Goal: Communication & Community: Answer question/provide support

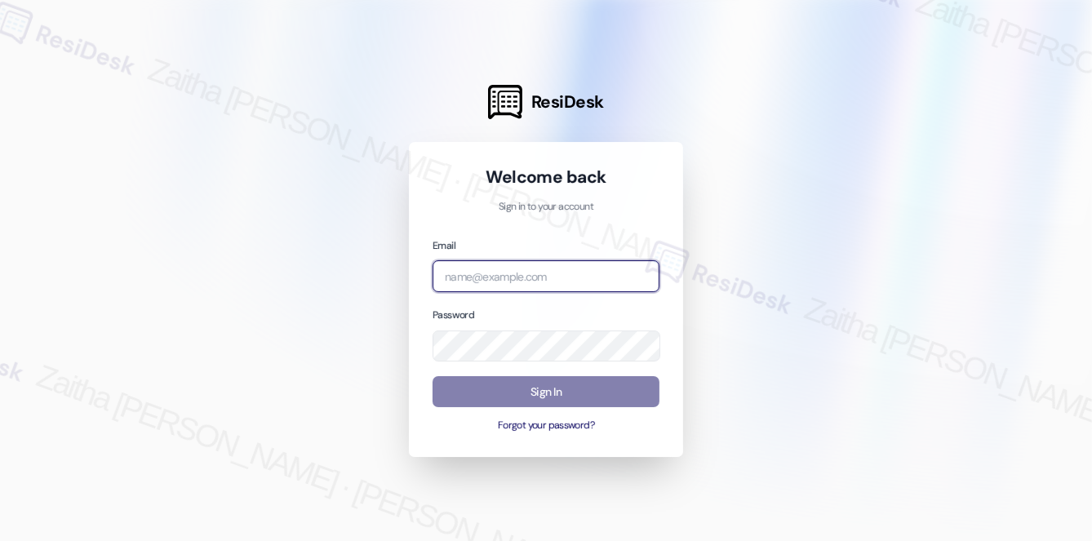
click at [529, 287] on input "email" at bounding box center [546, 276] width 227 height 32
type input "[EMAIL_ADDRESS][PERSON_NAME][DOMAIN_NAME]"
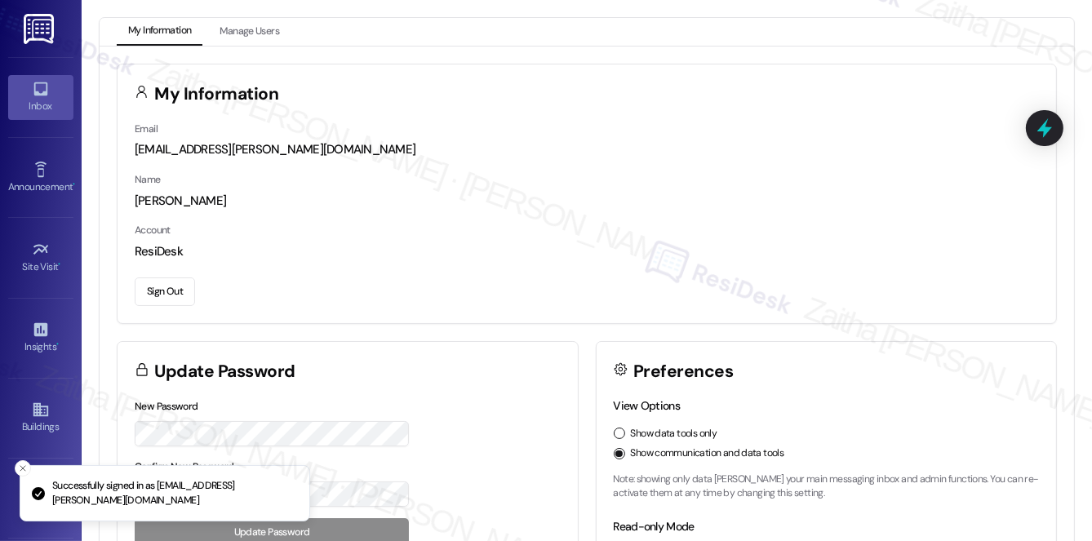
click at [47, 92] on link "Inbox" at bounding box center [40, 97] width 65 height 44
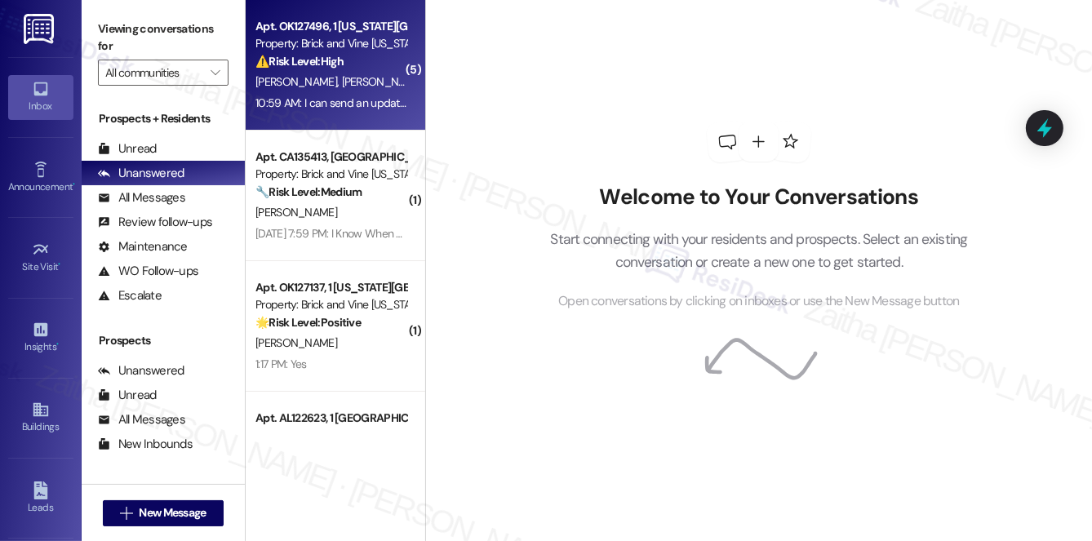
click at [366, 80] on div "[PERSON_NAME] [PERSON_NAME]" at bounding box center [331, 82] width 154 height 20
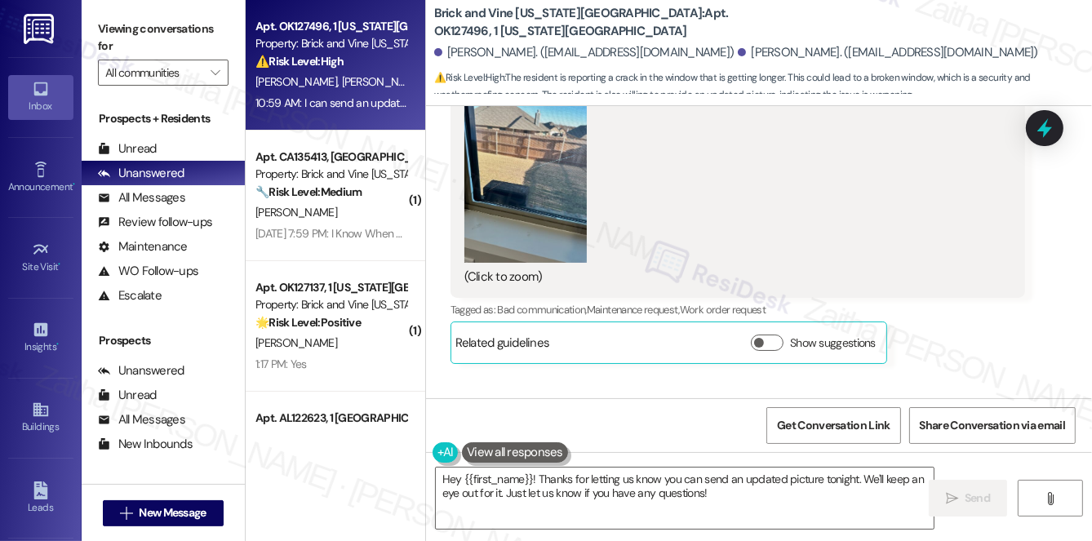
scroll to position [4194, 0]
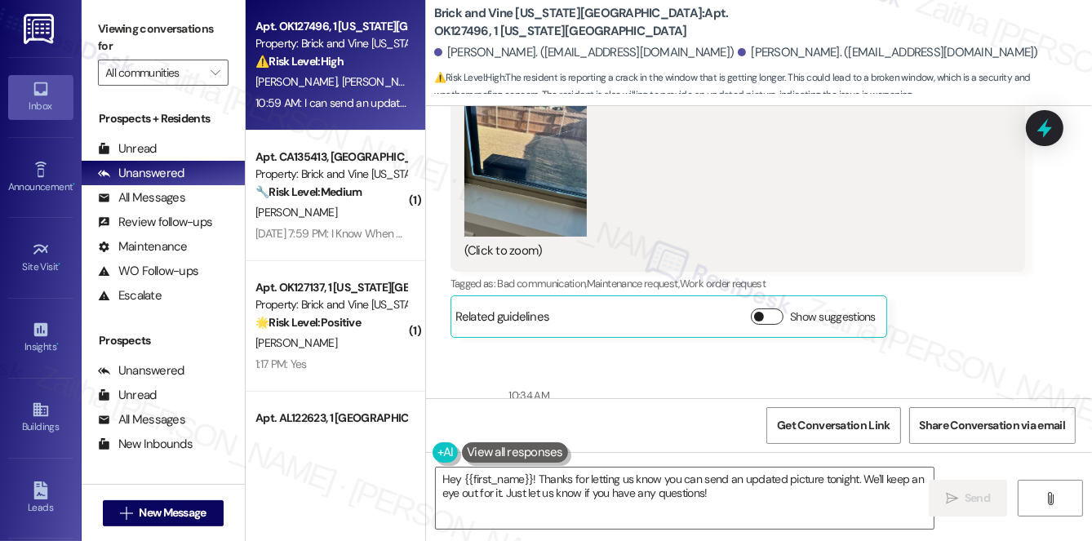
click at [765, 318] on button "Show suggestions" at bounding box center [767, 317] width 33 height 16
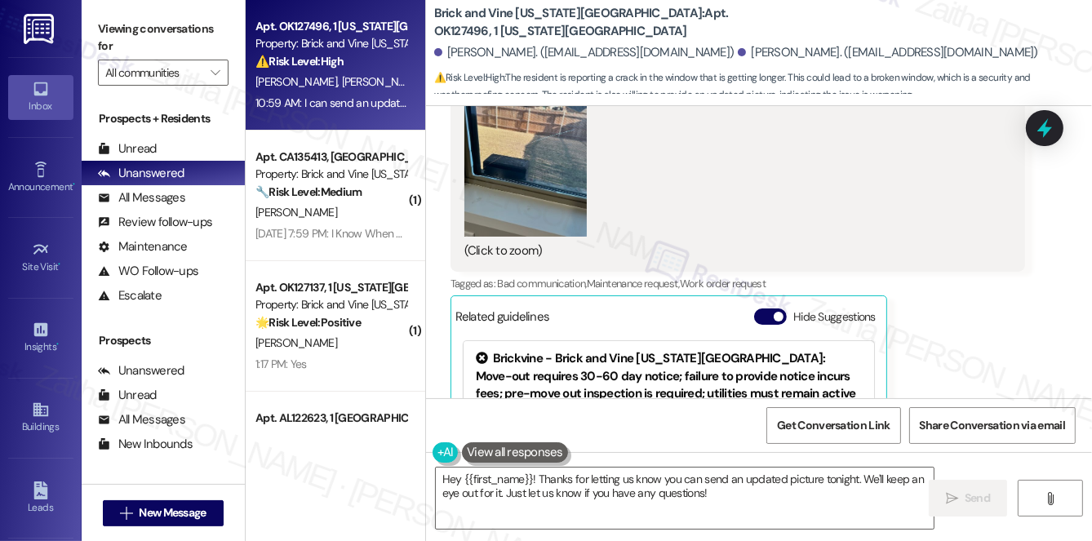
scroll to position [4268, 0]
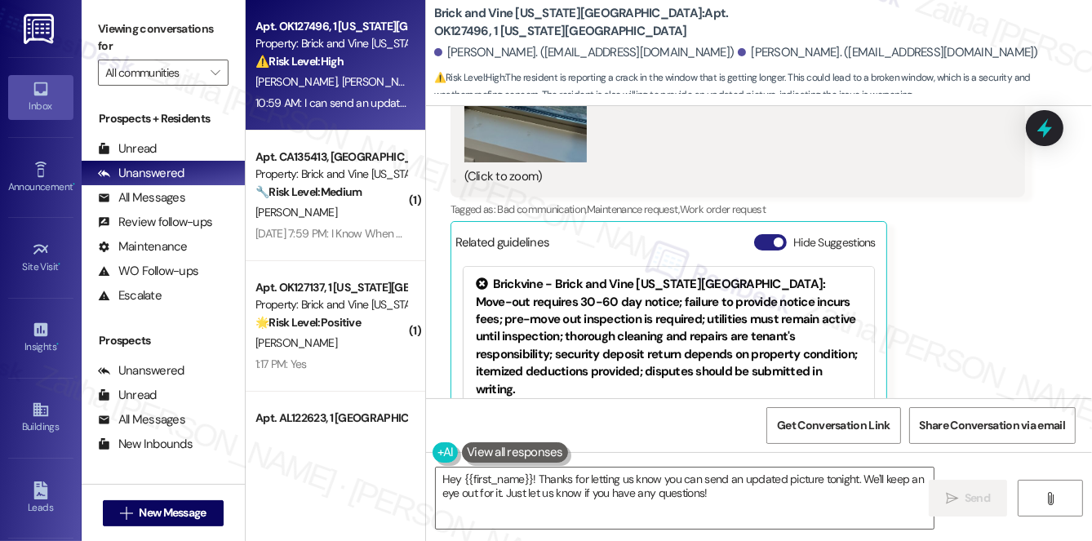
click at [762, 238] on button "Hide Suggestions" at bounding box center [770, 242] width 33 height 16
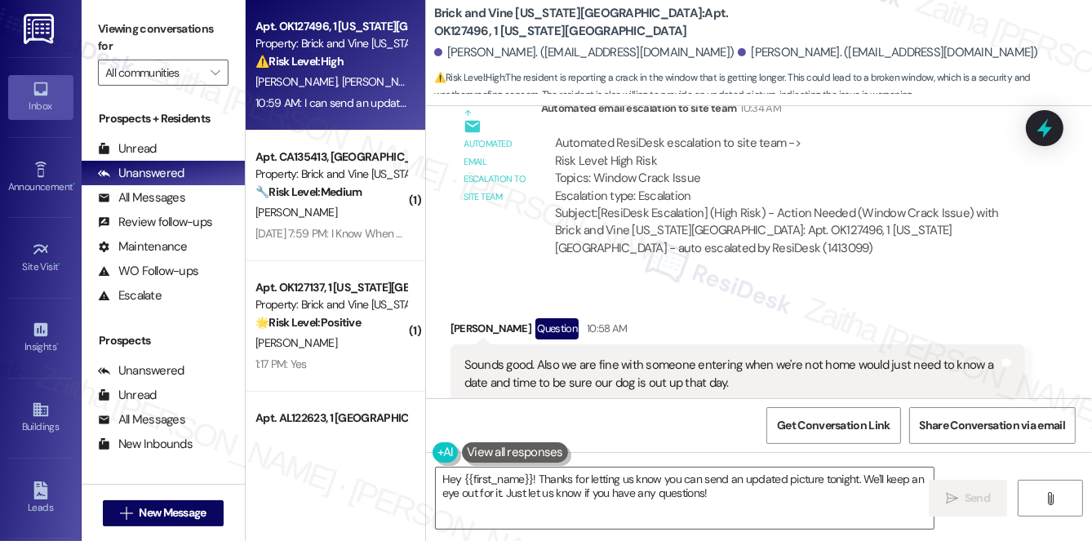
scroll to position [4713, 0]
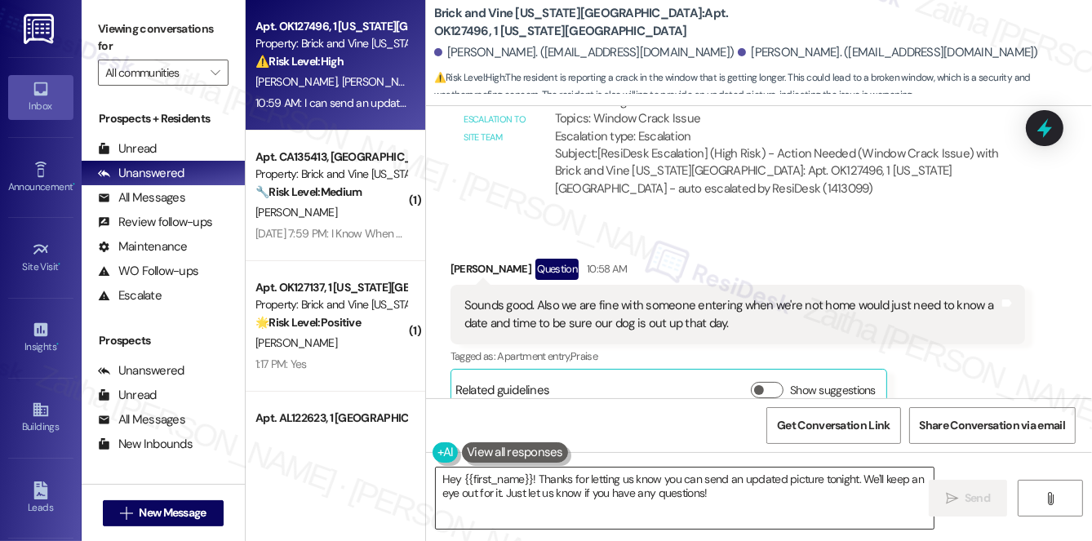
click at [459, 478] on textarea "Hey {{first_name}}! Thanks for letting us know you can send an updated picture …" at bounding box center [685, 498] width 498 height 61
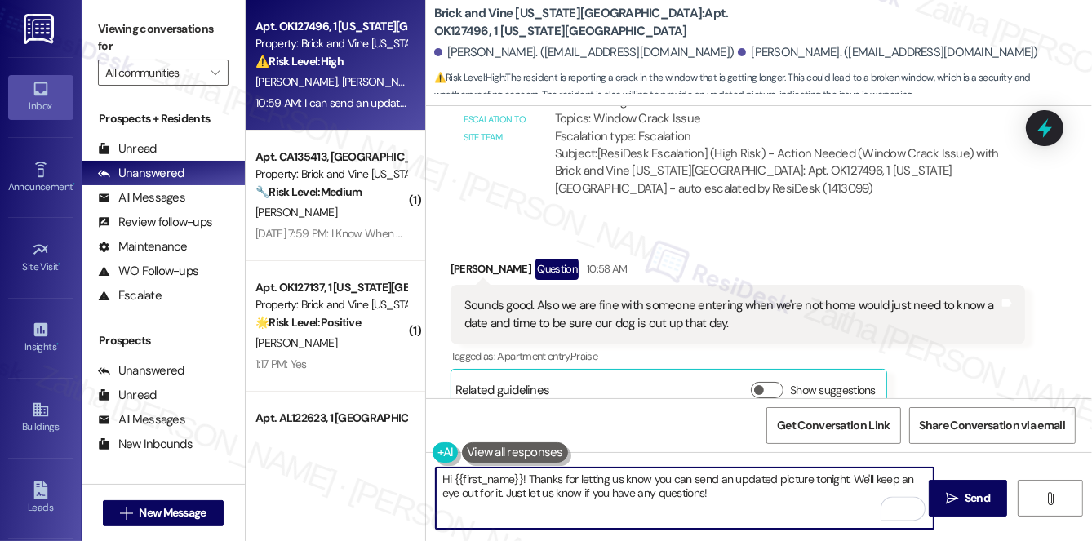
click at [575, 478] on textarea "Hi {{first_name}}! Thanks for letting us know you can send an updated picture t…" at bounding box center [685, 498] width 498 height 61
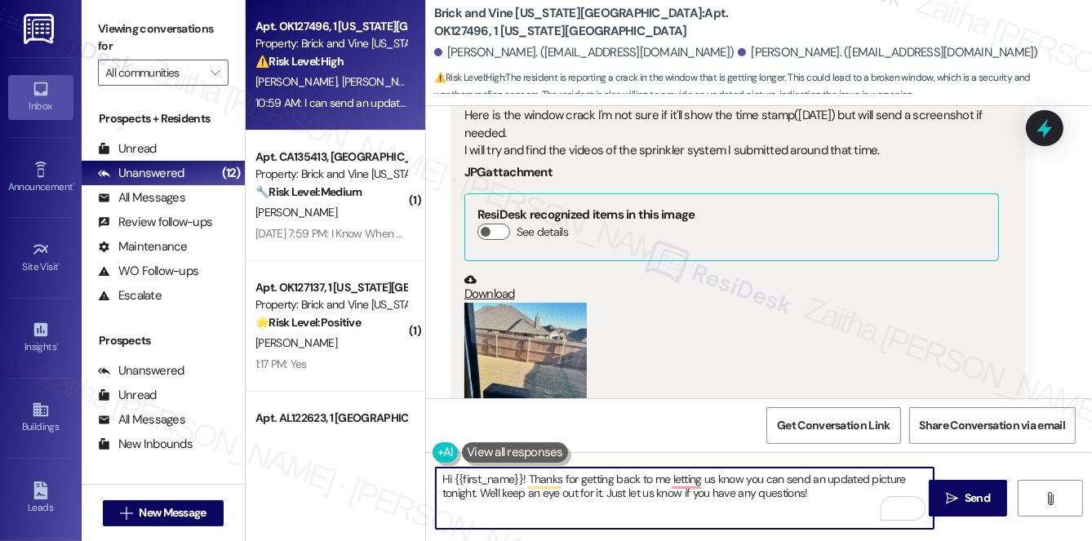
scroll to position [3971, 0]
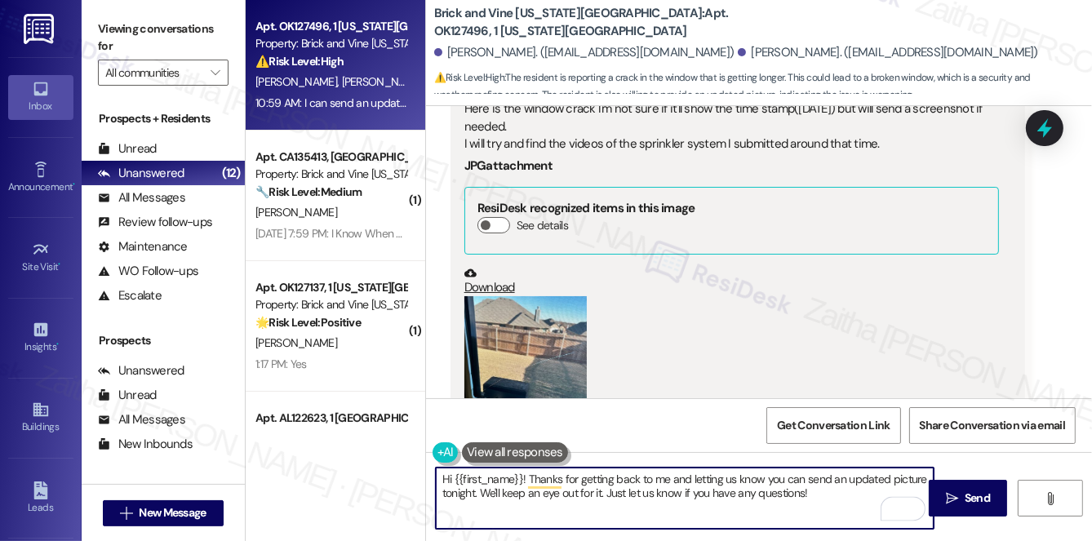
click at [728, 476] on textarea "Hi {{first_name}}! Thanks for getting back to me and letting us know you can se…" at bounding box center [685, 498] width 498 height 61
type textarea "Hi {{first_name}}! Thanks for getting back to me and letting me know you can se…"
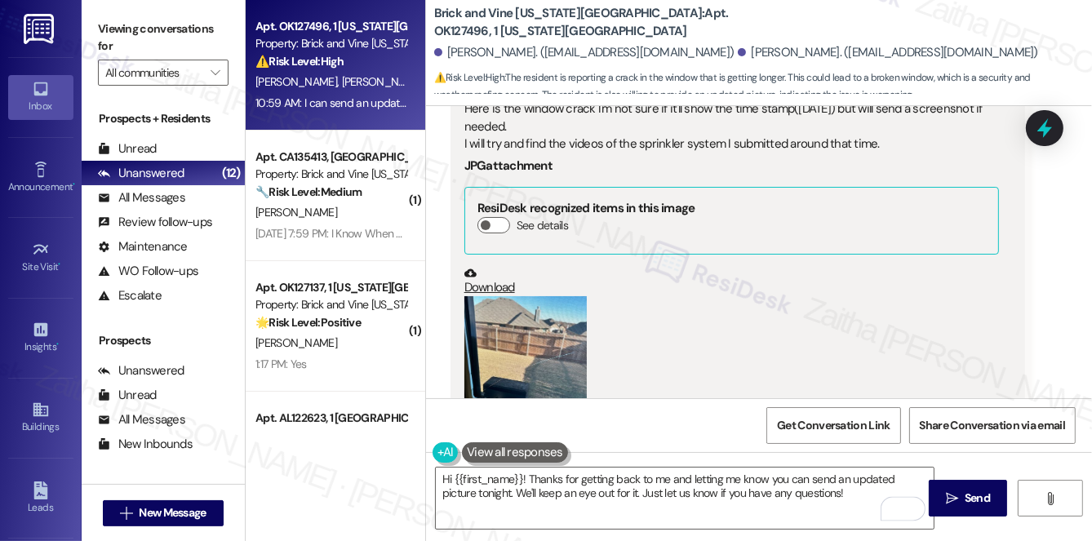
scroll to position [4045, 0]
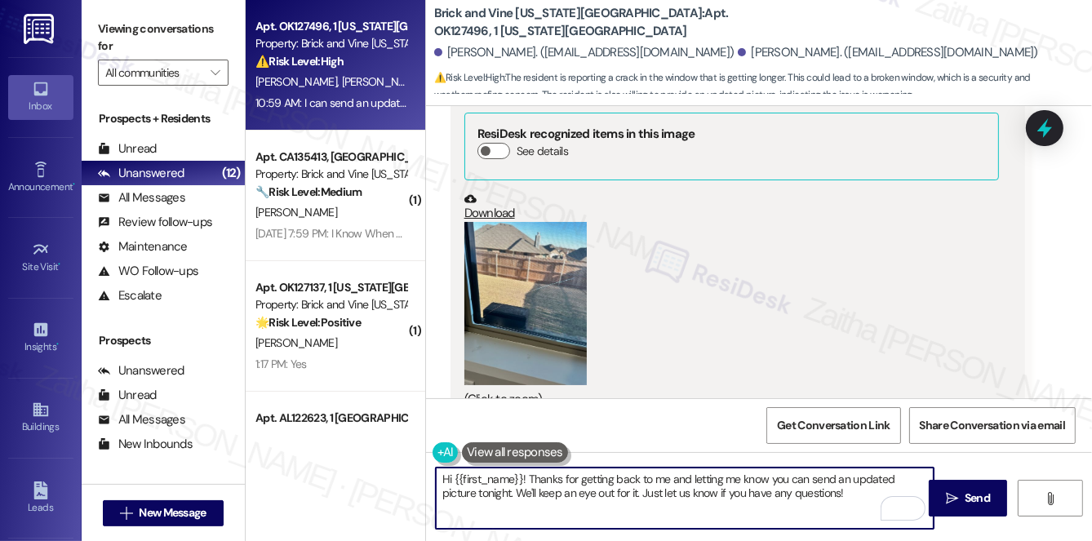
drag, startPoint x: 756, startPoint y: 320, endPoint x: 673, endPoint y: 476, distance: 176.7
click at [673, 476] on textarea "Hi {{first_name}}! Thanks for getting back to me and letting me know you can se…" at bounding box center [685, 498] width 498 height 61
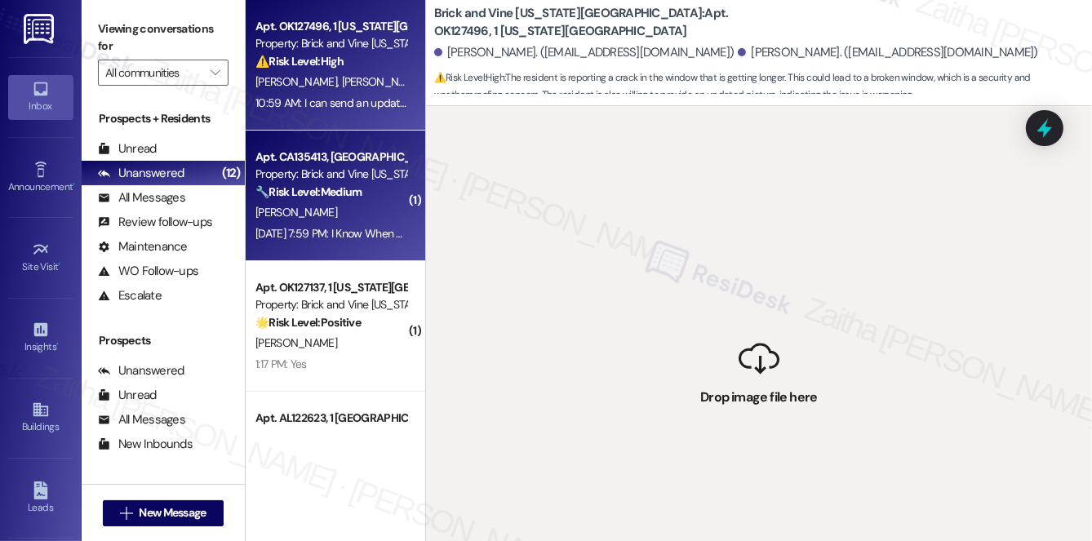
click at [368, 218] on div "[PERSON_NAME]" at bounding box center [331, 212] width 154 height 20
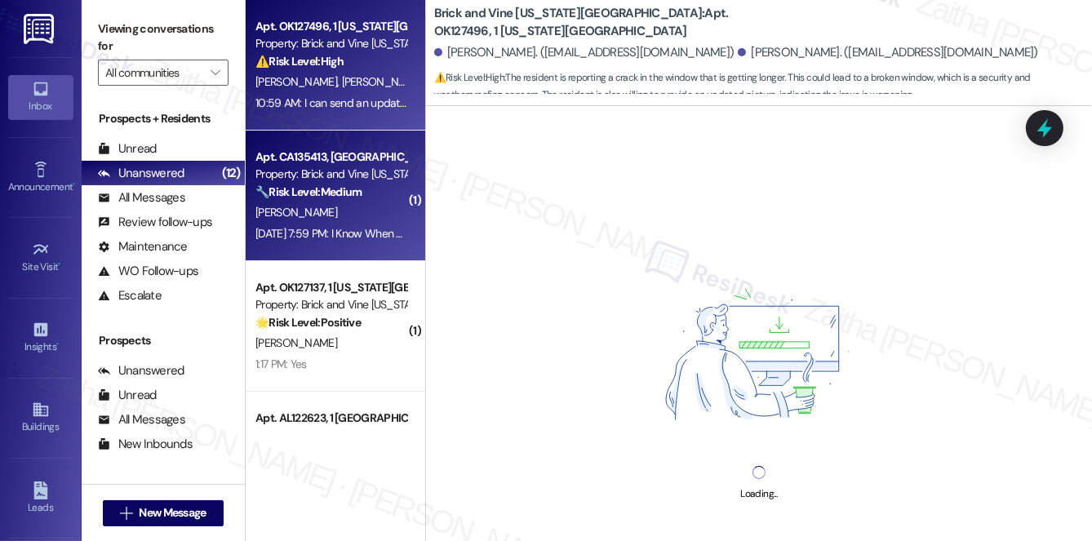
click at [359, 65] on div "⚠️ Risk Level: High The resident is reporting a crack in the window that is get…" at bounding box center [330, 61] width 151 height 17
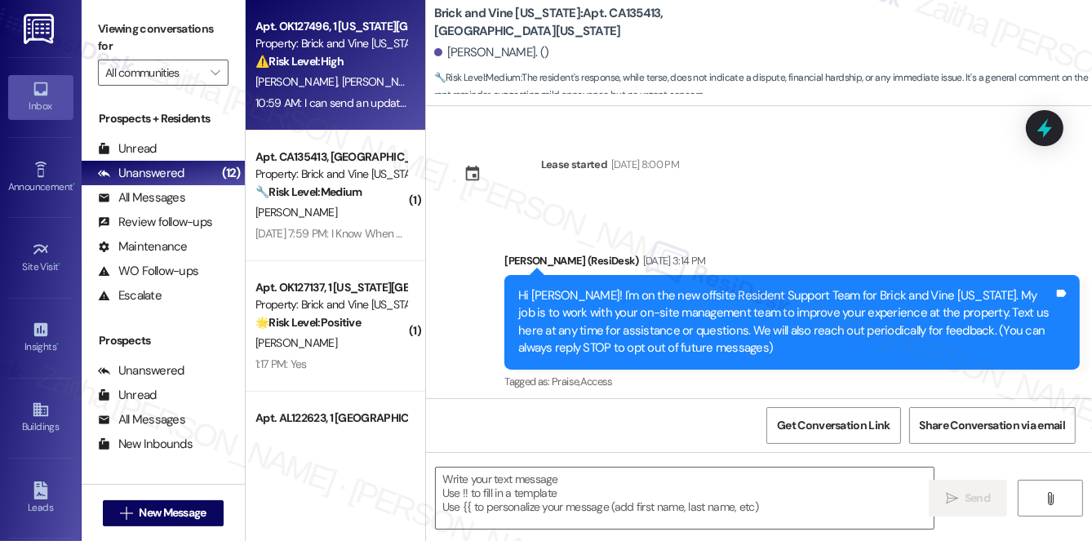
scroll to position [5529, 0]
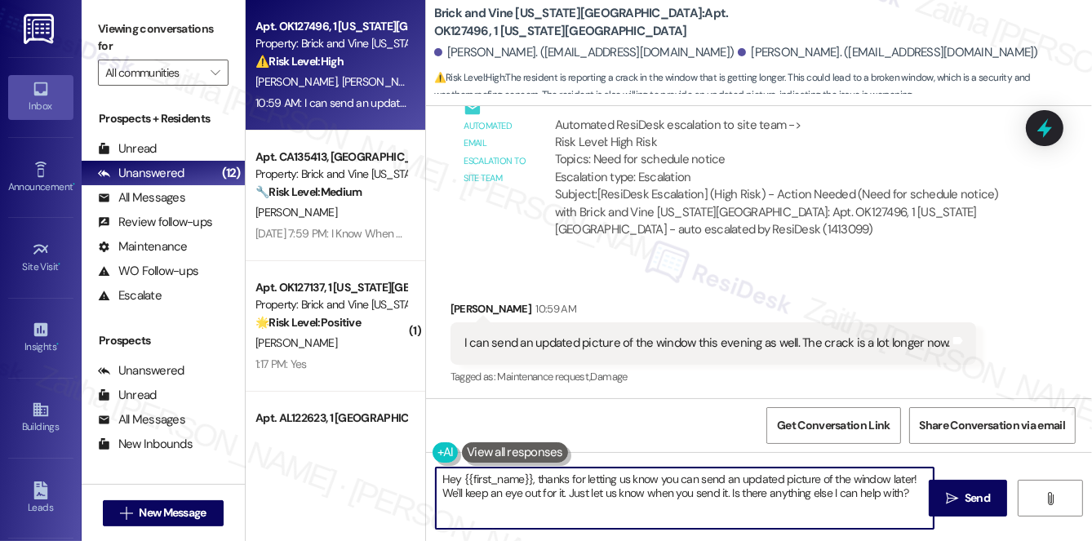
click at [460, 479] on textarea "Hey {{first_name}}, thanks for letting us know you can send an updated picture …" at bounding box center [685, 498] width 498 height 61
drag, startPoint x: 531, startPoint y: 478, endPoint x: 885, endPoint y: 510, distance: 355.0
click at [885, 510] on textarea "Hi {{first_name}}, thanks for letting us know you can send an updated picture o…" at bounding box center [685, 498] width 498 height 61
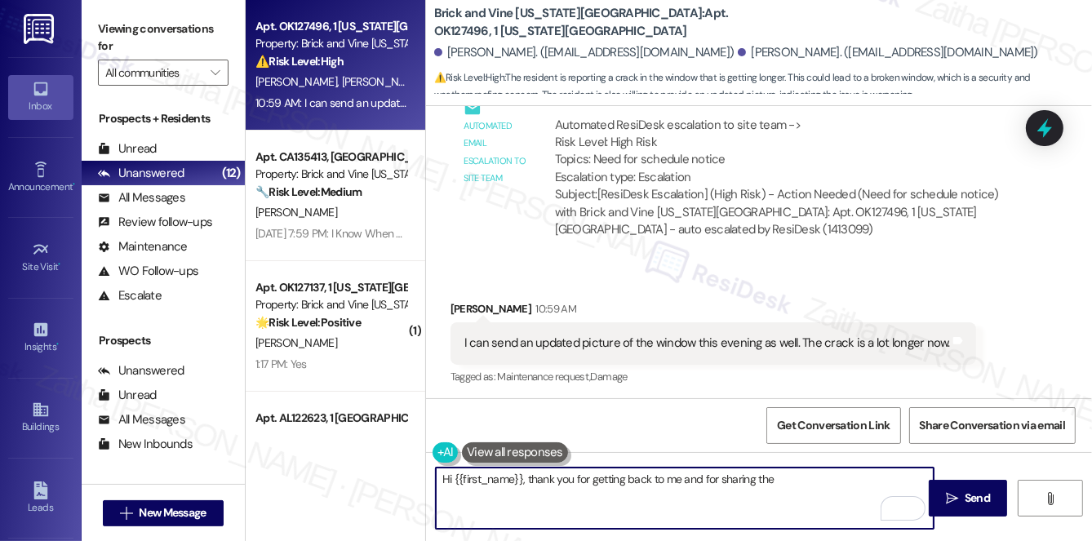
click at [731, 478] on textarea "Hi {{first_name}}, thank you for getting back to me and for sharing the" at bounding box center [685, 498] width 498 height 61
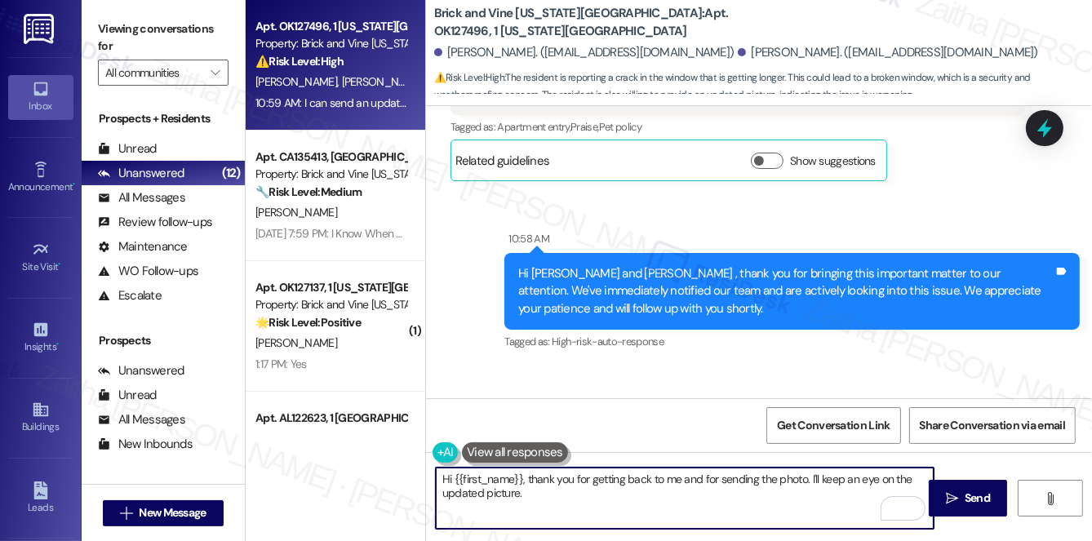
scroll to position [5232, 0]
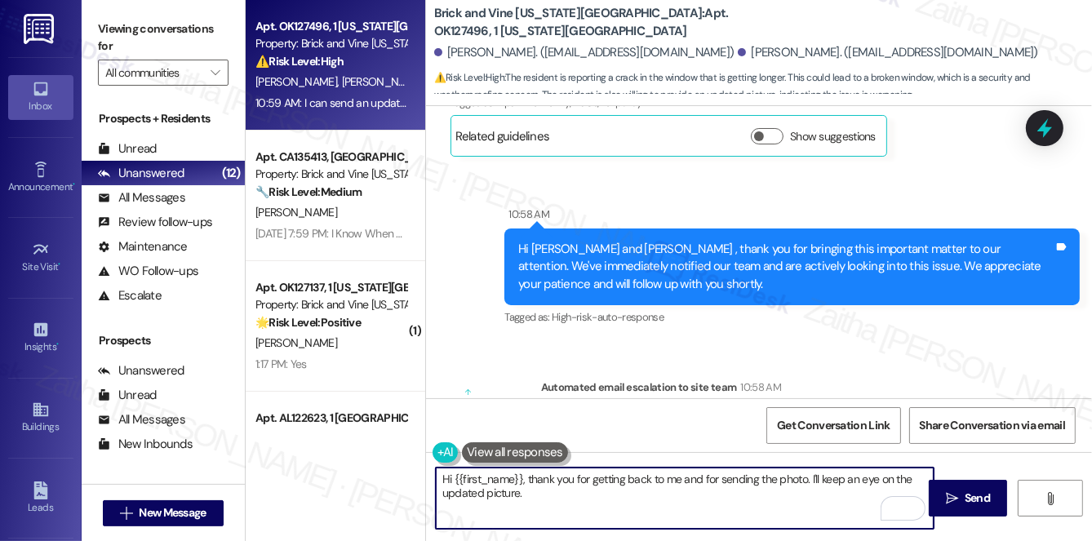
click at [518, 451] on button at bounding box center [515, 452] width 106 height 20
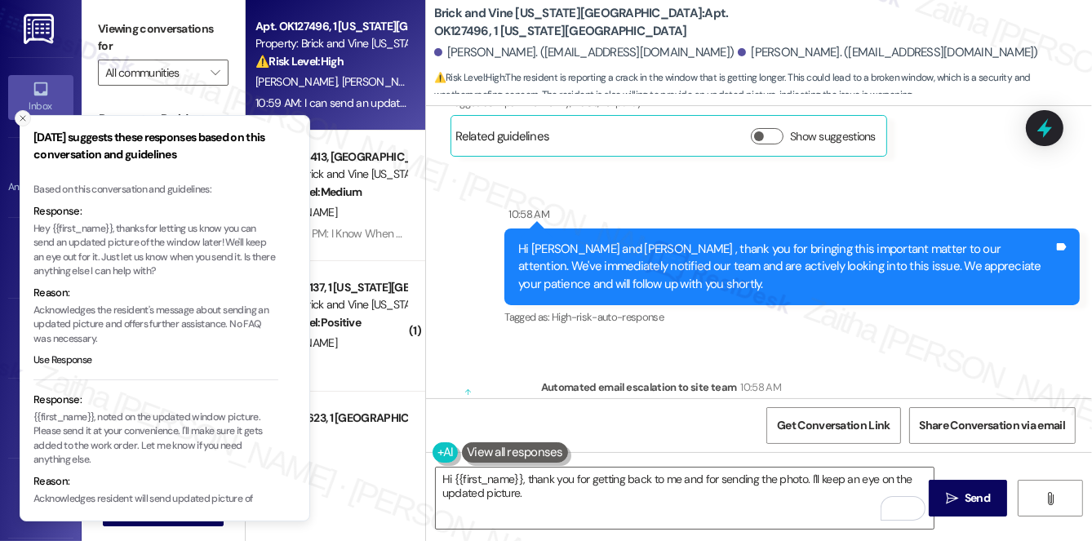
click at [20, 115] on icon "Close toast" at bounding box center [23, 118] width 10 height 10
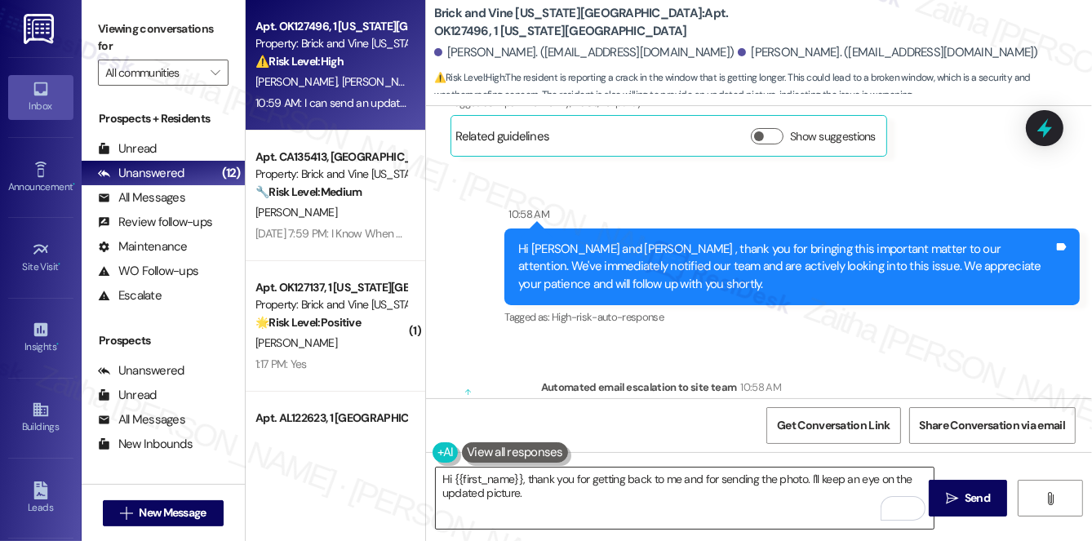
click at [569, 504] on textarea "Hi {{first_name}}, thank you for getting back to me and for sending the photo. …" at bounding box center [685, 498] width 498 height 61
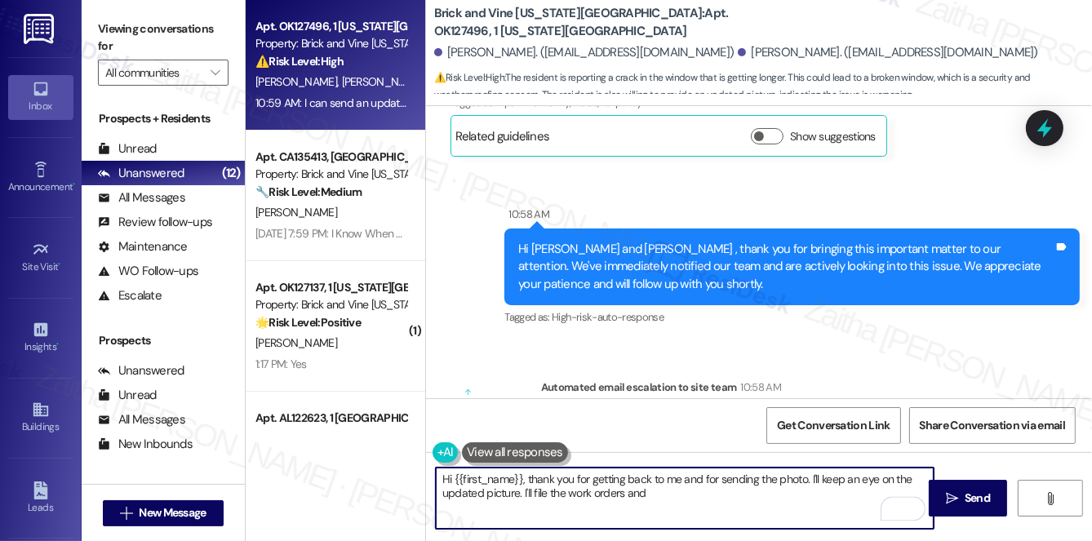
click at [701, 508] on textarea "Hi {{first_name}}, thank you for getting back to me and for sending the photo. …" at bounding box center [685, 498] width 498 height 61
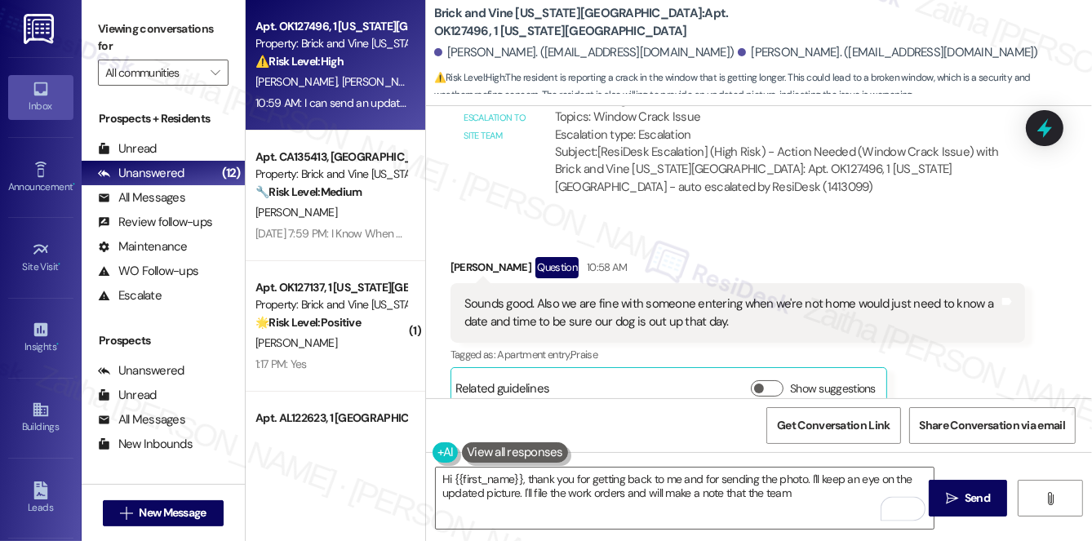
scroll to position [4713, 0]
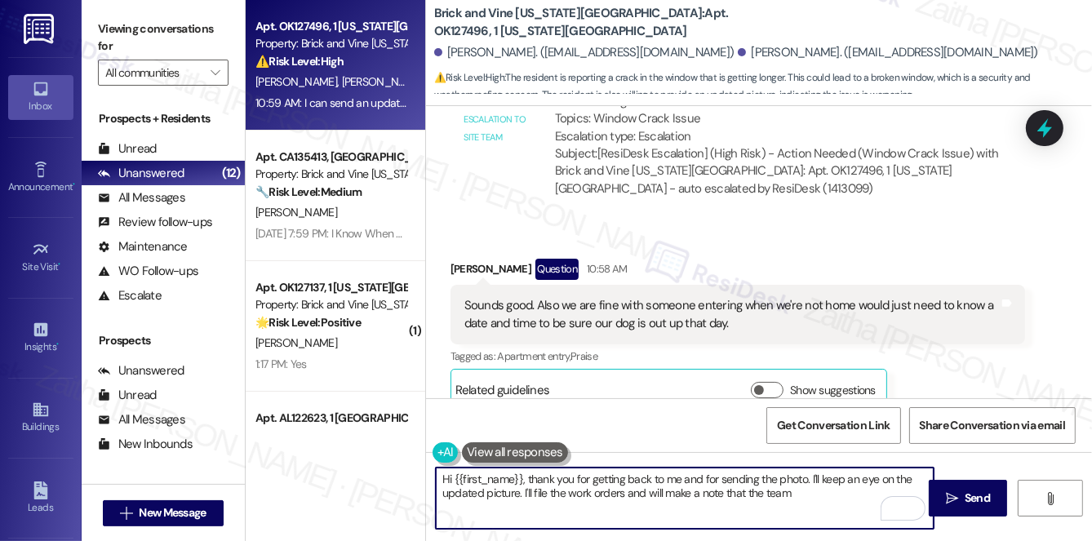
click at [813, 495] on textarea "Hi {{first_name}}, thank you for getting back to me and for sending the photo. …" at bounding box center [685, 498] width 498 height 61
type textarea "Hi {{first_name}}, thank you for getting back to me and for sending the photo. …"
drag, startPoint x: 442, startPoint y: 479, endPoint x: 677, endPoint y: 516, distance: 237.9
click at [673, 518] on textarea "Hi {{first_name}}, thank you for getting back to me and for sending the photo. …" at bounding box center [685, 498] width 498 height 61
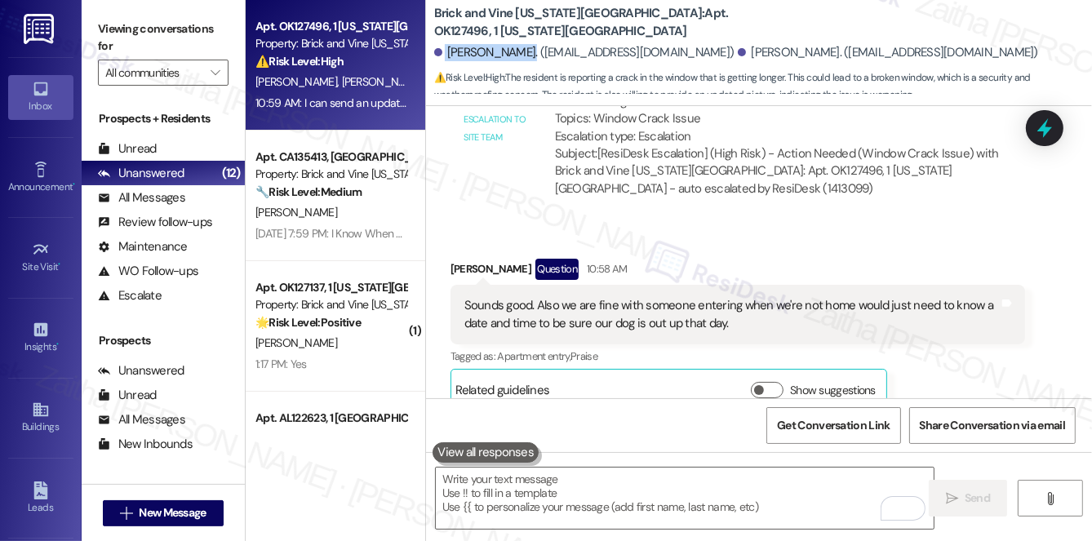
drag, startPoint x: 444, startPoint y: 50, endPoint x: 522, endPoint y: 44, distance: 78.6
click at [522, 44] on div "[PERSON_NAME]. ([EMAIL_ADDRESS][DOMAIN_NAME])" at bounding box center [584, 52] width 300 height 17
copy div "[PERSON_NAME]"
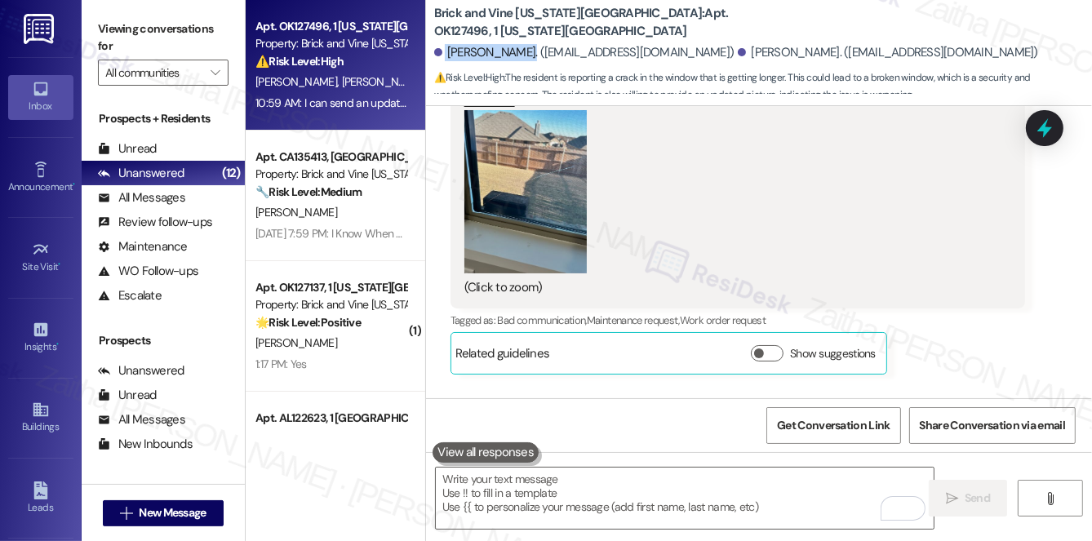
scroll to position [4194, 0]
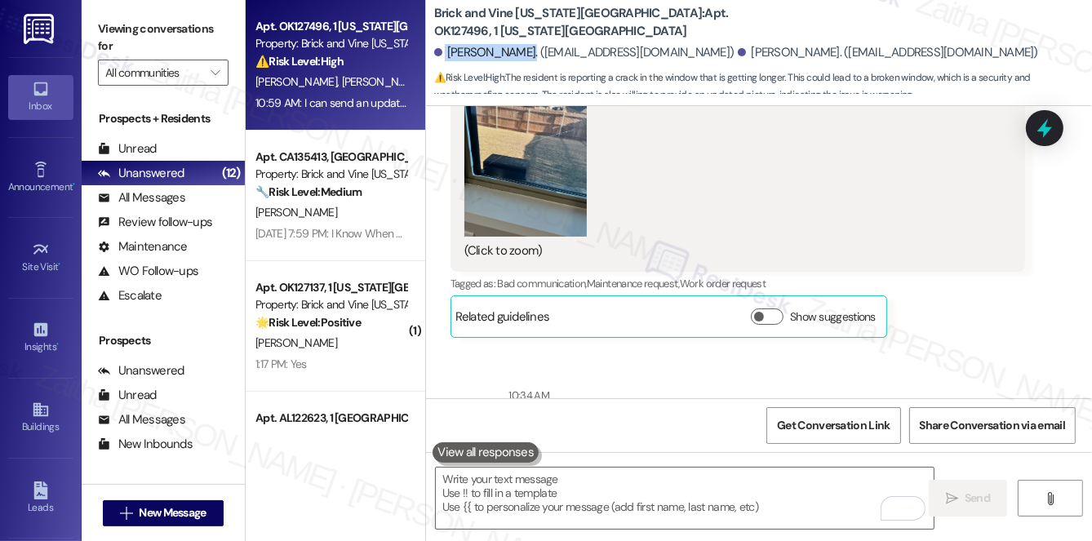
click at [504, 198] on button "Zoom image" at bounding box center [525, 154] width 122 height 163
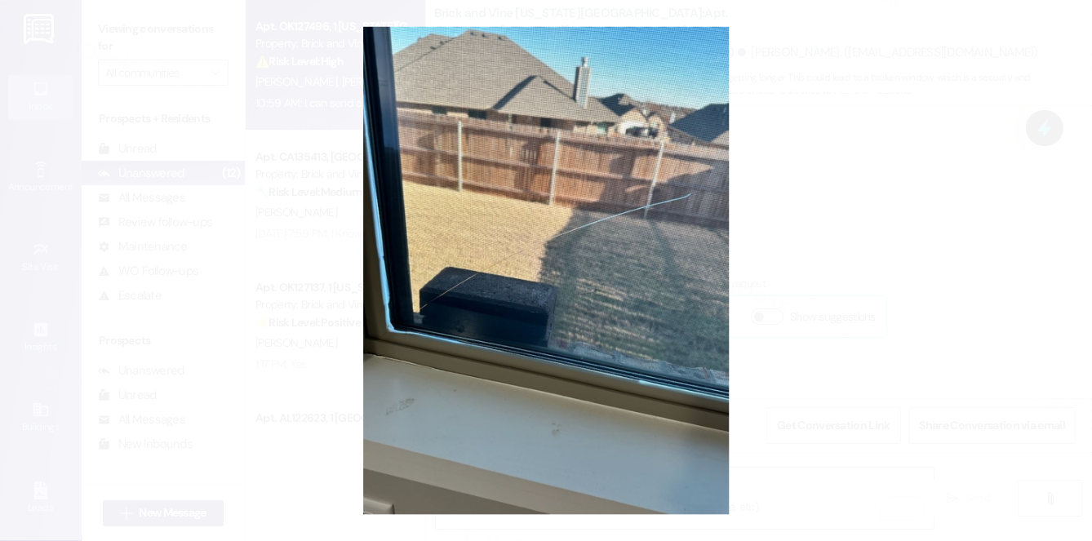
click at [882, 262] on button "Unzoom image" at bounding box center [546, 270] width 1092 height 541
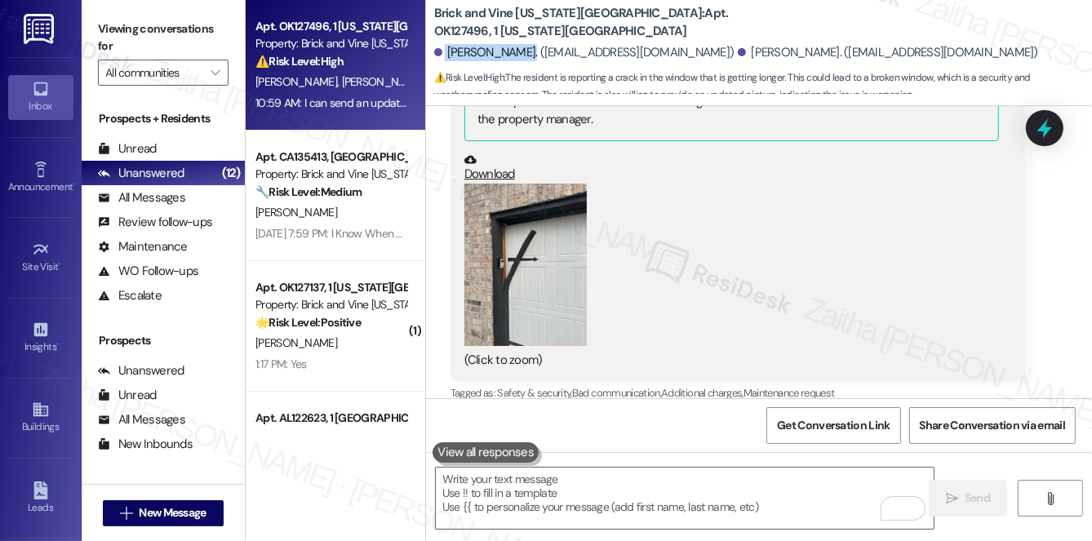
scroll to position [3081, 0]
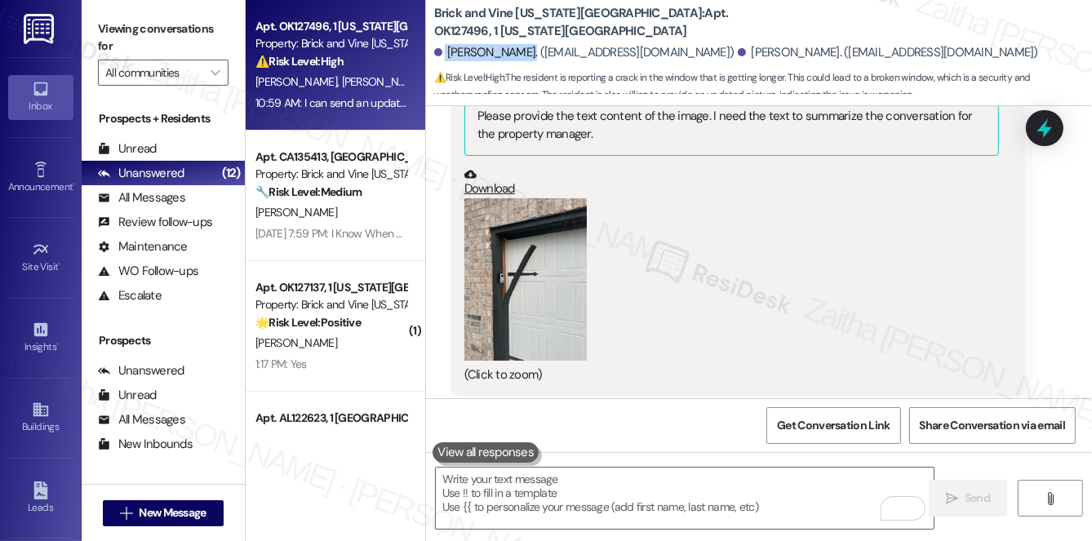
click at [535, 273] on button "Zoom image" at bounding box center [525, 279] width 122 height 163
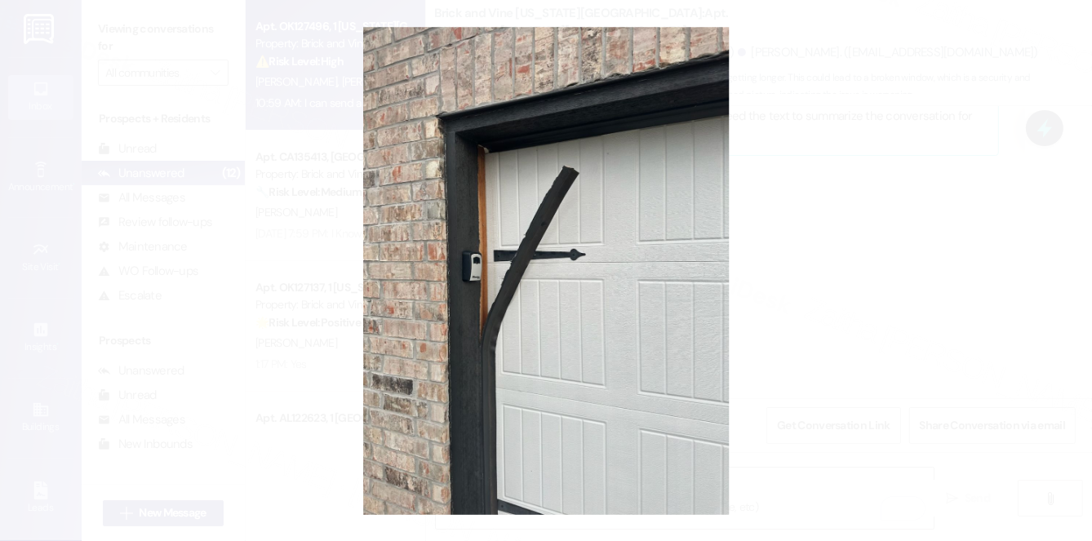
click at [606, 194] on button "Unzoom image" at bounding box center [546, 270] width 1092 height 541
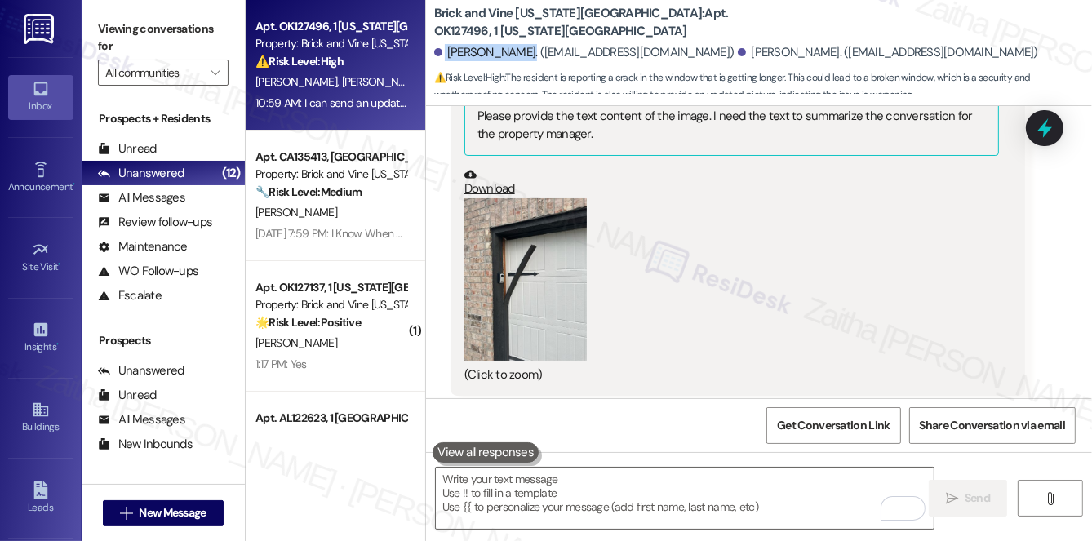
click at [495, 168] on link "Download" at bounding box center [731, 182] width 535 height 29
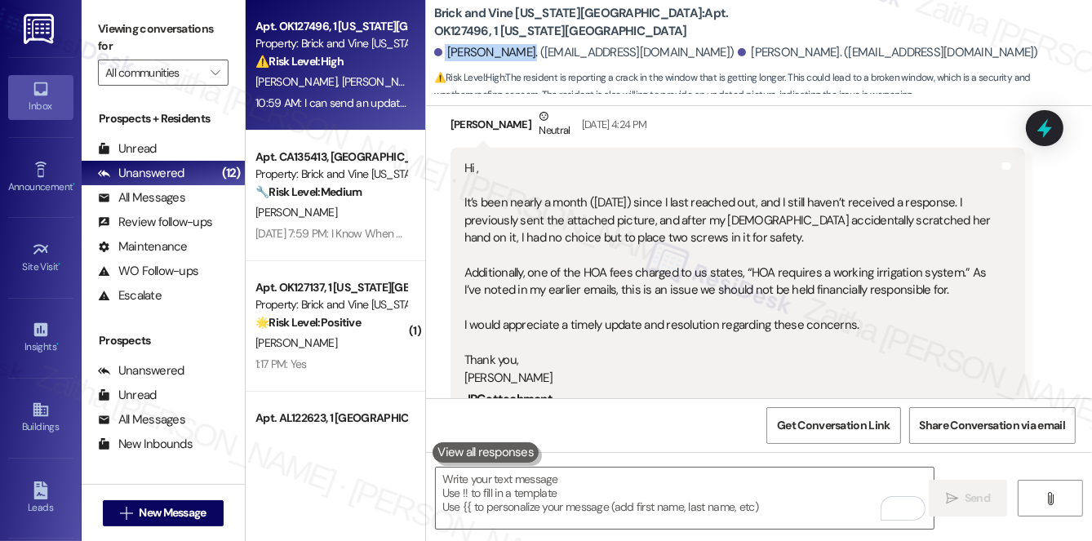
scroll to position [2710, 0]
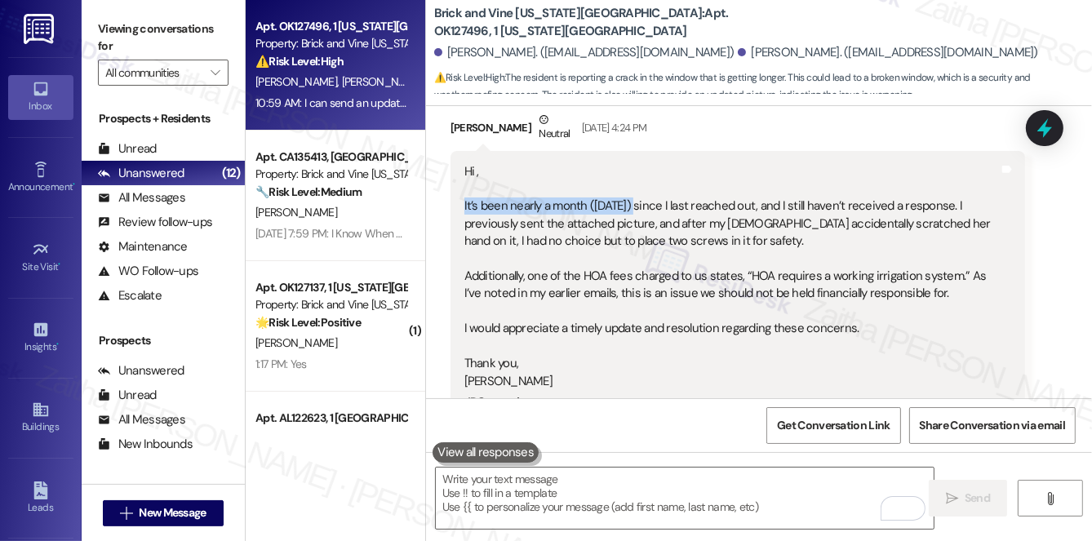
drag, startPoint x: 459, startPoint y: 187, endPoint x: 633, endPoint y: 185, distance: 174.7
click at [633, 185] on div "Hi , It’s been nearly a month (8/8/25) since I last reached out, and I still ha…" at bounding box center [738, 459] width 575 height 616
copy div "It’s been nearly a month (8/8/25)"
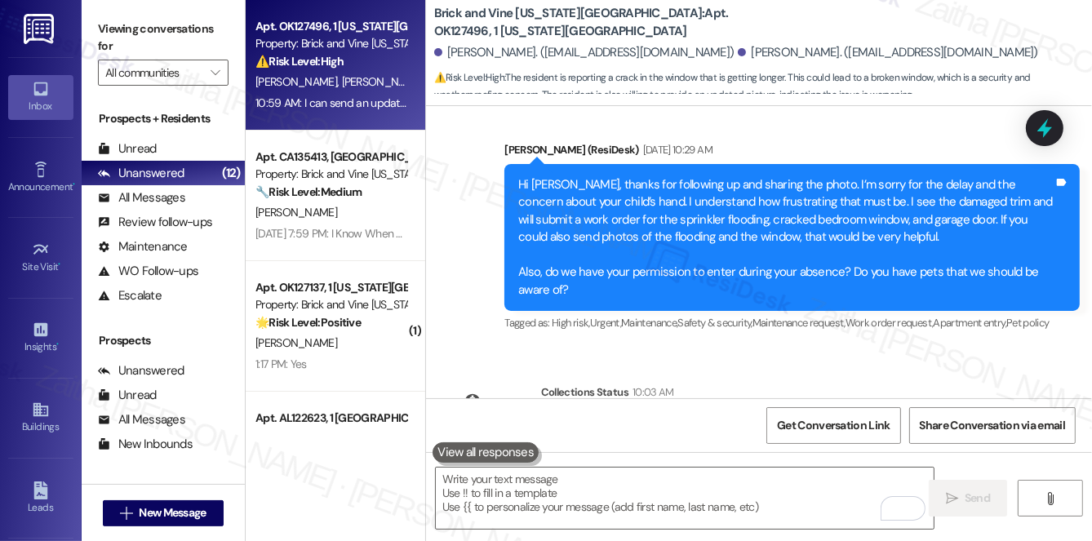
scroll to position [3378, 0]
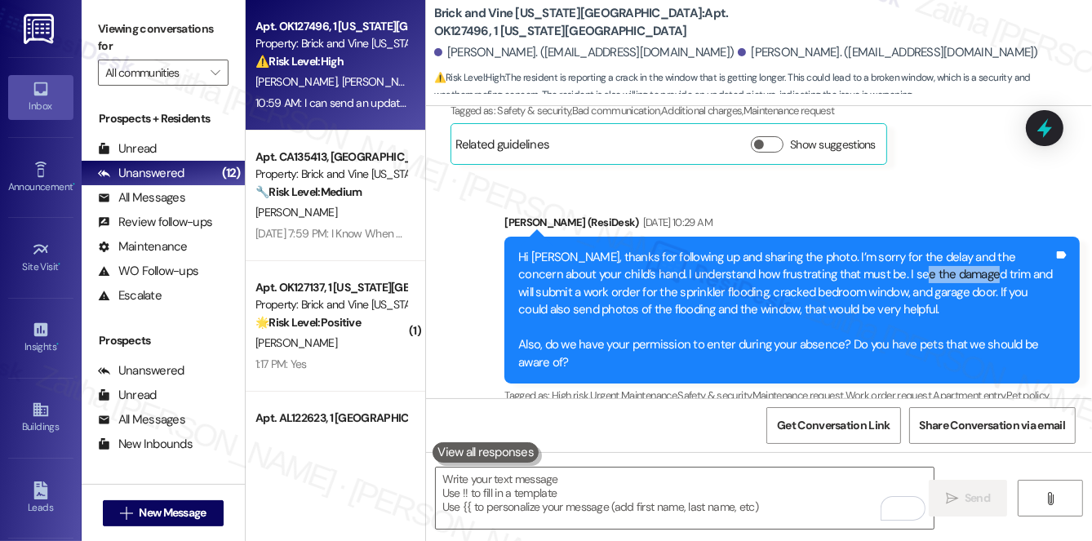
drag, startPoint x: 867, startPoint y: 255, endPoint x: 938, endPoint y: 251, distance: 71.1
click at [938, 251] on div "Hi Cameron, thanks for following up and sharing the photo. I’m sorry for the de…" at bounding box center [785, 310] width 535 height 122
copy div "damaged trim"
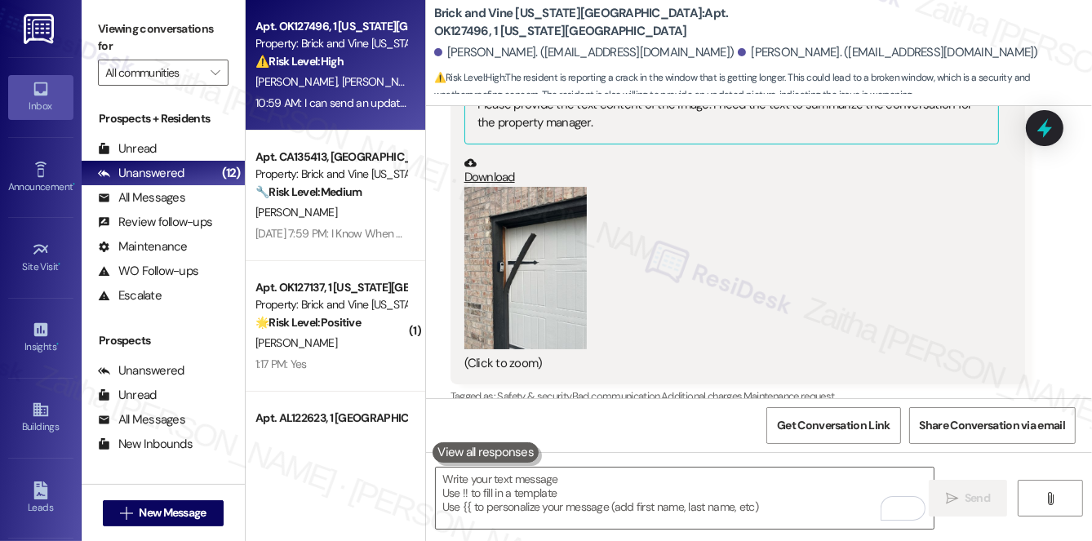
scroll to position [3081, 0]
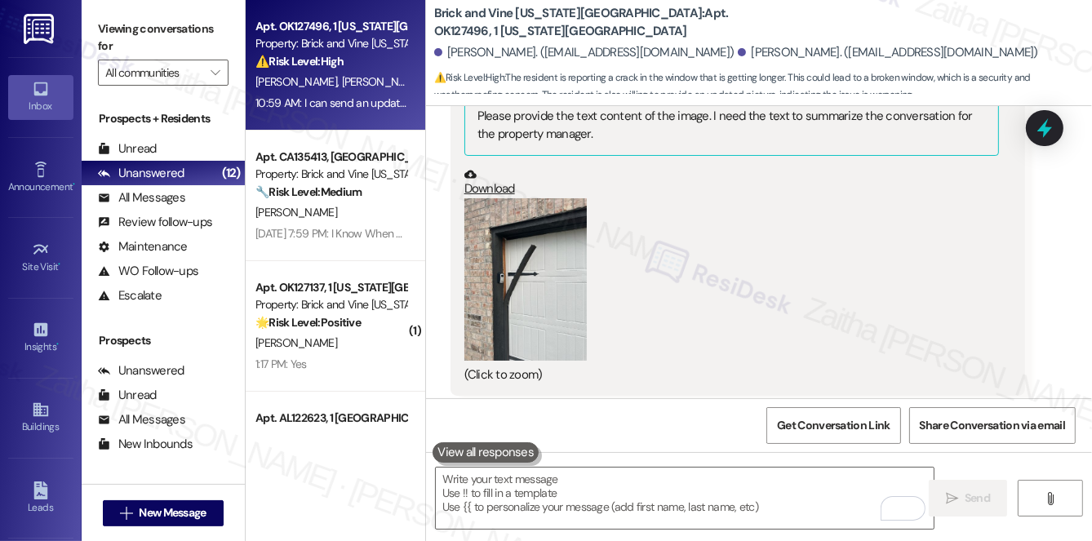
click at [532, 233] on button "Zoom image" at bounding box center [525, 279] width 122 height 163
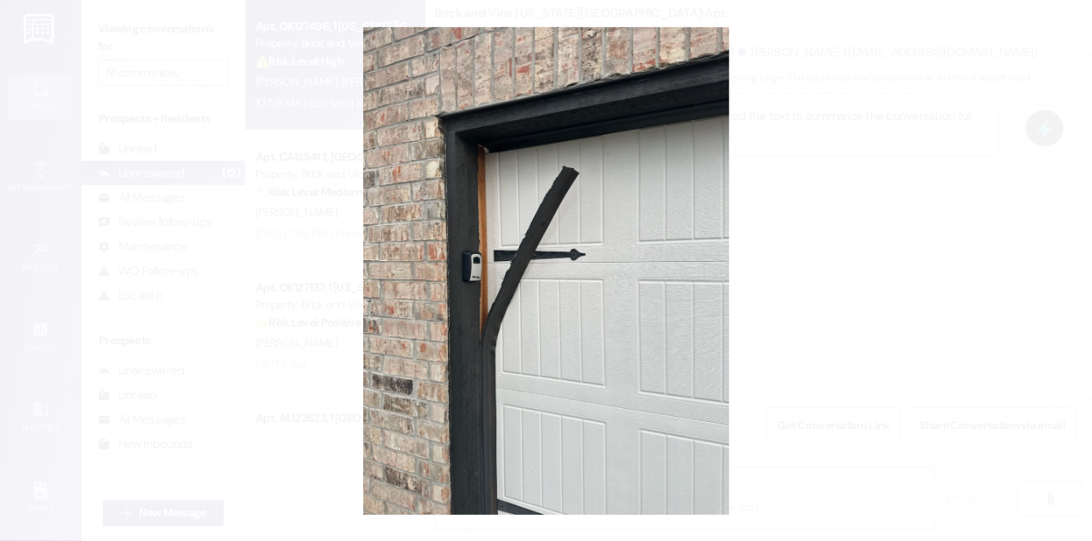
click at [862, 192] on button "Unzoom image" at bounding box center [546, 270] width 1092 height 541
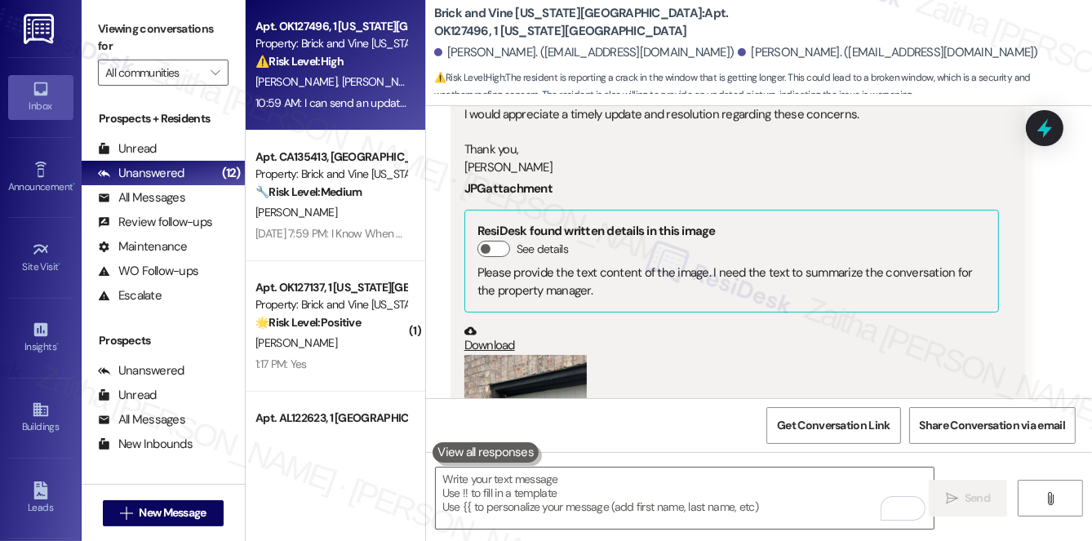
scroll to position [2932, 0]
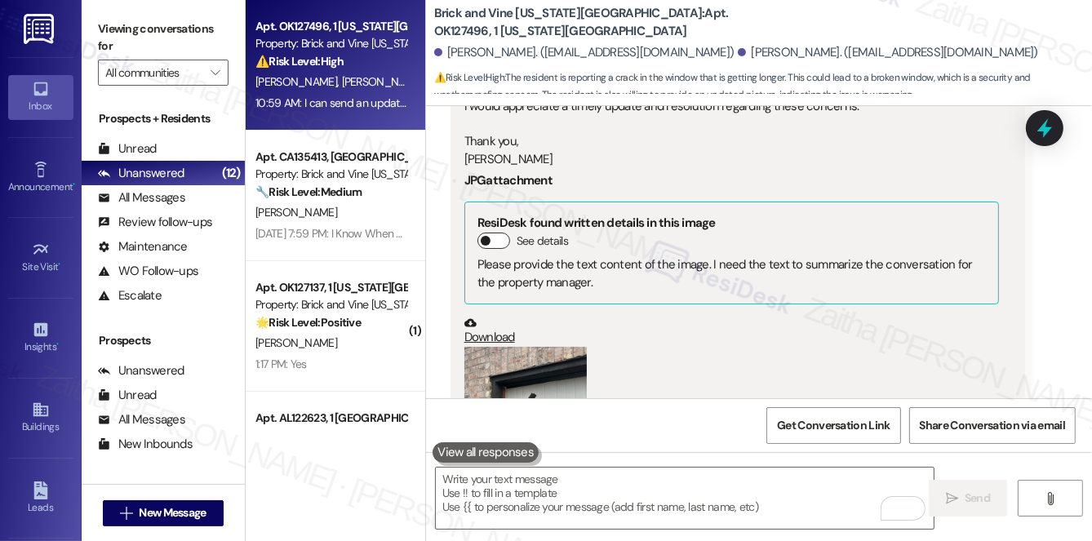
click at [489, 233] on button "See details" at bounding box center [494, 241] width 33 height 16
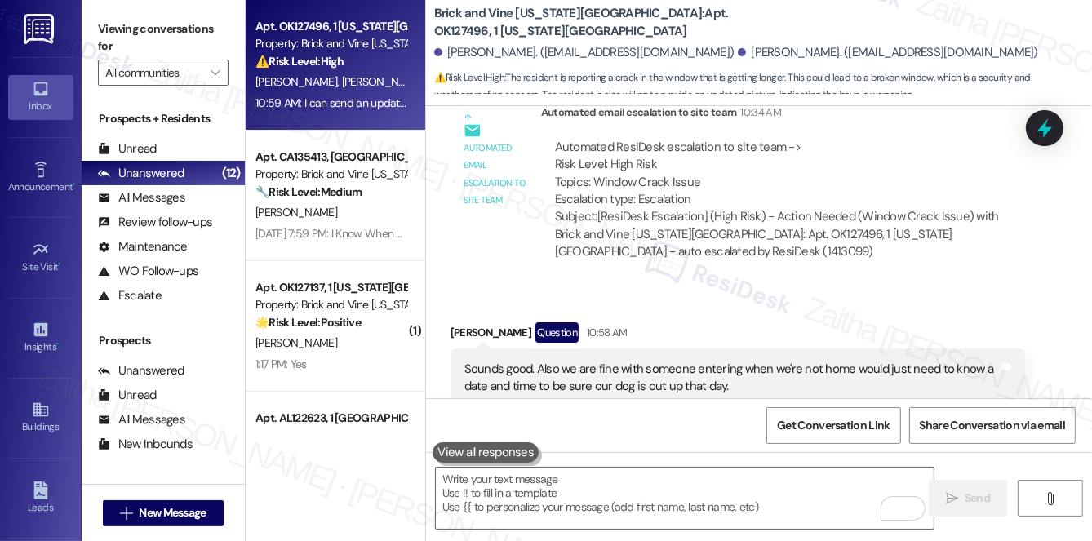
scroll to position [4787, 0]
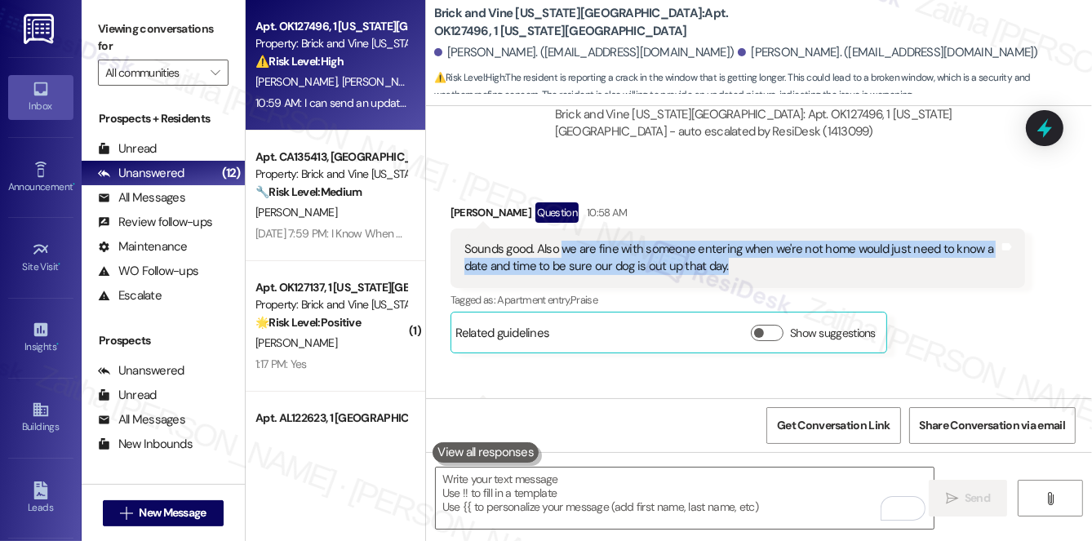
drag, startPoint x: 559, startPoint y: 242, endPoint x: 740, endPoint y: 268, distance: 183.0
click at [740, 268] on div "Sounds good. Also we are fine with someone entering when we're not home would j…" at bounding box center [731, 258] width 535 height 35
copy div "we are fine with someone entering when we're not home would just need to know a…"
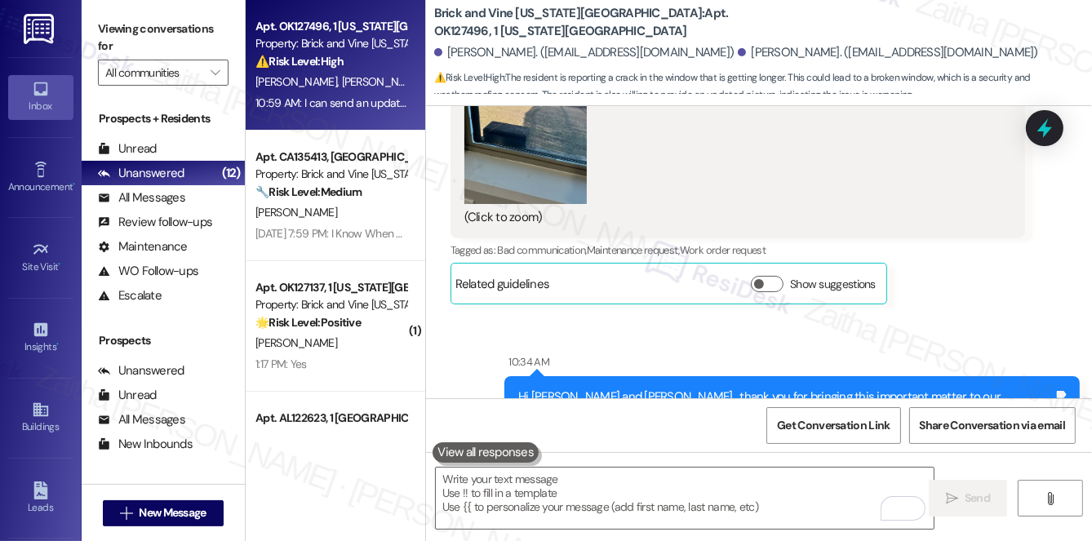
scroll to position [4138, 0]
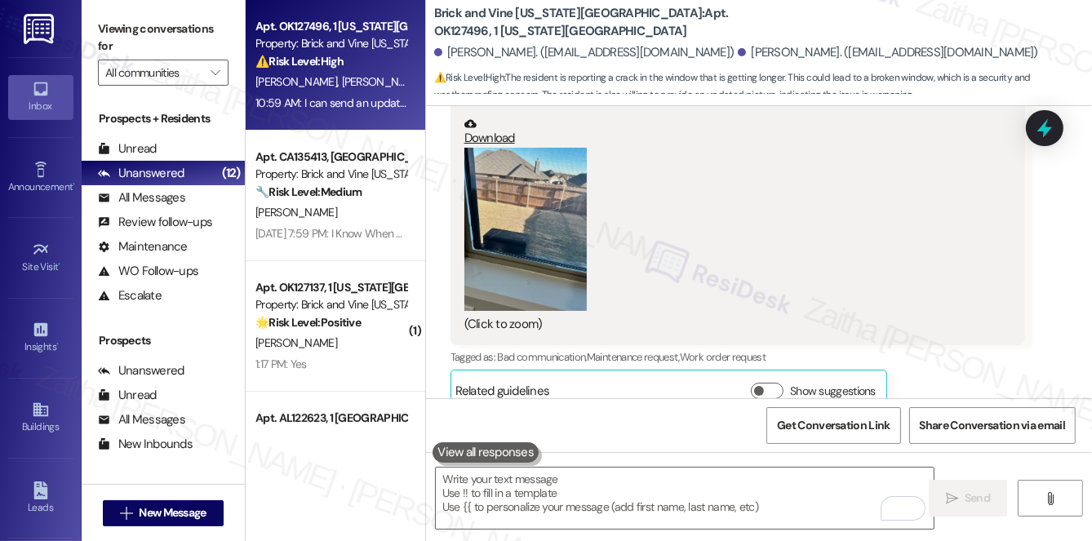
click at [718, 194] on div "(Click to zoom)" at bounding box center [731, 241] width 535 height 186
click at [538, 227] on button "Zoom image" at bounding box center [525, 229] width 122 height 163
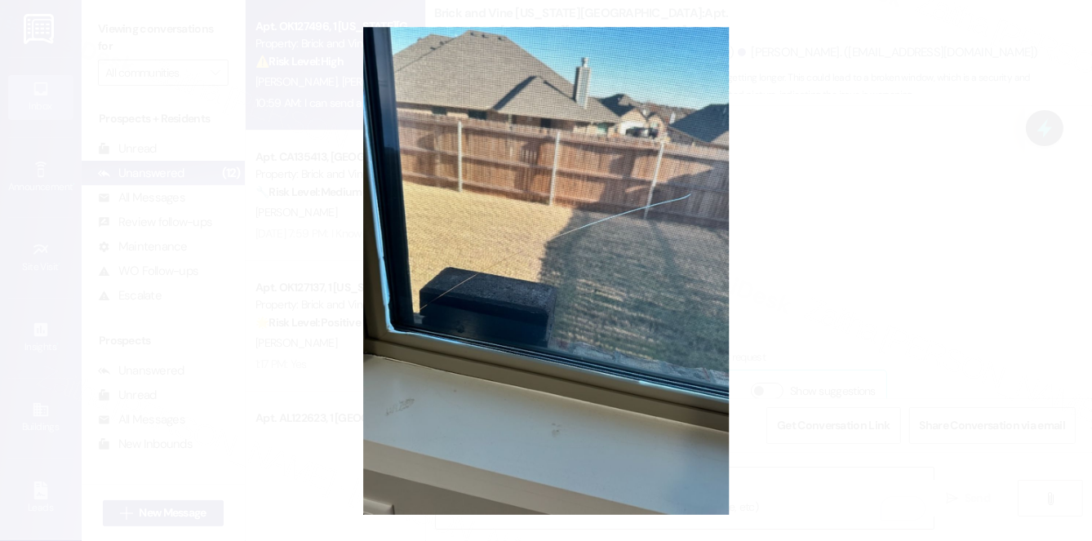
drag, startPoint x: 567, startPoint y: 181, endPoint x: 833, endPoint y: 117, distance: 273.0
click at [833, 117] on button "Unzoom image" at bounding box center [546, 270] width 1092 height 541
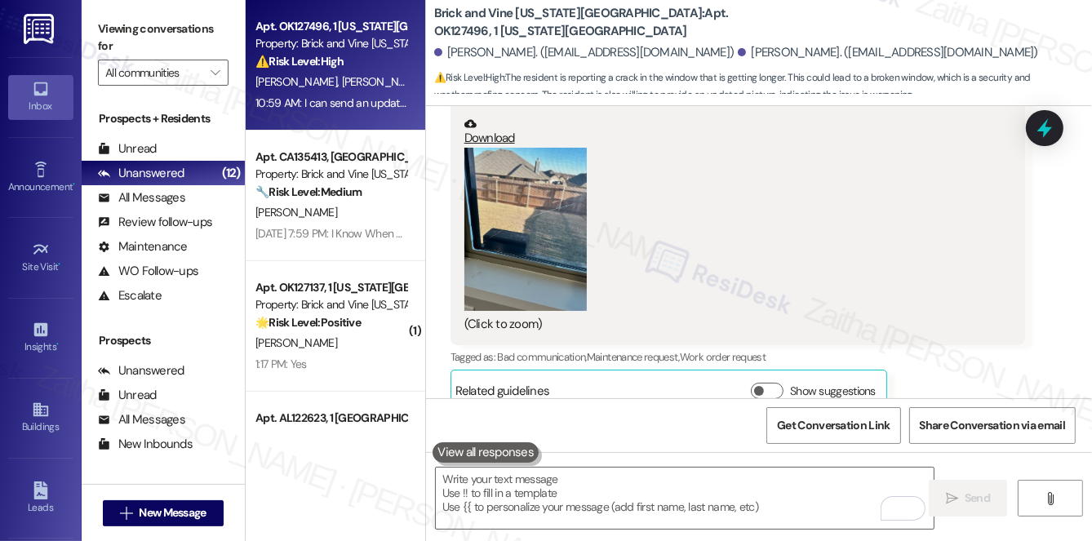
click at [496, 138] on link "Download" at bounding box center [731, 132] width 535 height 29
click at [542, 227] on button "Zoom image" at bounding box center [525, 229] width 122 height 163
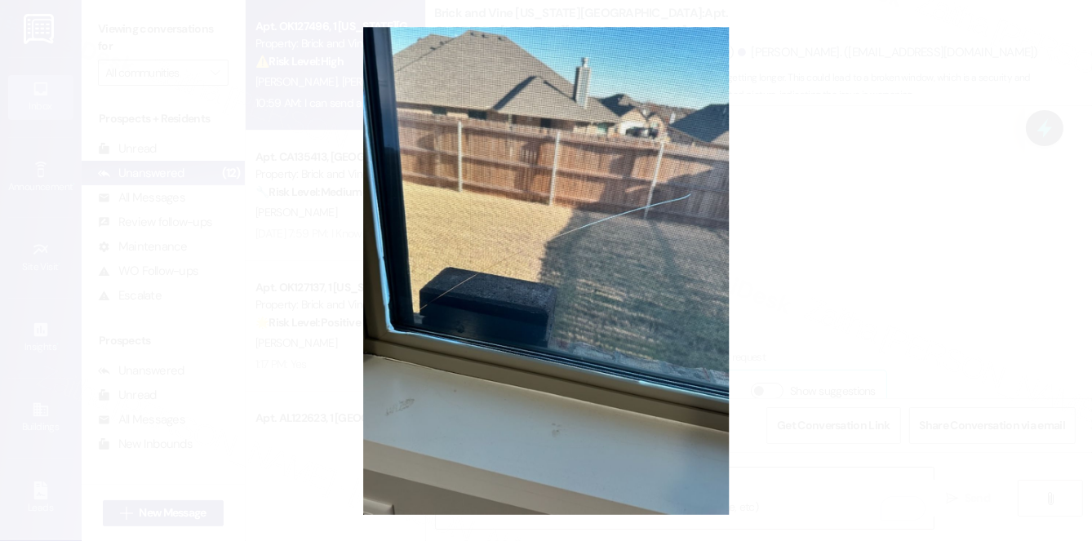
click at [860, 235] on button "Unzoom image" at bounding box center [546, 270] width 1092 height 541
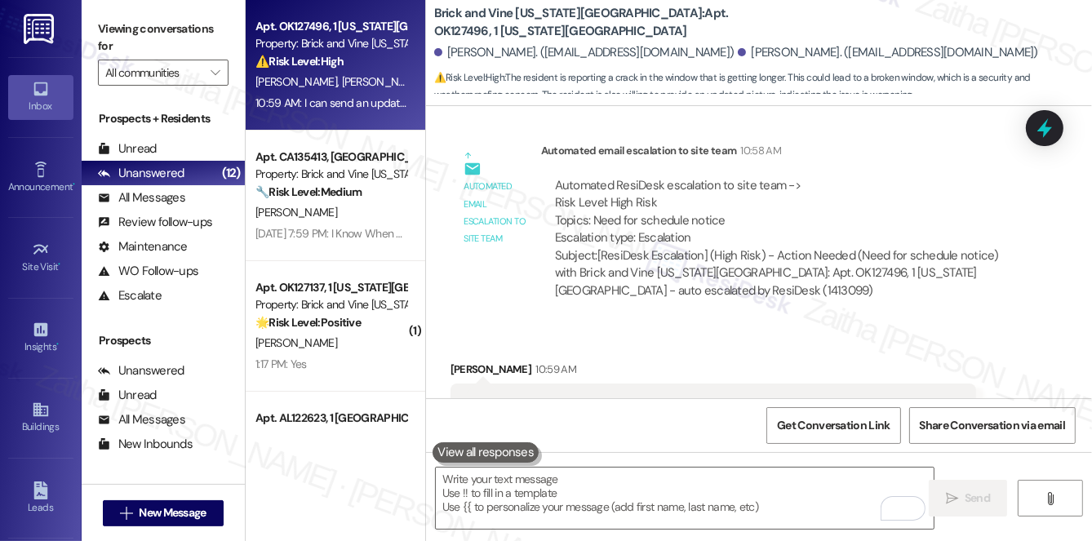
scroll to position [5547, 0]
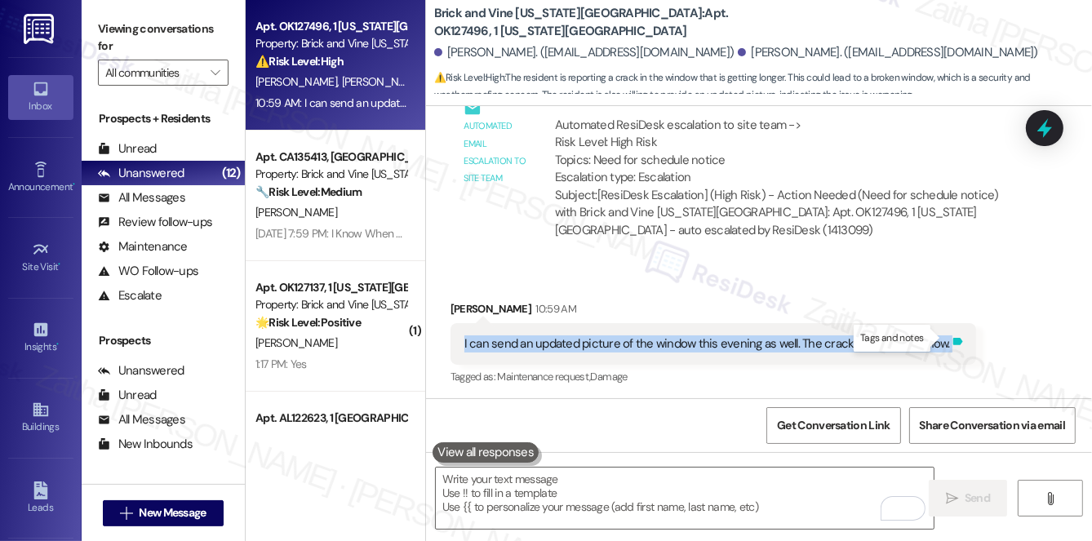
copy div "I can send an updated picture of the window this evening as well. The crack is …"
drag, startPoint x: 457, startPoint y: 337, endPoint x: 912, endPoint y: 336, distance: 454.7
click at [944, 342] on div "I can send an updated picture of the window this evening as well. The crack is …" at bounding box center [714, 344] width 526 height 42
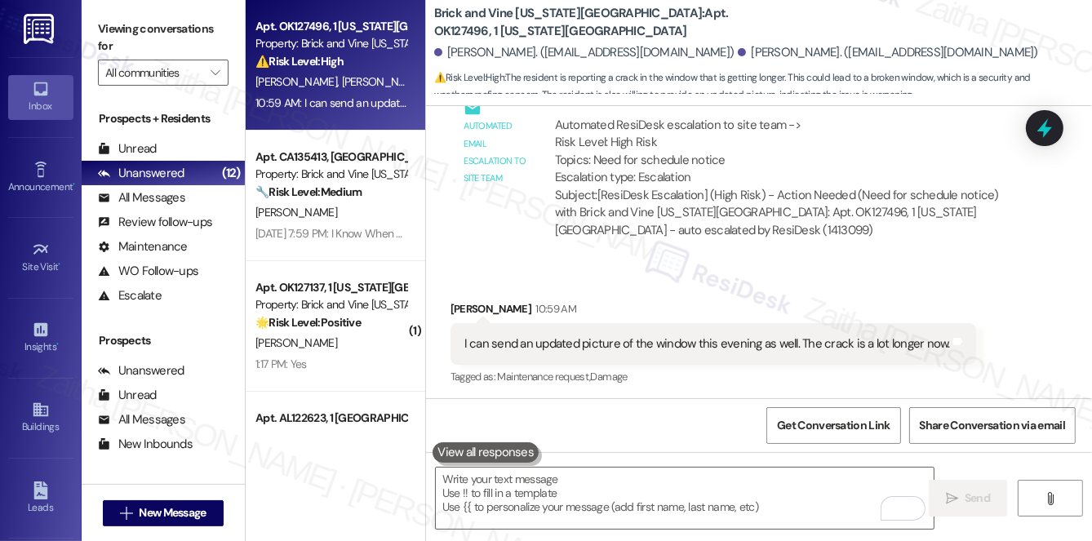
click at [758, 271] on div "Received via SMS Cameron Fuller 10:59 AM I can send an updated picture of the w…" at bounding box center [759, 333] width 666 height 138
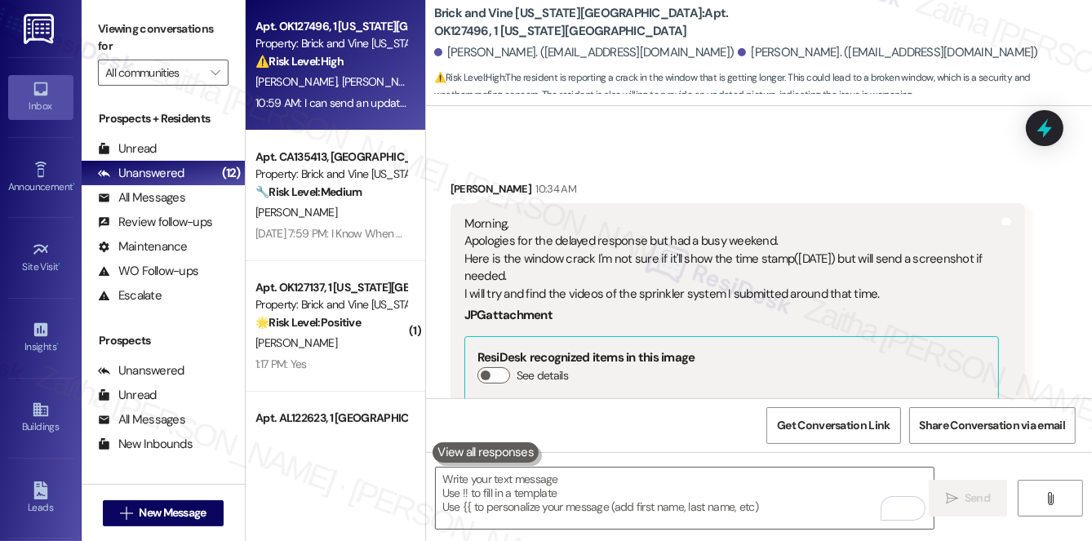
scroll to position [3765, 0]
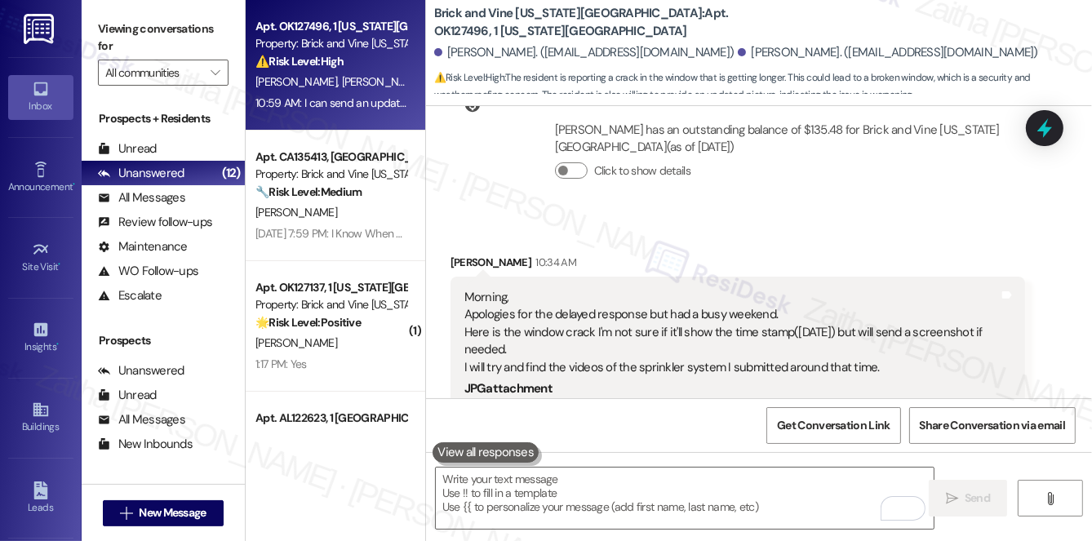
drag, startPoint x: 709, startPoint y: 275, endPoint x: 638, endPoint y: 220, distance: 89.6
click at [638, 220] on div "Received via SMS Cameron Fuller 10:34 AM Morning, Apologies for the delayed res…" at bounding box center [759, 506] width 666 height 579
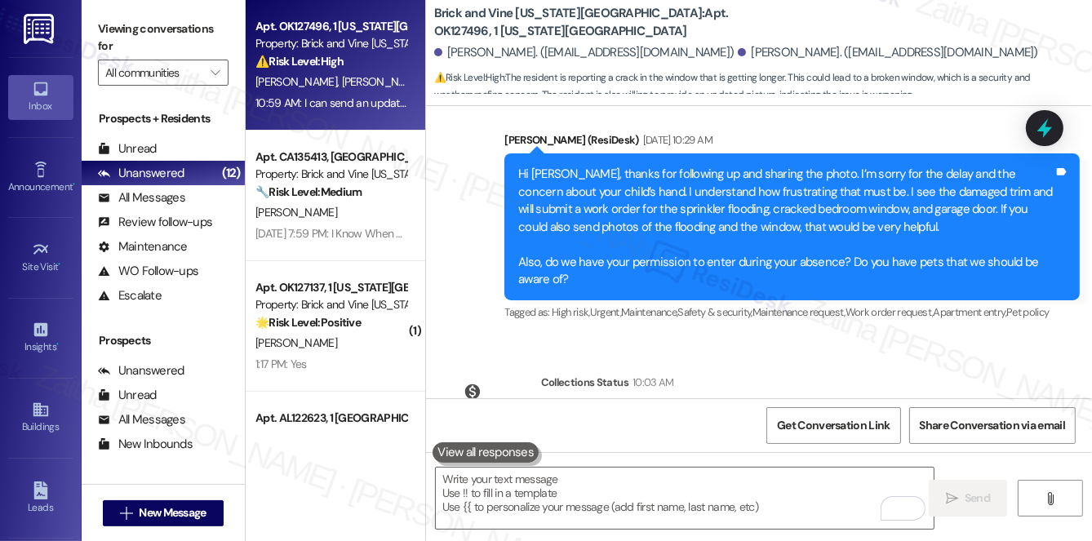
scroll to position [3469, 0]
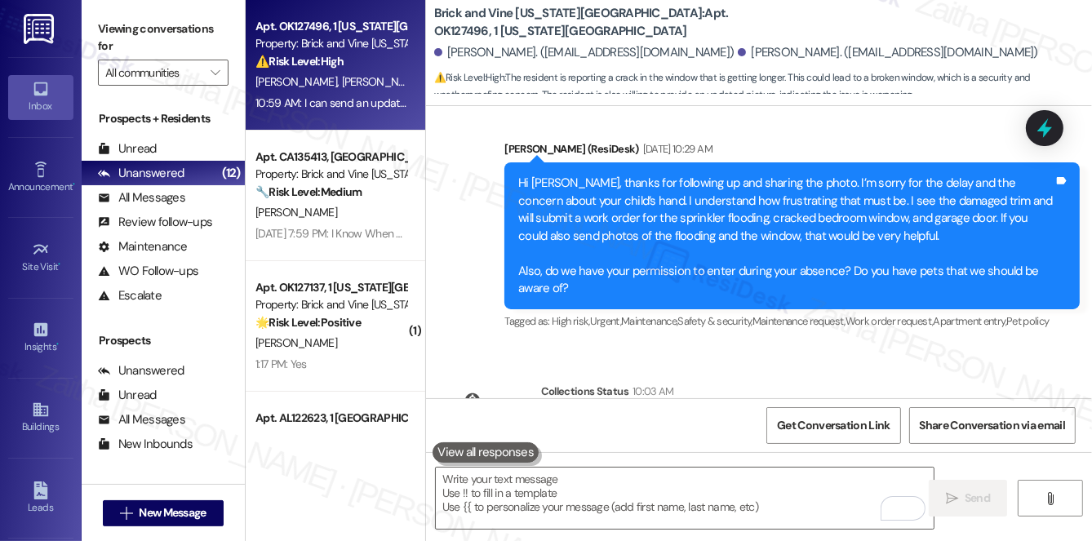
click at [609, 197] on div "Hi Cameron, thanks for following up and sharing the photo. I’m sorry for the de…" at bounding box center [785, 236] width 535 height 122
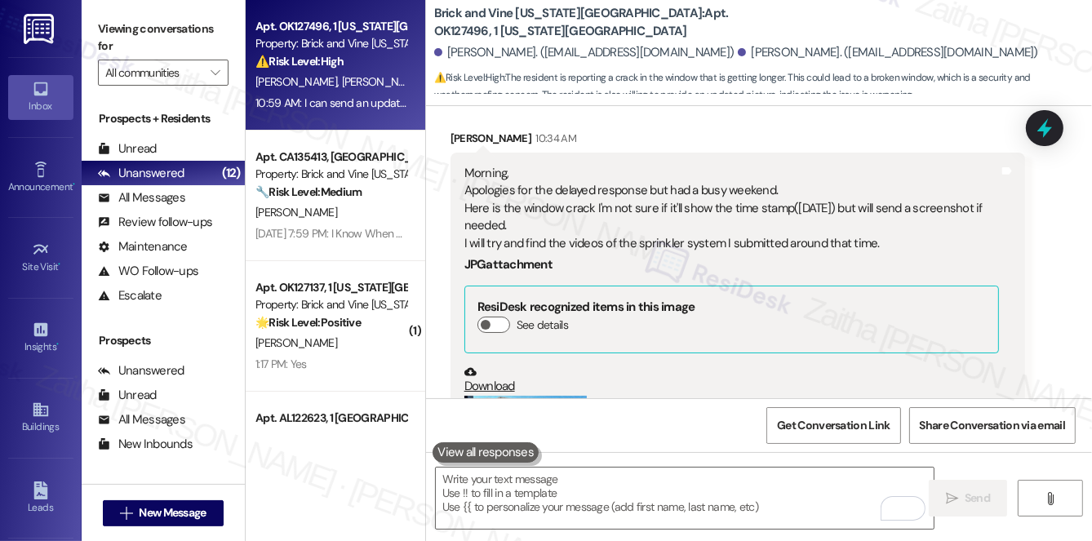
scroll to position [3914, 0]
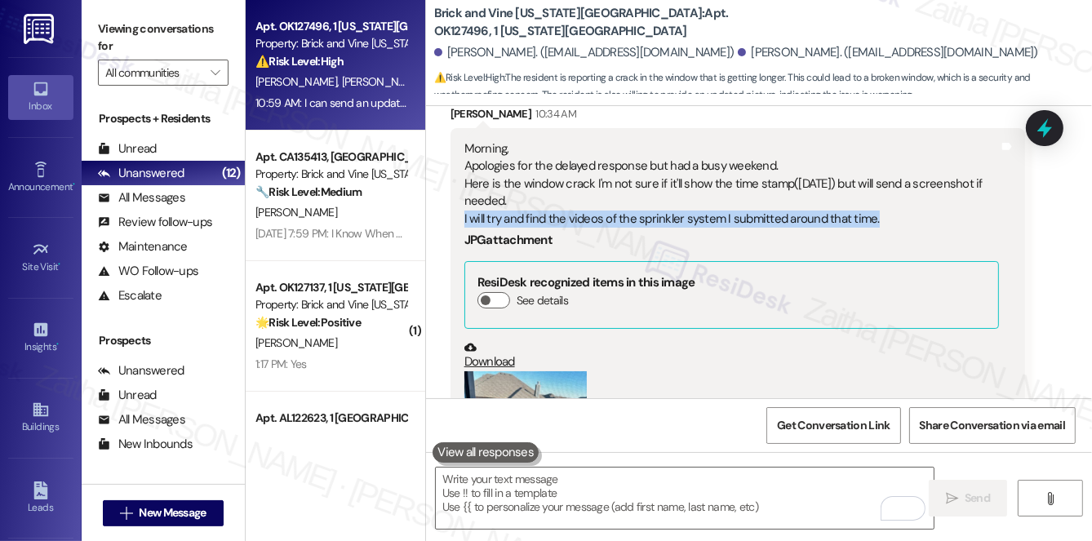
drag, startPoint x: 491, startPoint y: 224, endPoint x: 882, endPoint y: 210, distance: 390.5
click at [882, 210] on div "Morning, Apologies for the delayed response but had a busy weekend. Here is the…" at bounding box center [738, 349] width 575 height 442
copy div "I will try and find the videos of the sprinkler system I submitted around that …"
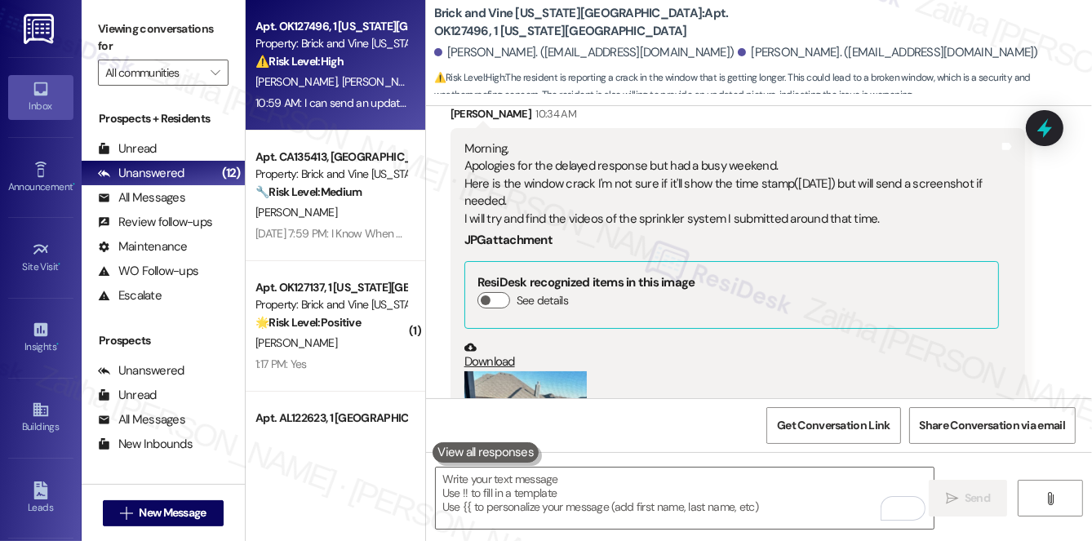
click at [1037, 248] on div "Received via SMS Cameron Fuller 10:34 AM Morning, Apologies for the delayed res…" at bounding box center [759, 358] width 666 height 579
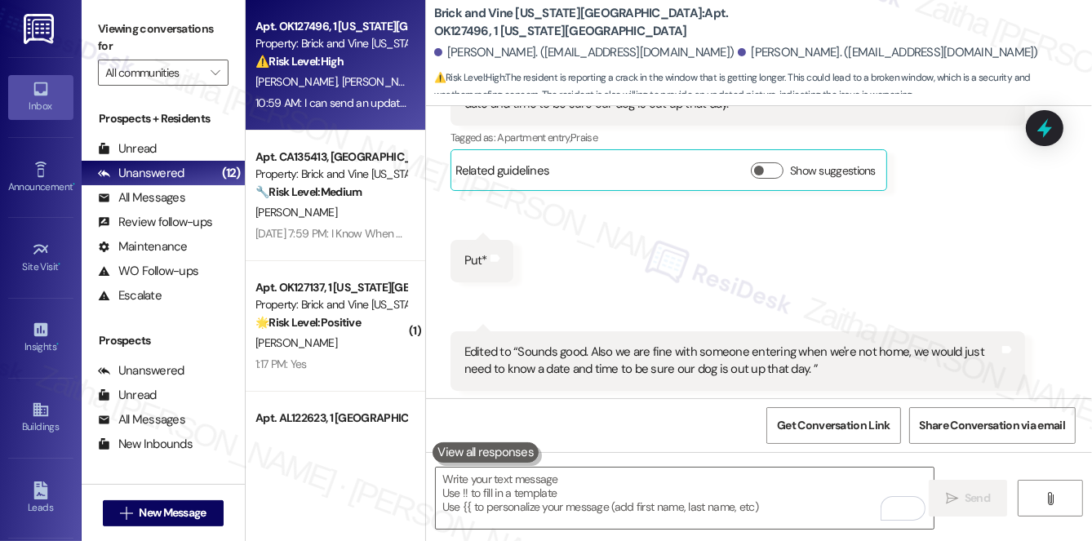
scroll to position [4953, 0]
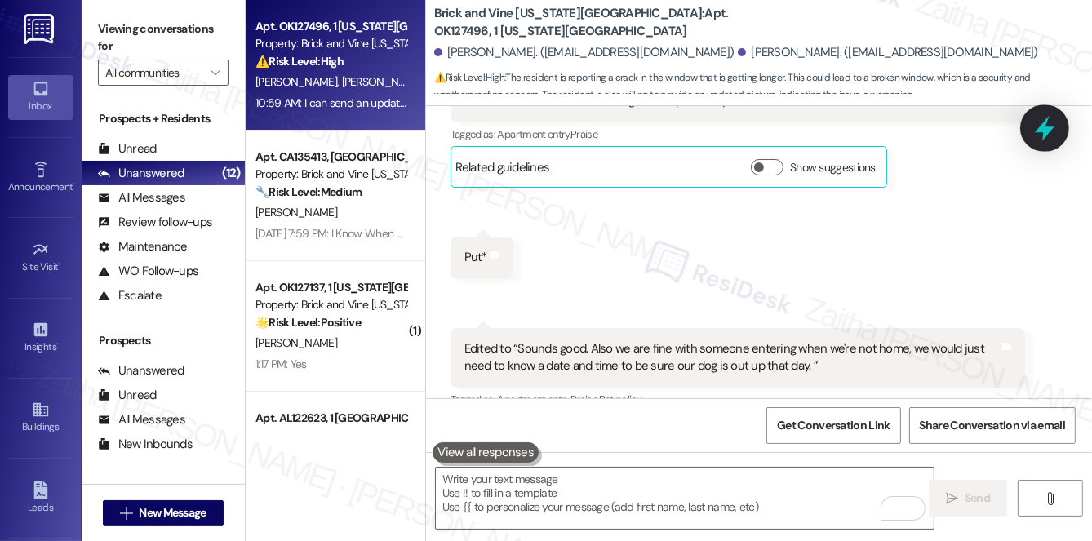
click at [1046, 122] on icon at bounding box center [1045, 128] width 20 height 25
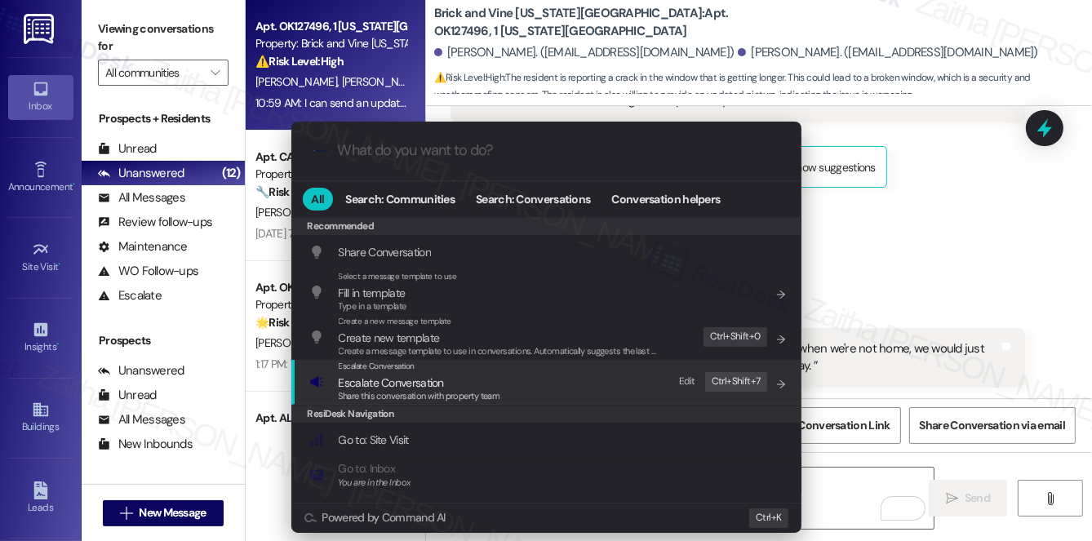
click at [405, 384] on span "Escalate Conversation" at bounding box center [391, 382] width 105 height 15
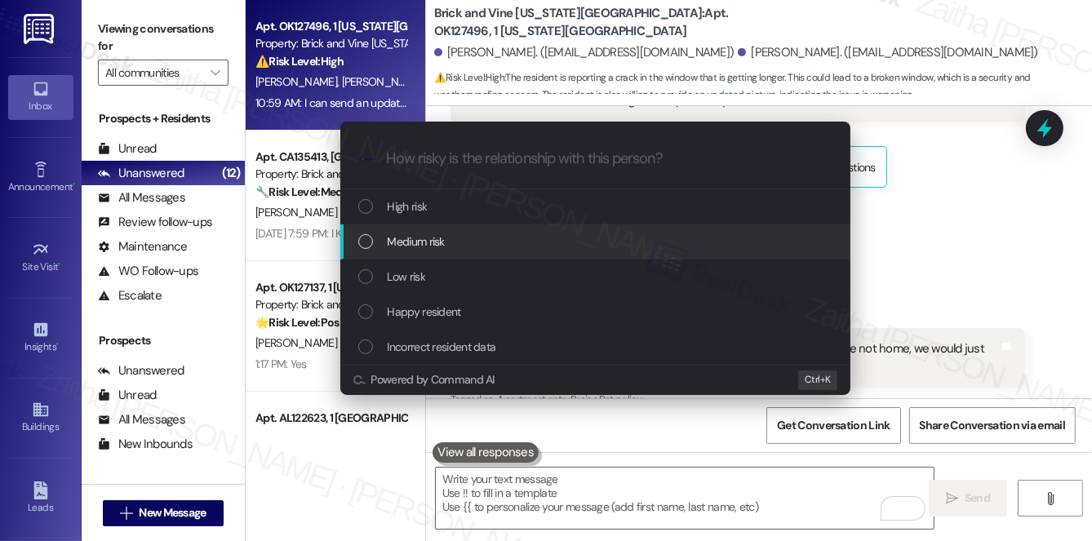
click at [935, 238] on div "Escalate Conversation How risky is the relationship with this person? Topics (e…" at bounding box center [546, 270] width 1092 height 541
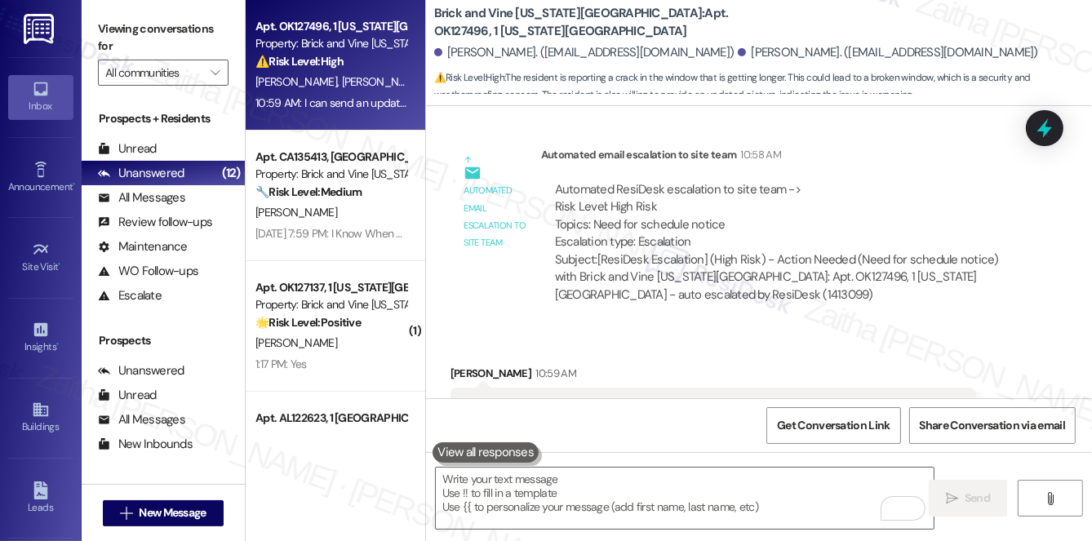
scroll to position [5547, 0]
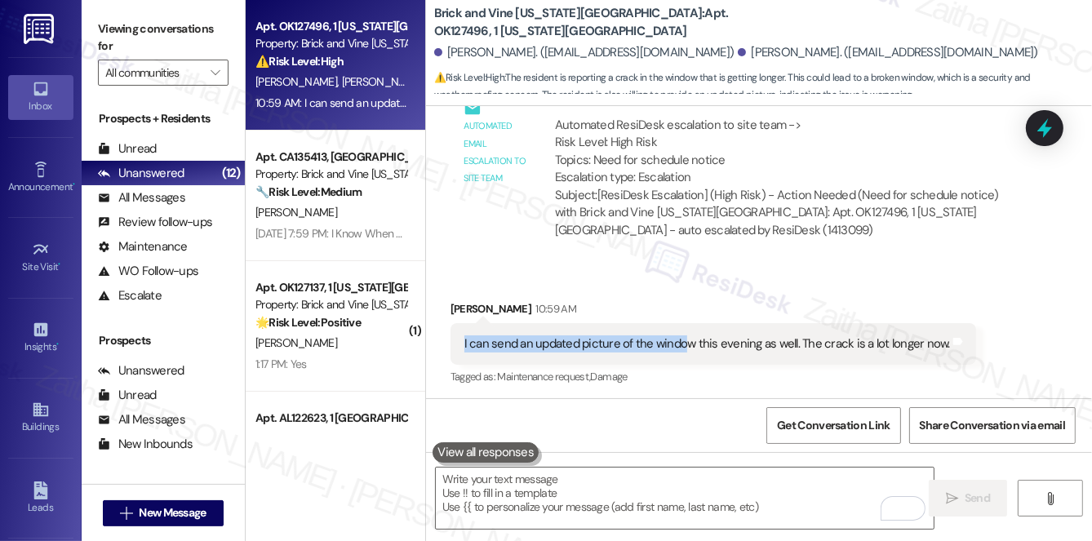
drag, startPoint x: 458, startPoint y: 339, endPoint x: 678, endPoint y: 351, distance: 220.7
click at [678, 350] on div "I can send an updated picture of the window this evening as well. The crack is …" at bounding box center [714, 344] width 526 height 42
click at [655, 268] on div "Received via SMS Cameron Fuller 10:59 AM I can send an updated picture of the w…" at bounding box center [759, 333] width 666 height 138
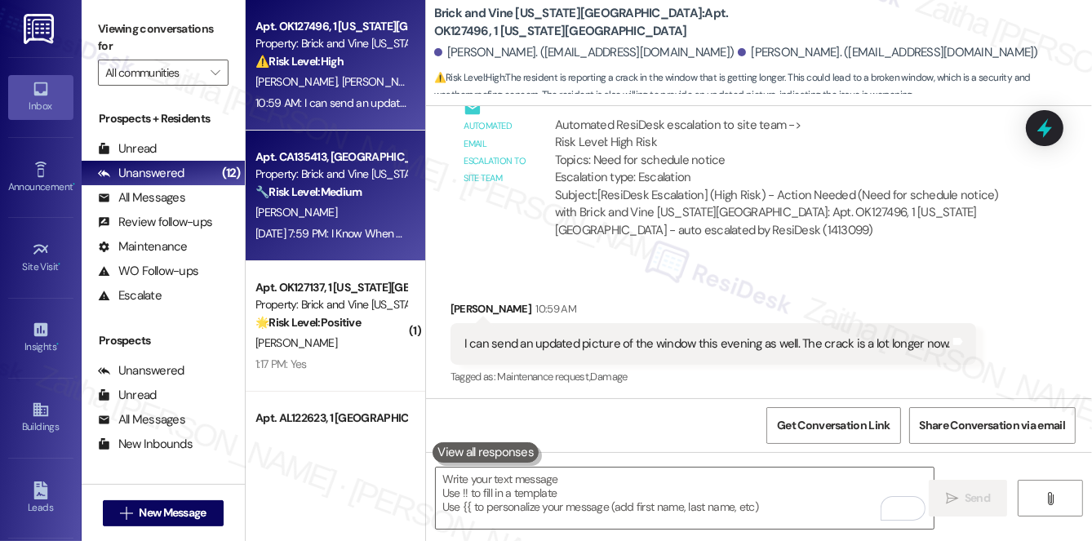
click at [382, 224] on div "Sep 05, 2025 at 7:59 PM: I Know When My Rent Is Due. Sep 05, 2025 at 7:59 PM: I…" at bounding box center [331, 234] width 154 height 20
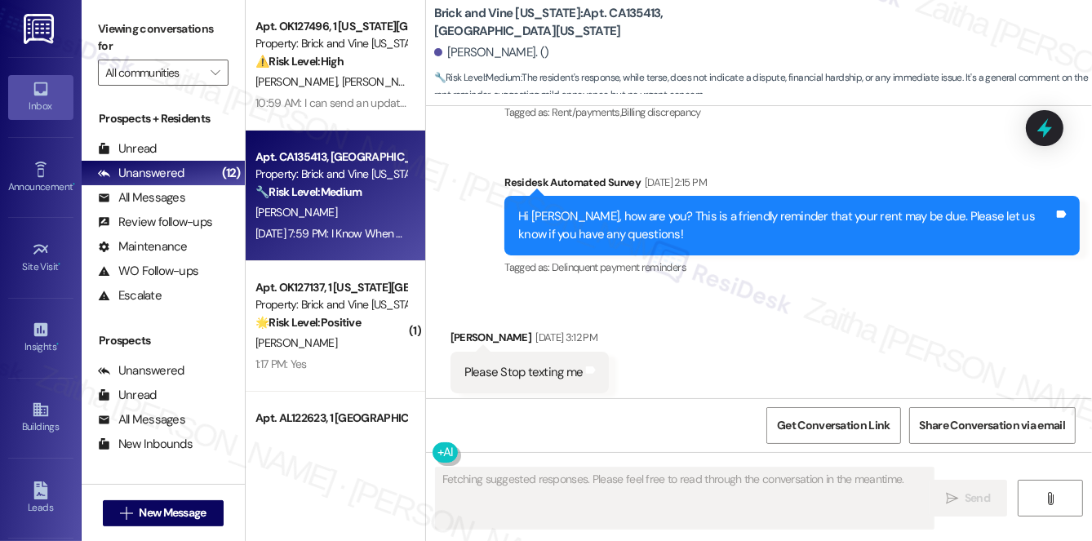
scroll to position [3159, 0]
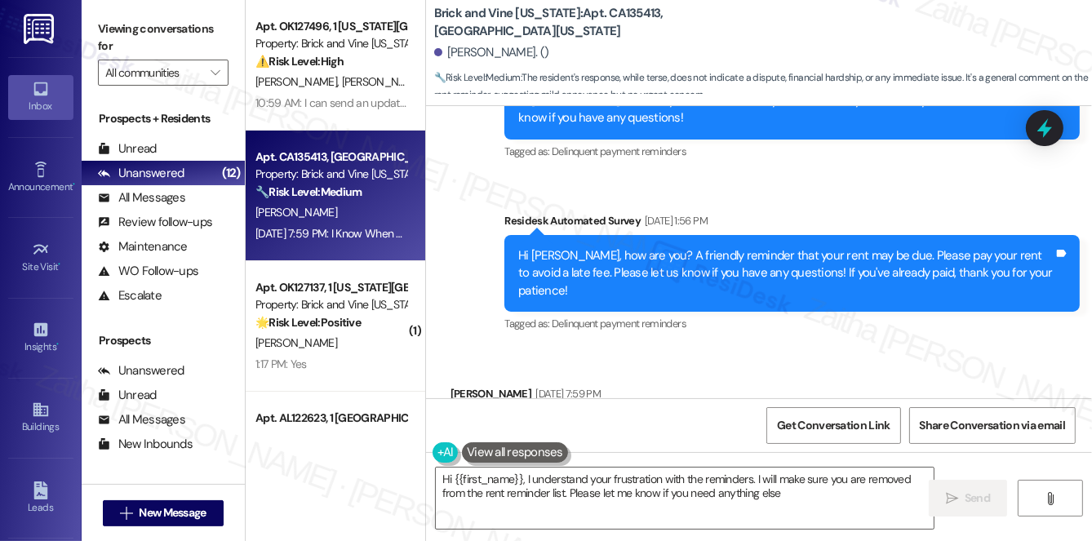
type textarea "Hi {{first_name}}, I understand your frustration with the reminders. I will mak…"
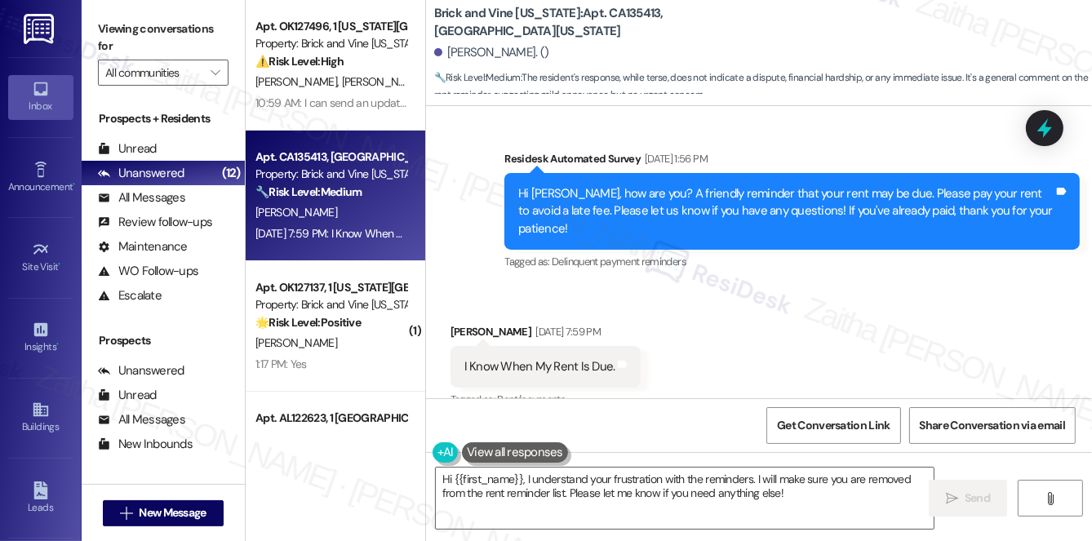
scroll to position [4281, 0]
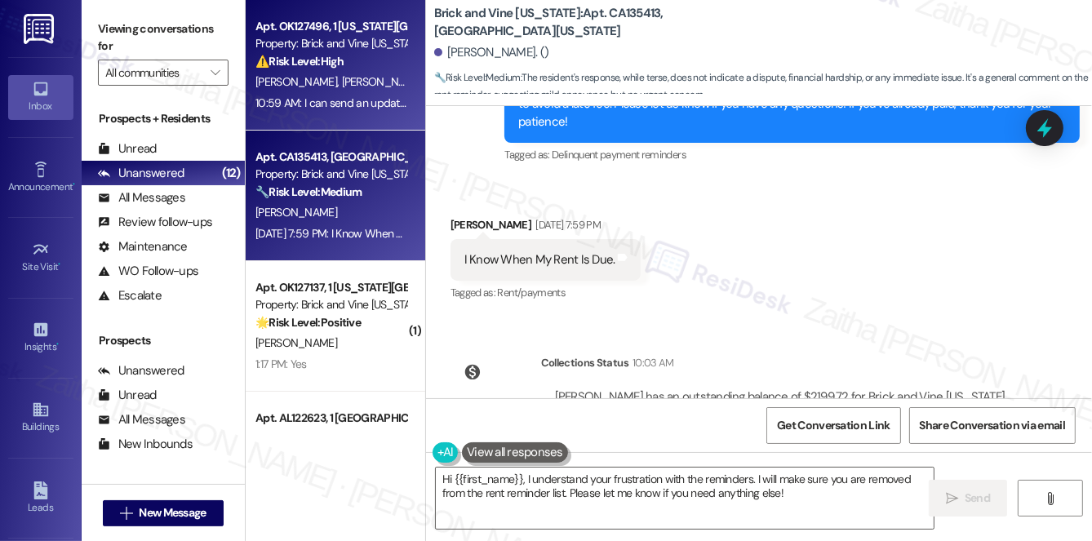
click at [353, 82] on div "C. Fuller C. Fuller" at bounding box center [331, 82] width 154 height 20
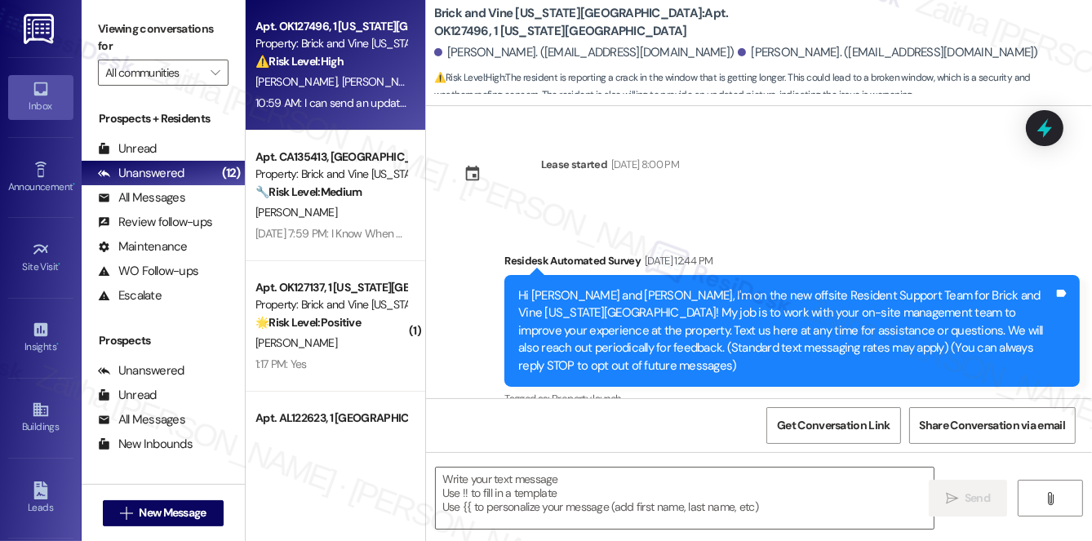
scroll to position [5529, 0]
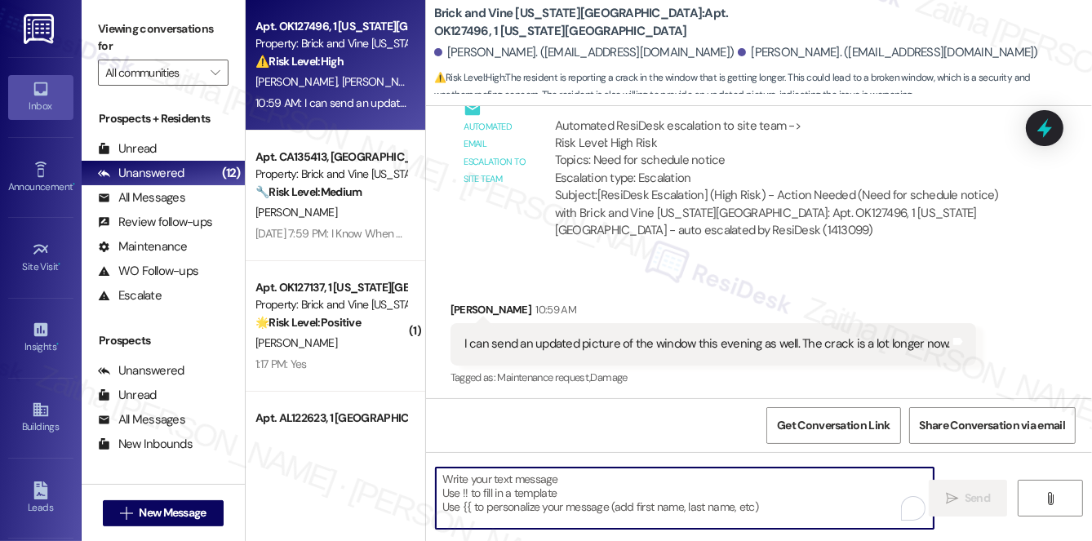
click at [533, 492] on textarea "To enrich screen reader interactions, please activate Accessibility in Grammarl…" at bounding box center [685, 498] width 498 height 61
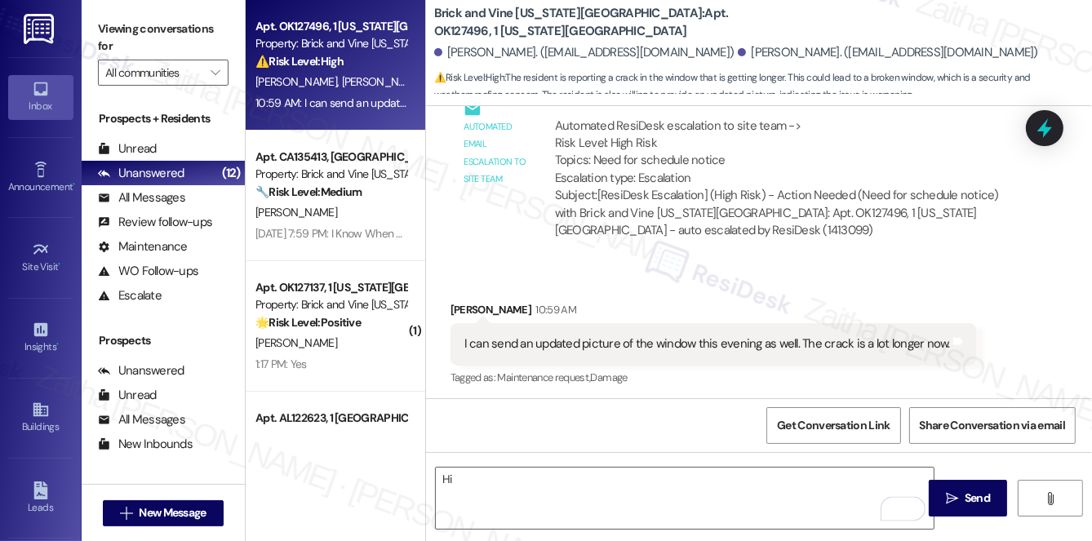
click at [470, 306] on div "Cameron Fuller 10:59 AM" at bounding box center [714, 312] width 526 height 23
copy div "[PERSON_NAME]"
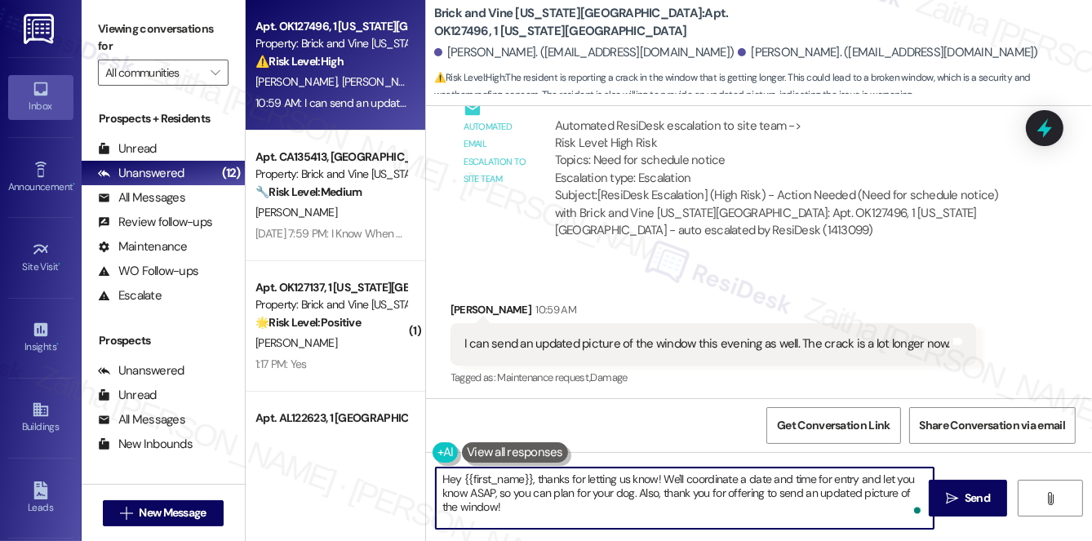
drag, startPoint x: 531, startPoint y: 479, endPoint x: 452, endPoint y: 473, distance: 78.6
click at [452, 473] on textarea "Hey {{first_name}}, thanks for letting us know! We'll coordinate a date and tim…" at bounding box center [685, 498] width 498 height 61
paste textarea "[PERSON_NAME]"
click at [610, 473] on textarea "Hi Cameron, thanks for letting us know! We'll coordinate a date and time for en…" at bounding box center [685, 498] width 498 height 61
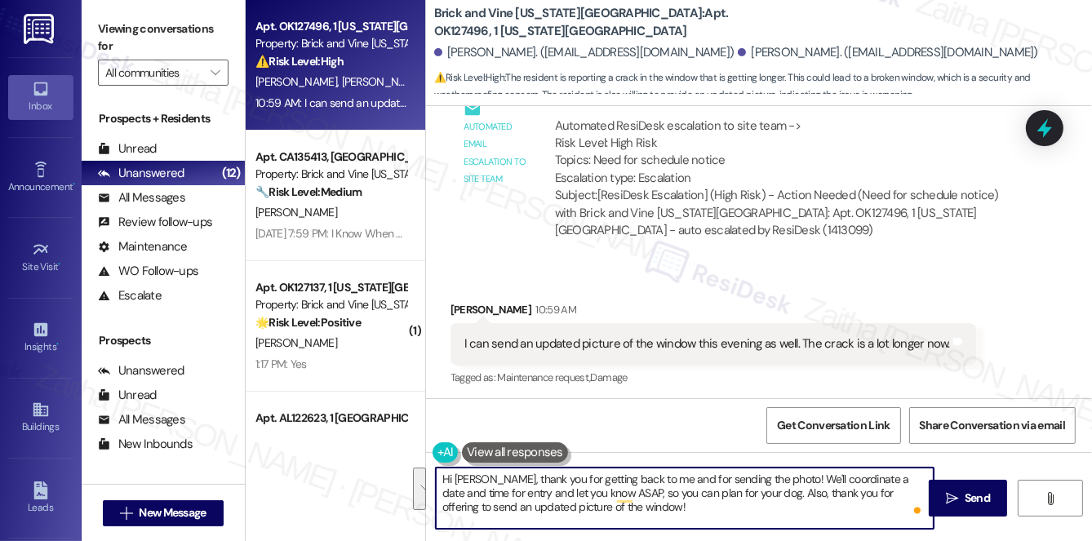
drag, startPoint x: 786, startPoint y: 478, endPoint x: 794, endPoint y: 507, distance: 30.5
click at [794, 507] on textarea "Hi Cameron, thank you for getting back to me and for sending the photo! We'll c…" at bounding box center [685, 498] width 498 height 61
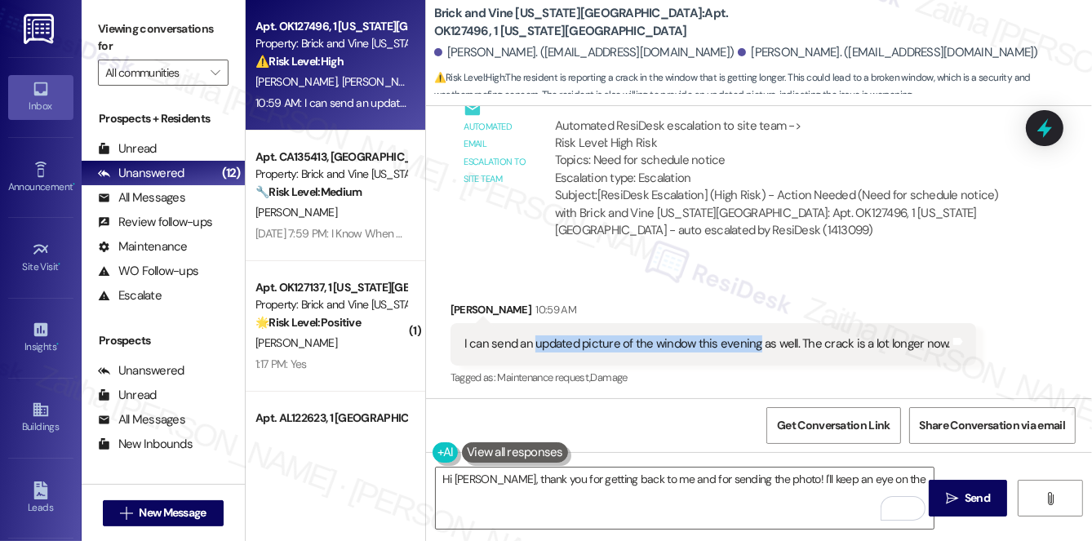
drag, startPoint x: 531, startPoint y: 342, endPoint x: 754, endPoint y: 336, distance: 222.9
click at [754, 336] on div "I can send an updated picture of the window this evening as well. The crack is …" at bounding box center [707, 343] width 486 height 17
copy div "updated picture of the window this evening"
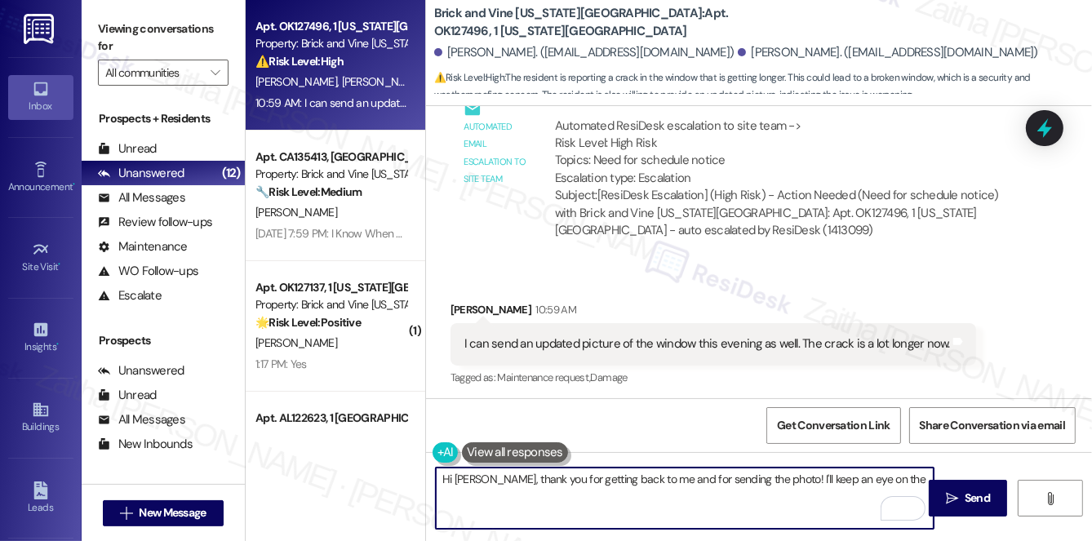
click at [903, 482] on textarea "Hi Cameron, thank you for getting back to me and for sending the photo! I'll ke…" at bounding box center [685, 498] width 498 height 61
paste textarea "updated picture of the window this evening"
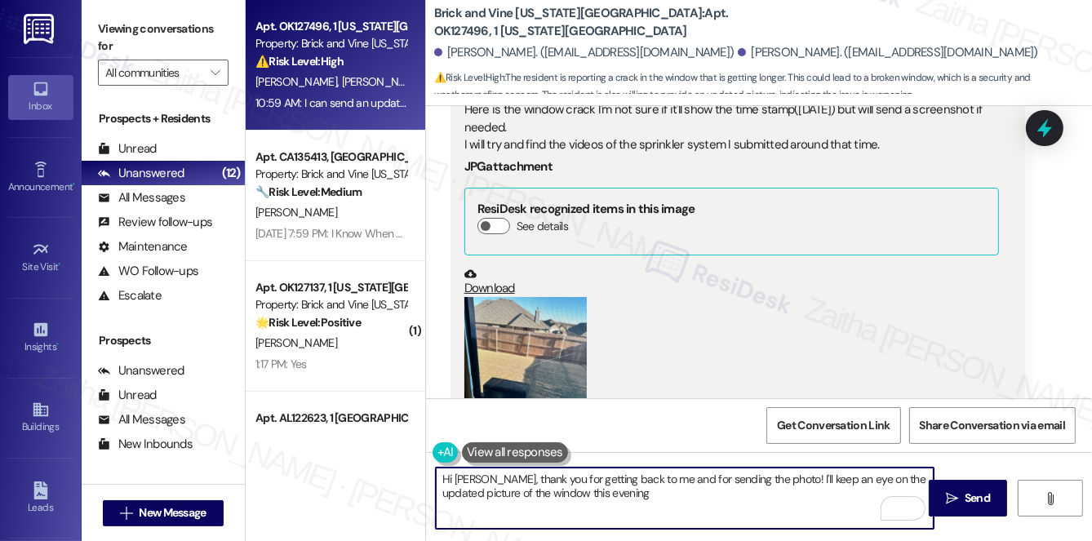
scroll to position [3896, 0]
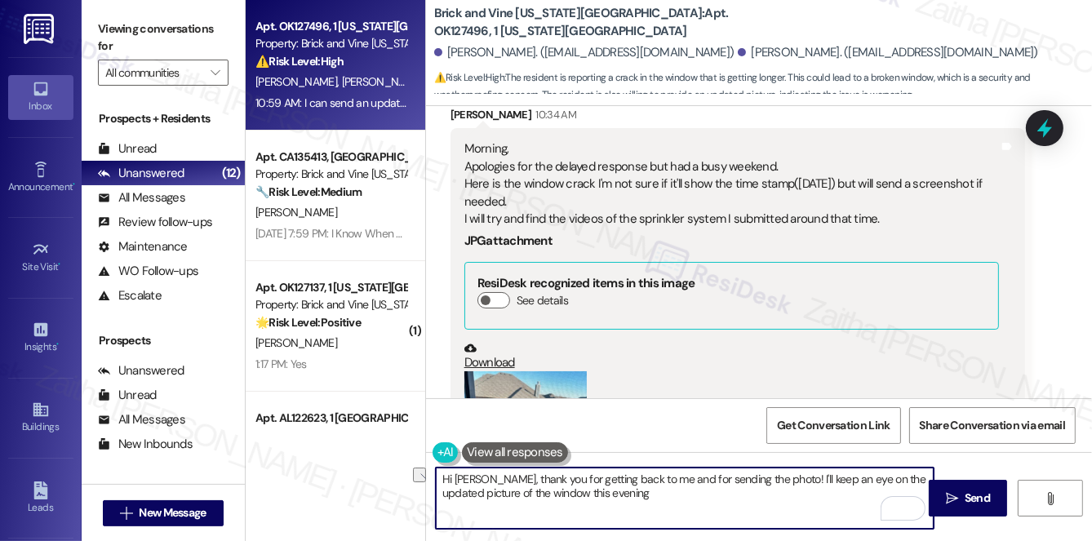
drag, startPoint x: 590, startPoint y: 493, endPoint x: 696, endPoint y: 490, distance: 106.2
click at [696, 490] on textarea "Hi Cameron, thank you for getting back to me and for sending the photo! I'll ke…" at bounding box center [685, 498] width 498 height 61
type textarea "Hi Cameron, thank you for getting back to me and for sending the photo! I'll ke…"
drag, startPoint x: 618, startPoint y: 497, endPoint x: 444, endPoint y: 477, distance: 175.1
click at [443, 478] on textarea "Hi Cameron, thank you for getting back to me and for sending the photo! I'll ke…" at bounding box center [685, 498] width 498 height 61
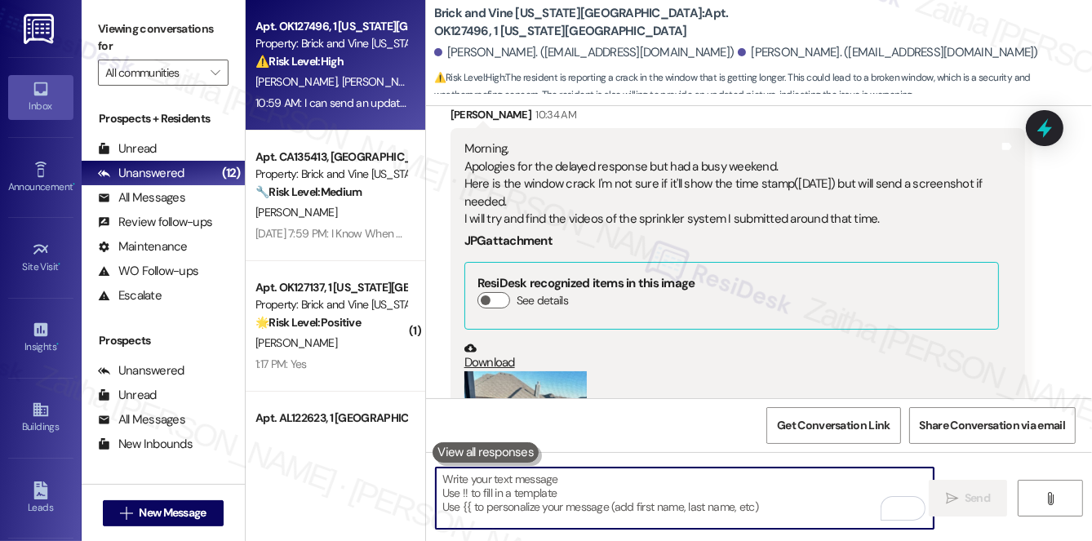
paste textarea "Hi {{first_name}}, thank you for getting back to me and for sending the photo. …"
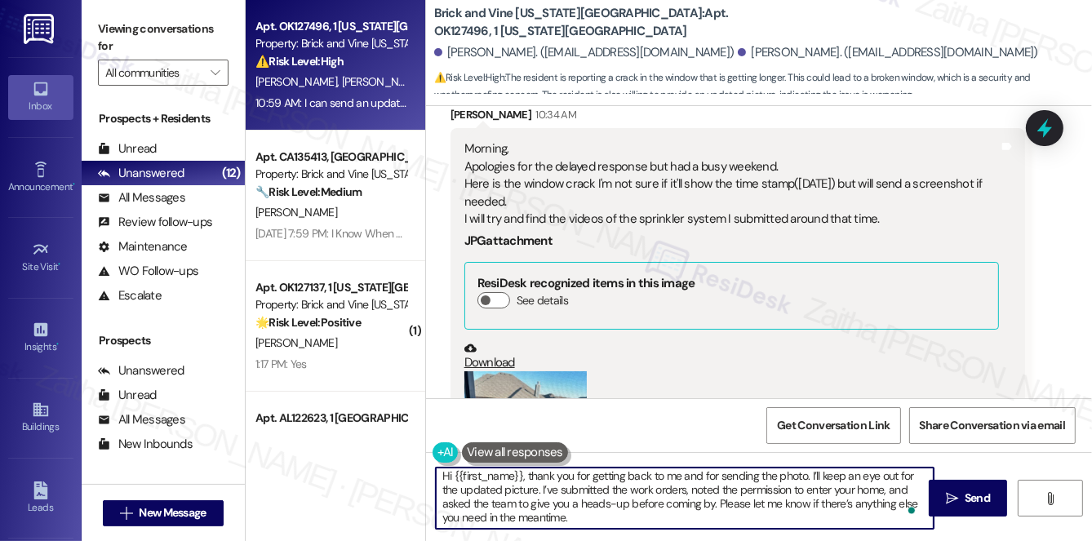
scroll to position [4, 0]
type textarea "Hi {{first_name}}, thank you for getting back to me and for sending the photo. …"
click at [992, 500] on span "Send" at bounding box center [978, 498] width 32 height 17
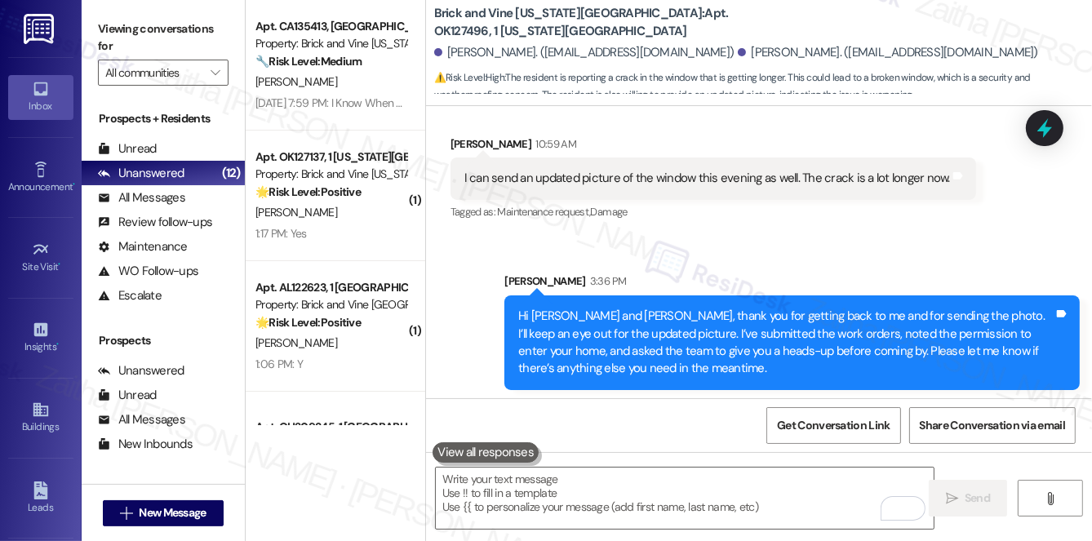
scroll to position [5696, 0]
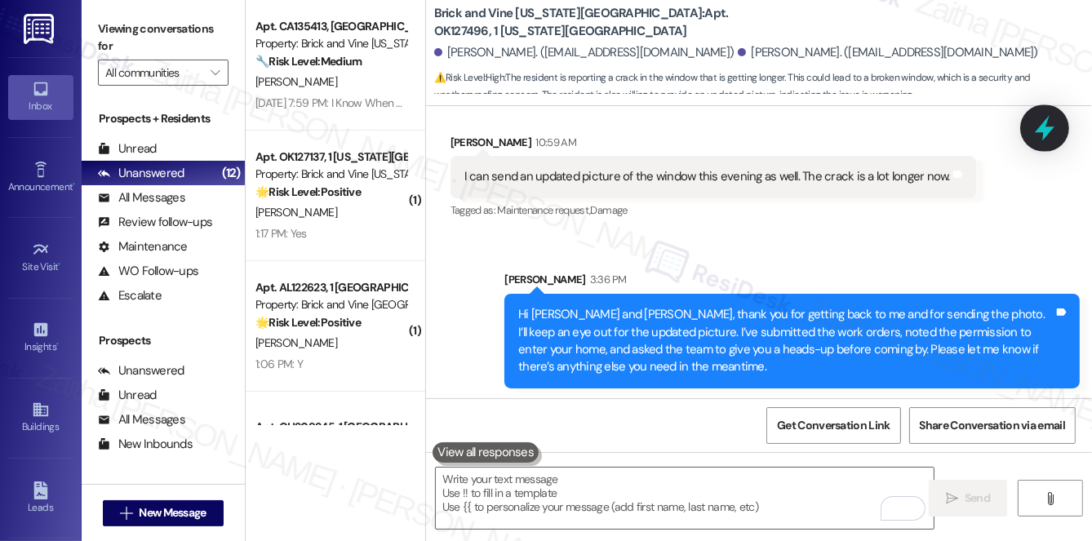
click at [1046, 127] on icon at bounding box center [1045, 128] width 28 height 28
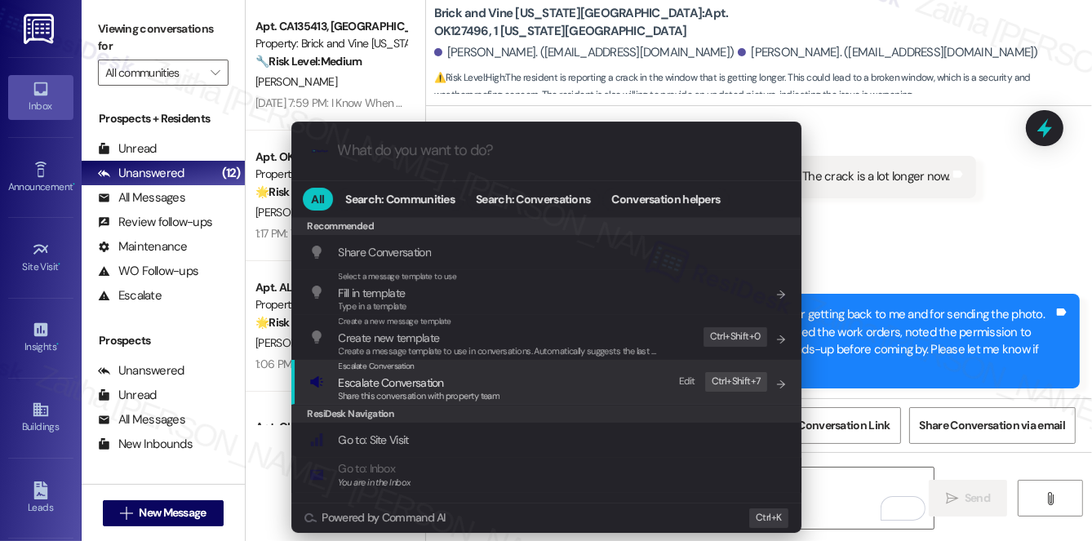
click at [344, 380] on span "Escalate Conversation" at bounding box center [391, 382] width 105 height 15
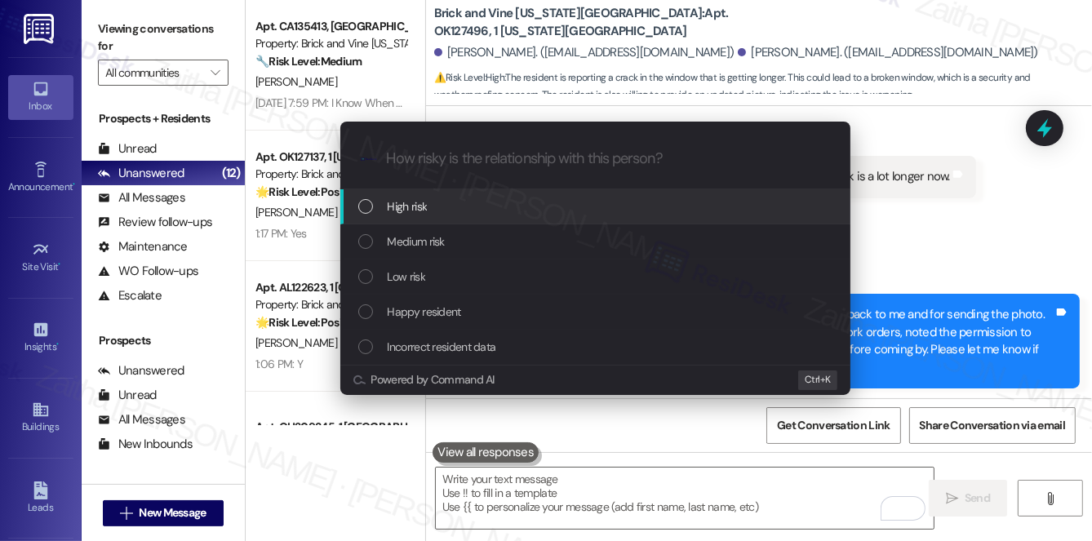
click at [420, 210] on span "High risk" at bounding box center [408, 207] width 40 height 18
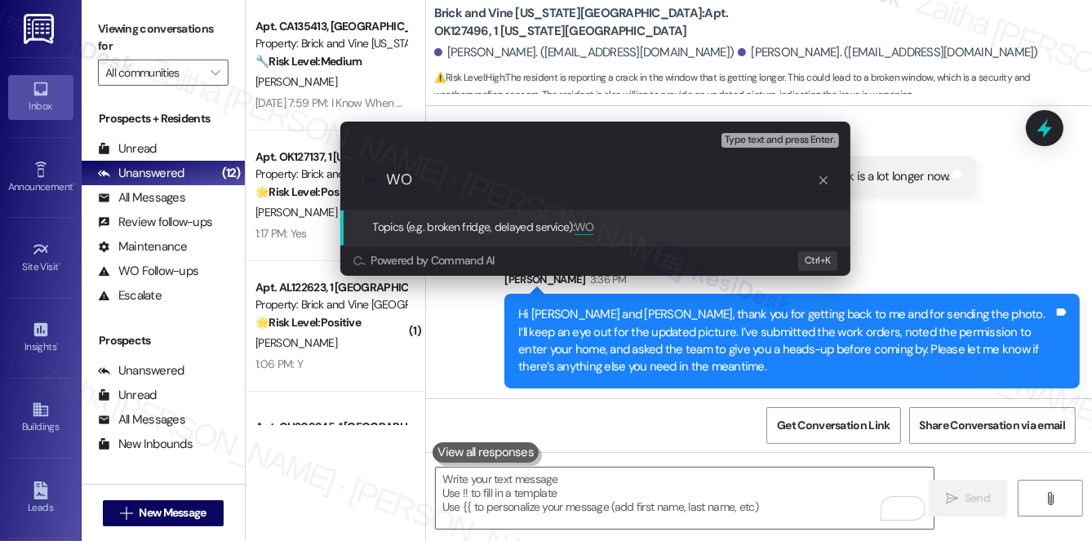
paste input "Created by ResiDesk on behalf of resident"
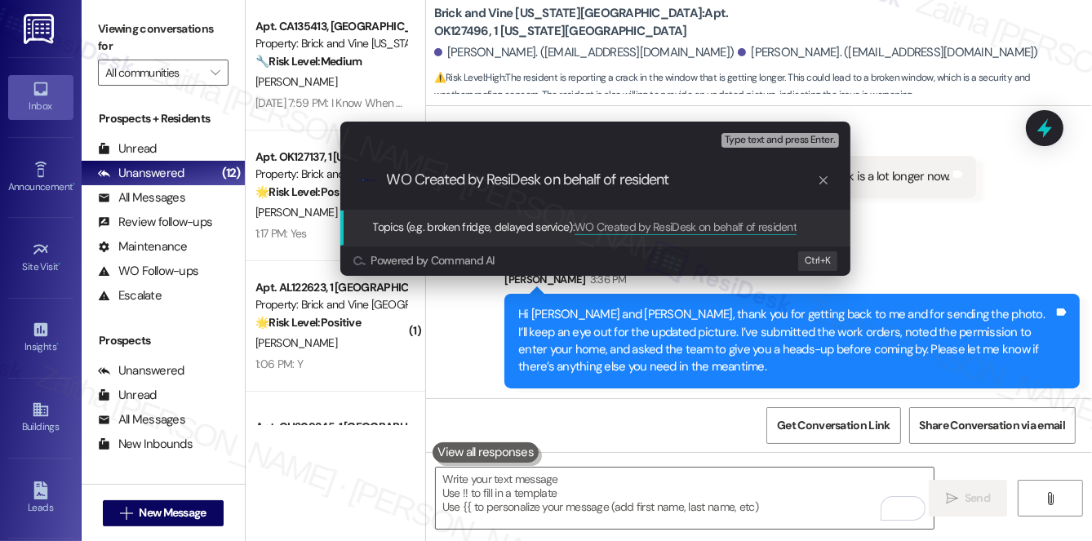
click at [571, 177] on input "WO Created by ResiDesk on behalf of resident" at bounding box center [602, 179] width 430 height 17
click at [625, 180] on input "WO Created by ResiDesk on Behalf of resident" at bounding box center [602, 179] width 430 height 17
click at [691, 175] on input "WO Created by ResiDesk on Behalf of Resident" at bounding box center [602, 179] width 430 height 17
paste input "8180"
type input "WO Created by ResiDesk on Behalf of Resident"
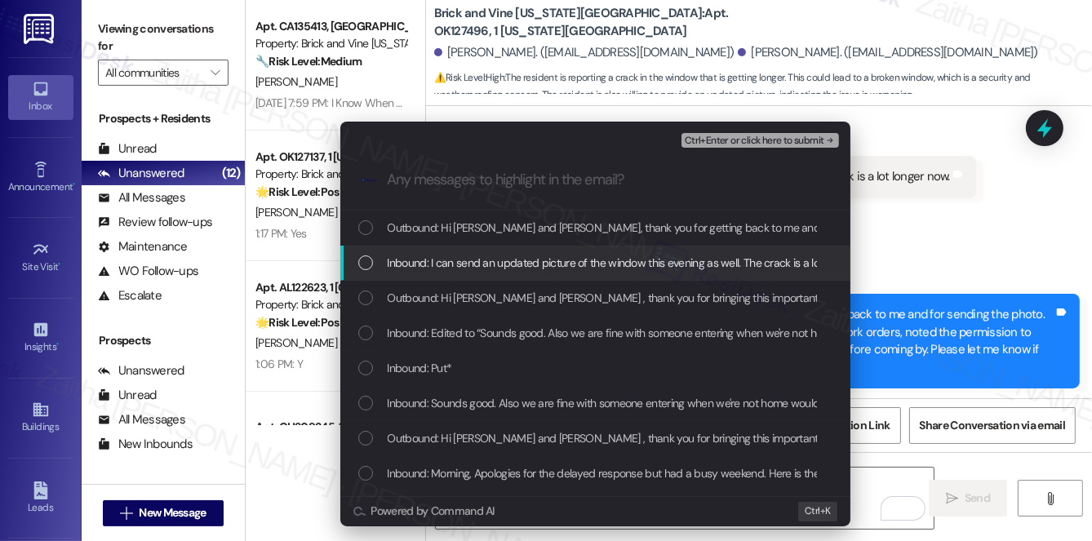
click at [499, 268] on span "Inbound: I can send an updated picture of the window this evening as well. The …" at bounding box center [634, 263] width 493 height 18
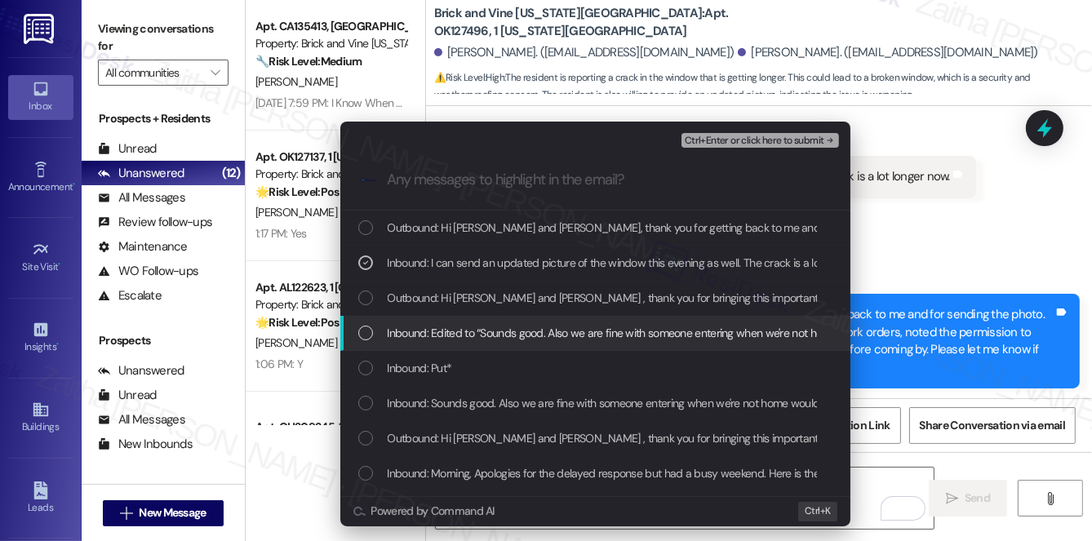
click at [531, 335] on span "Inbound: Edited to “Sounds good. Also we are fine with someone entering when we…" at bounding box center [813, 333] width 850 height 18
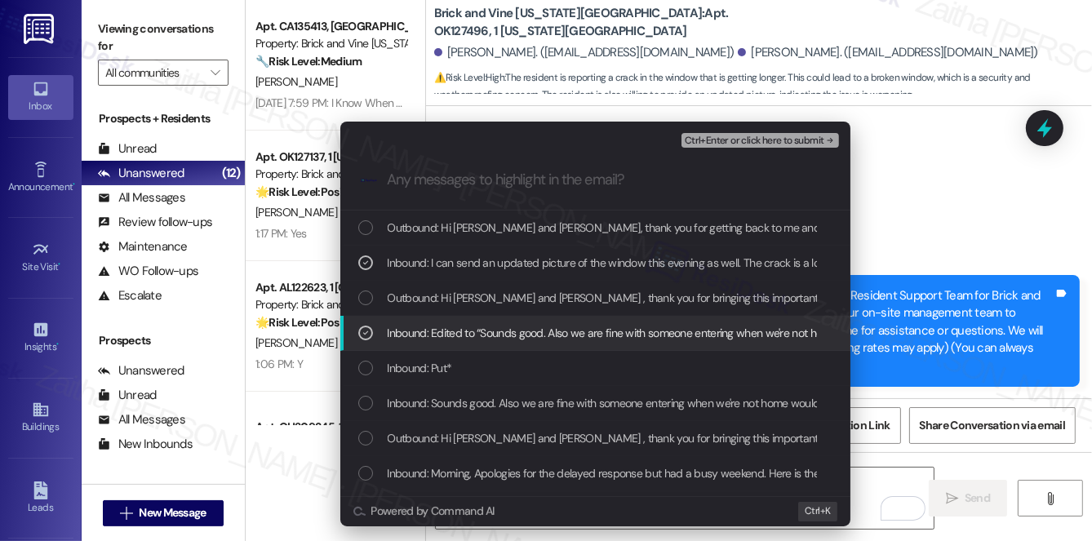
scroll to position [5696, 0]
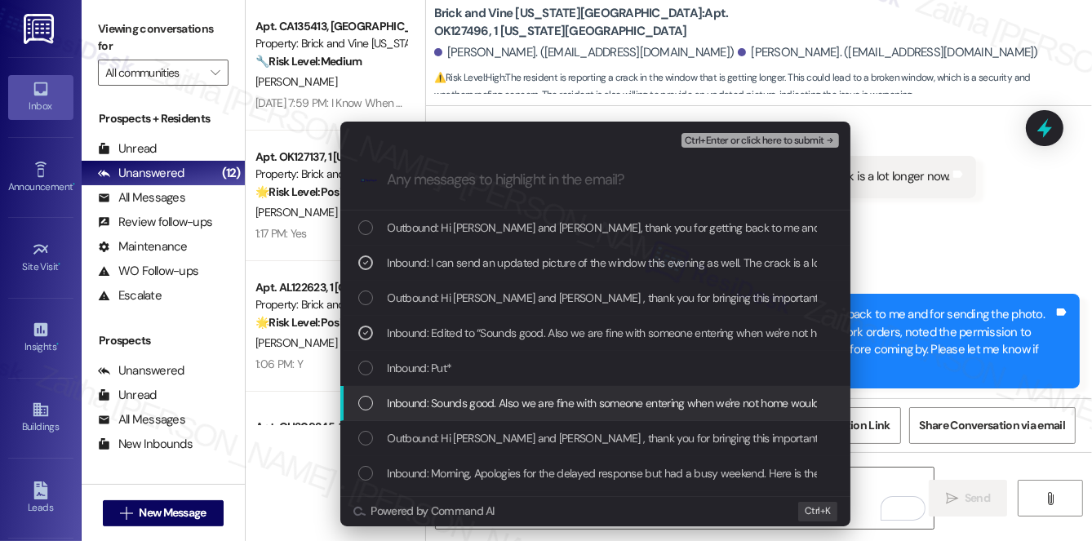
click at [576, 403] on span "Inbound: Sounds good. Also we are fine with someone entering when we're not hom…" at bounding box center [775, 403] width 775 height 18
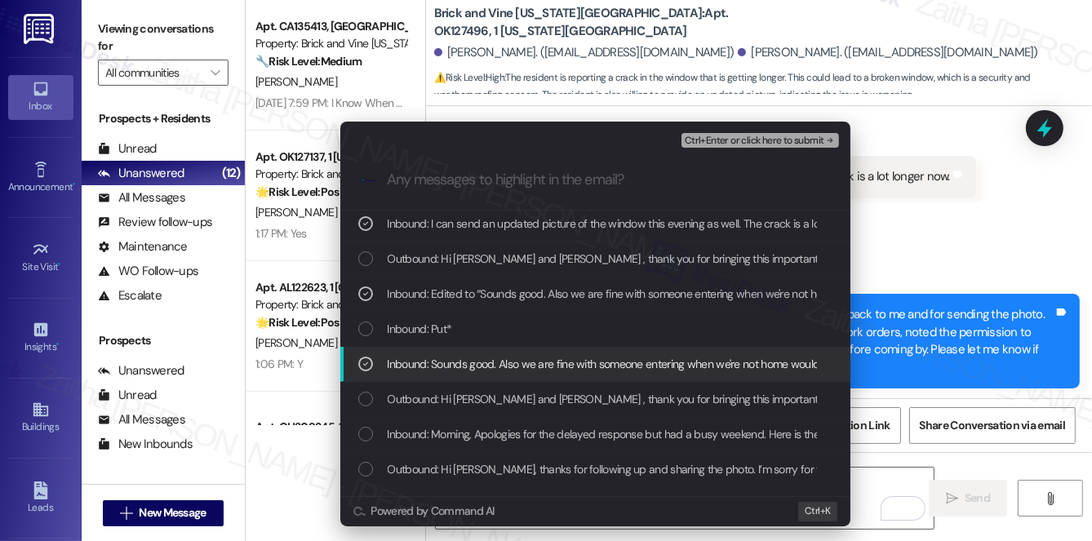
scroll to position [73, 0]
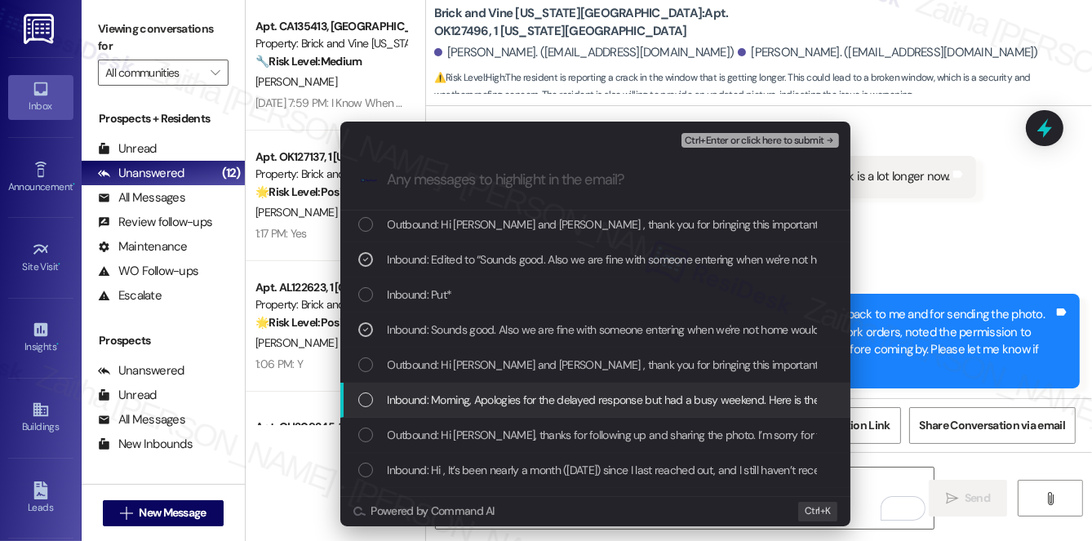
click at [590, 401] on span "Inbound: Morning, Apologies for the delayed response but had a busy weekend. He…" at bounding box center [1026, 400] width 1276 height 18
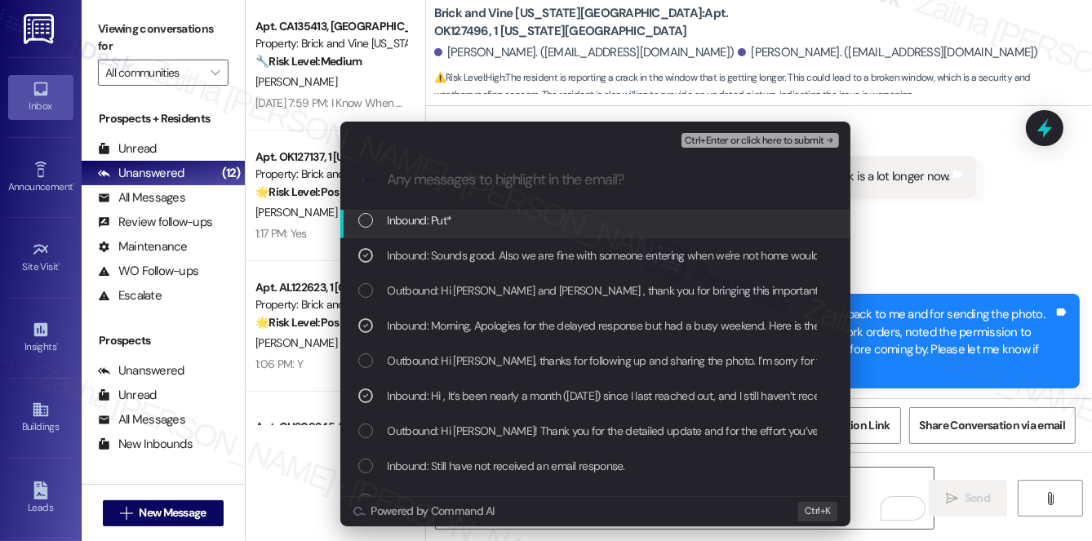
click at [750, 142] on span "Ctrl+Enter or click here to submit" at bounding box center [755, 141] width 140 height 11
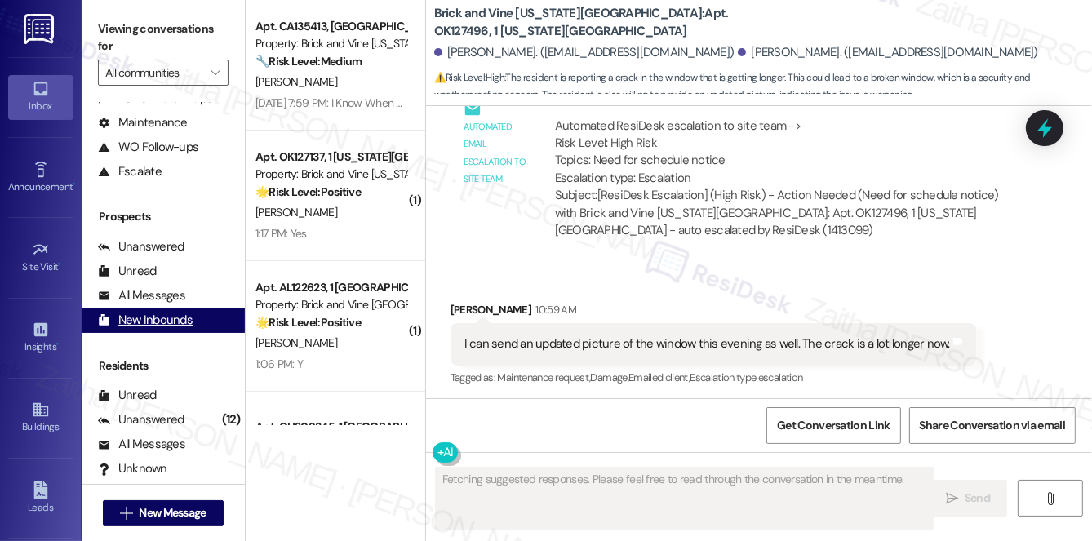
scroll to position [194, 0]
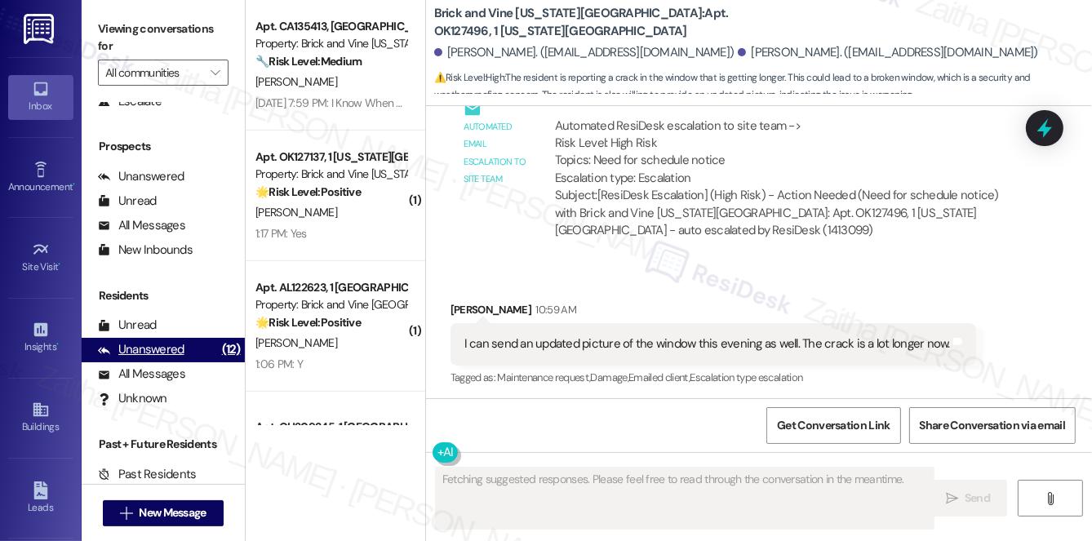
click at [157, 353] on div "Unanswered" at bounding box center [141, 349] width 87 height 17
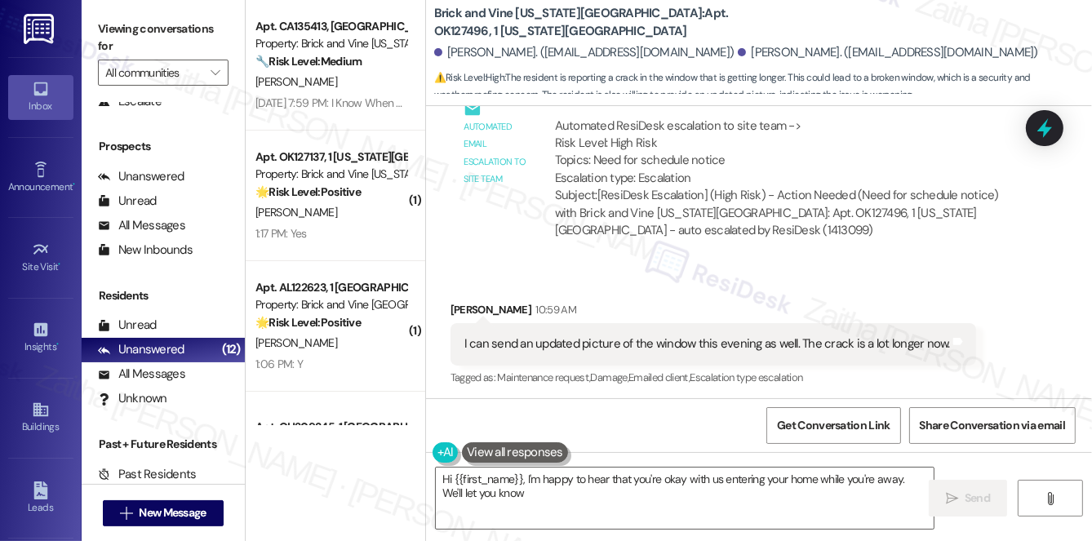
type textarea "Hi {{first_name}}, I'm happy to hear that you're okay with us entering your hom…"
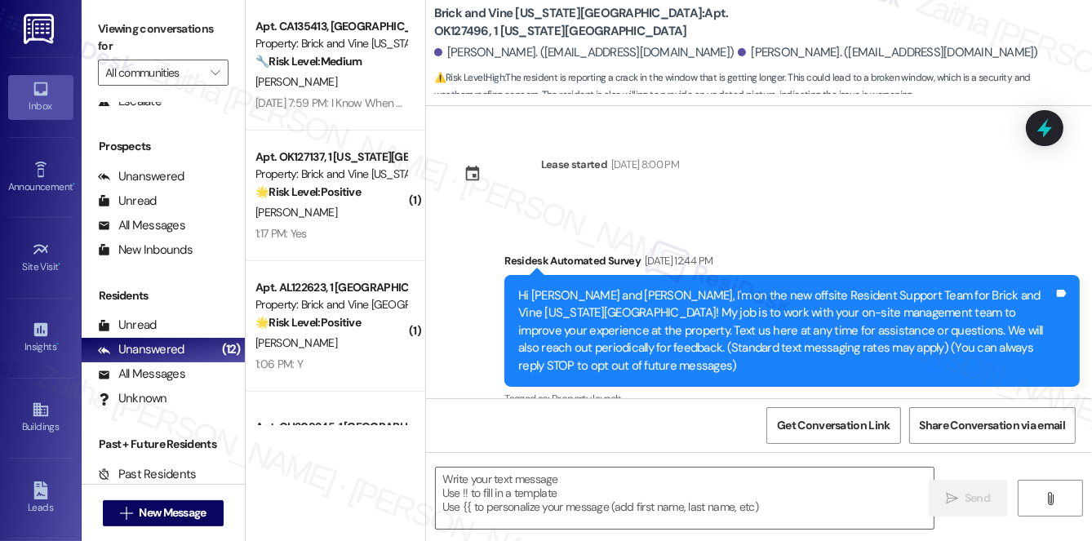
scroll to position [5529, 0]
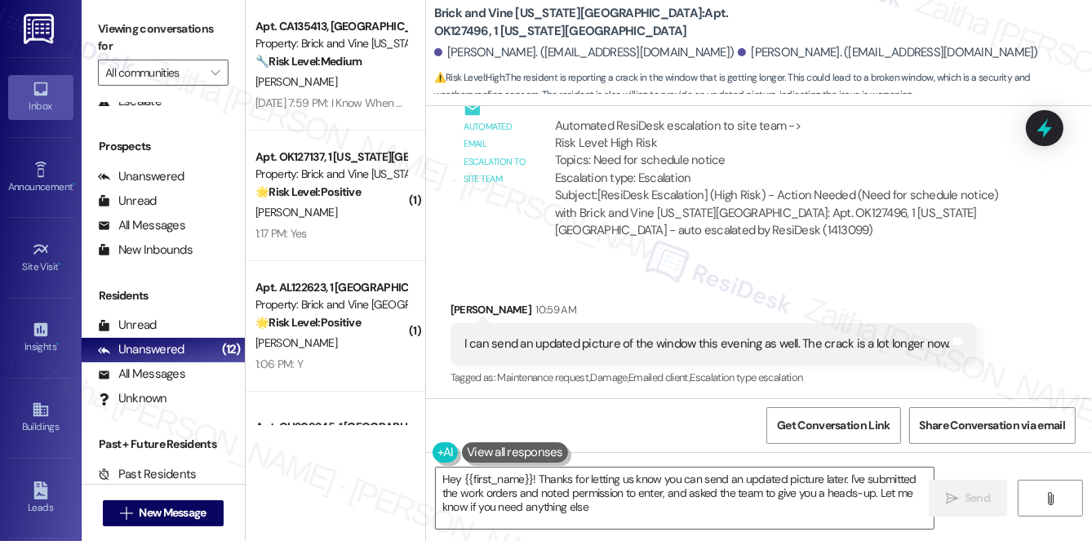
type textarea "Hey {{first_name}}! Thanks for letting us know you can send an updated picture …"
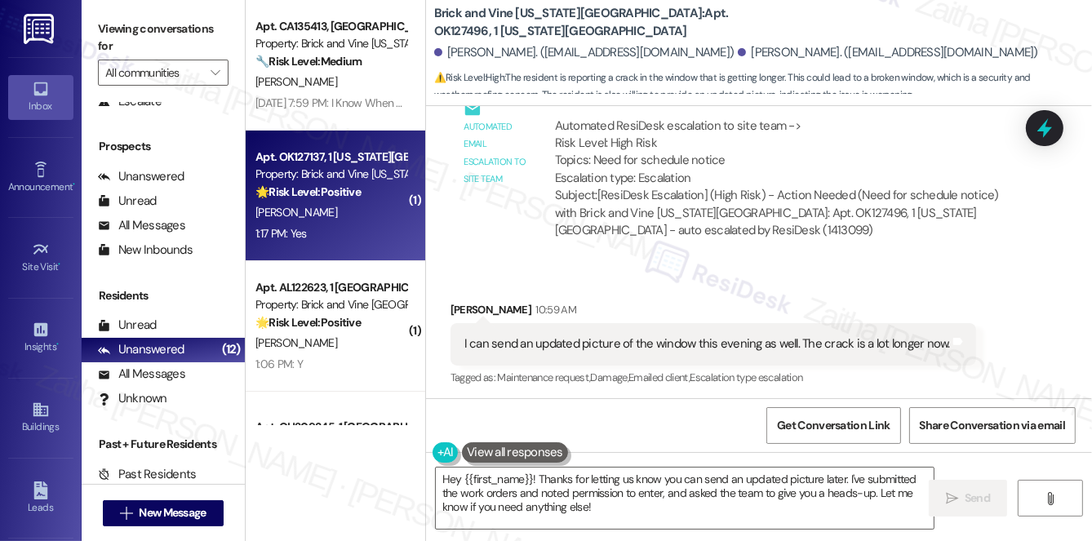
click at [367, 202] on div "[PERSON_NAME]" at bounding box center [331, 212] width 154 height 20
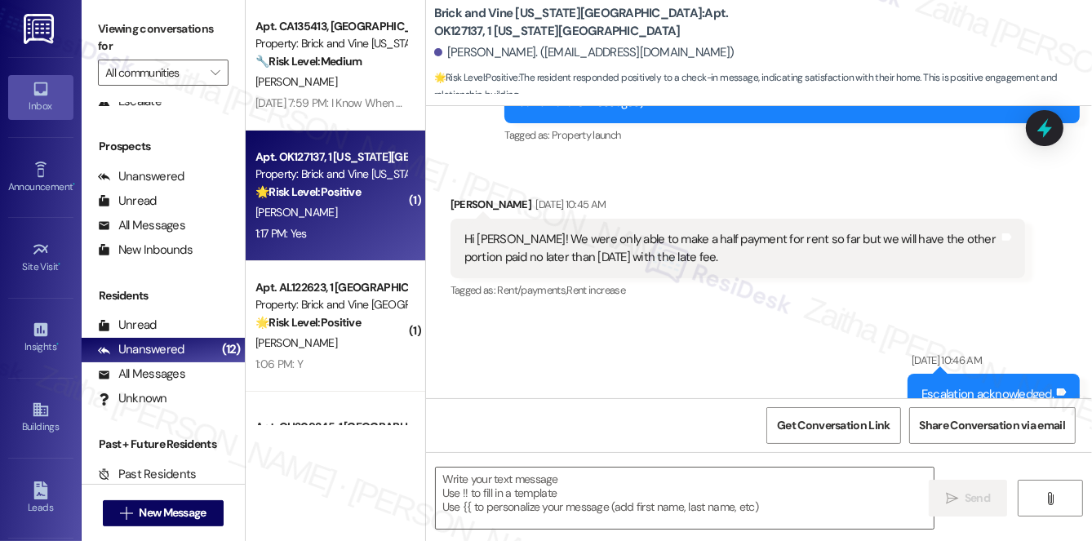
type textarea "Fetching suggested responses. Please feel free to read through the conversation…"
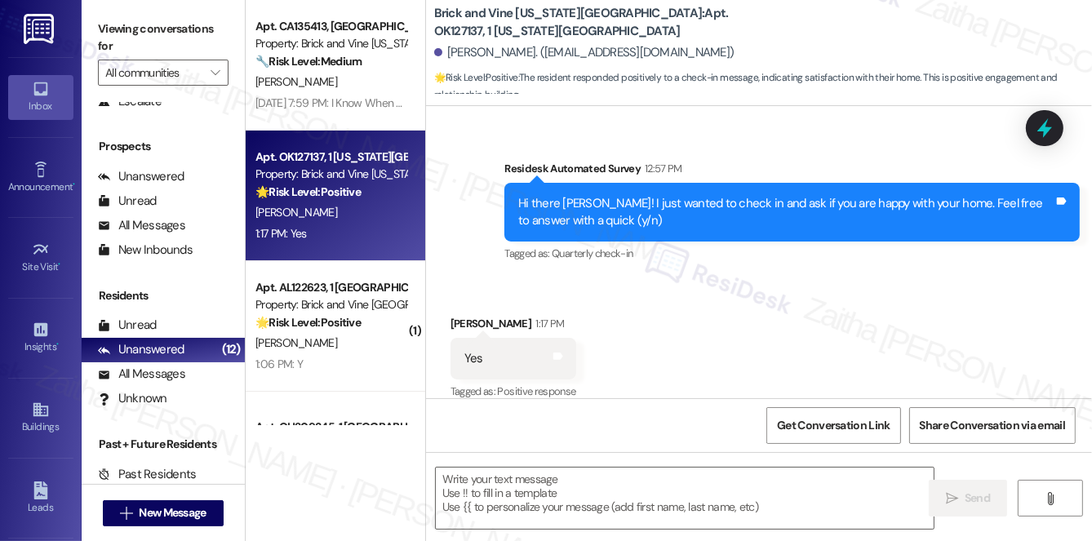
scroll to position [1135, 0]
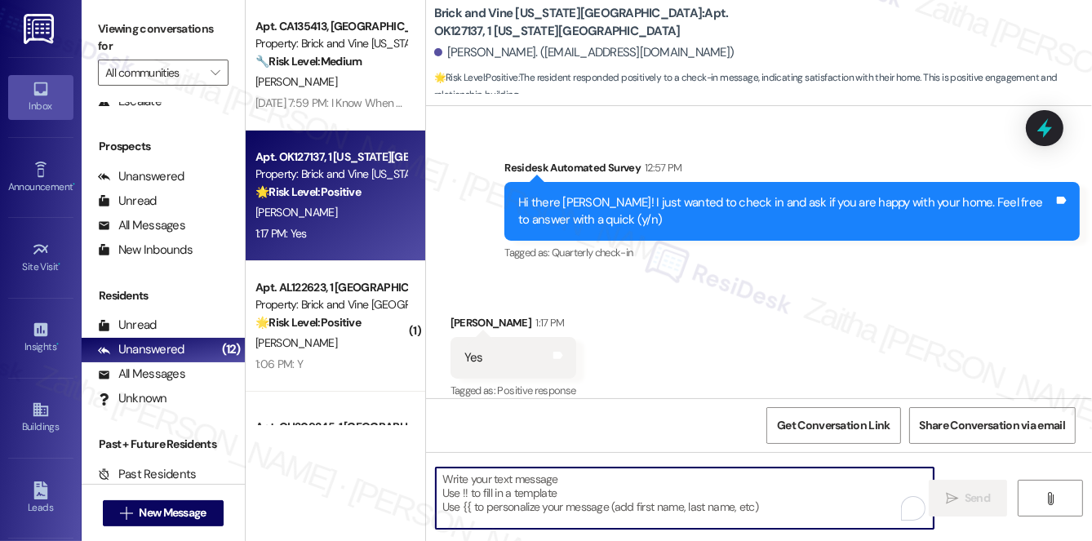
click at [509, 491] on textarea "To enrich screen reader interactions, please activate Accessibility in Grammarl…" at bounding box center [685, 498] width 498 height 61
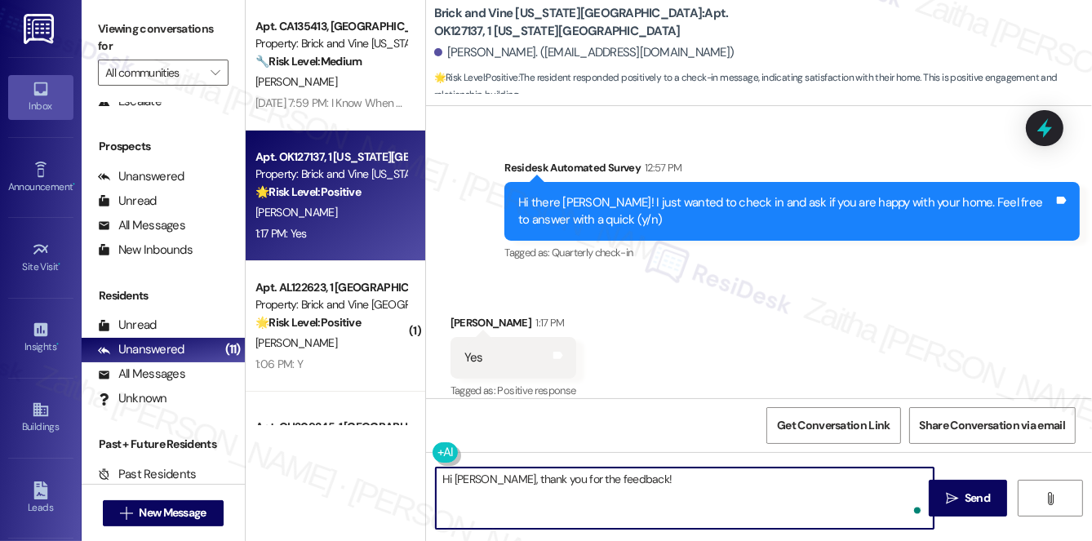
paste textarea "I'm so glad to hear that you're happy with your home. Let us know if there's an…"
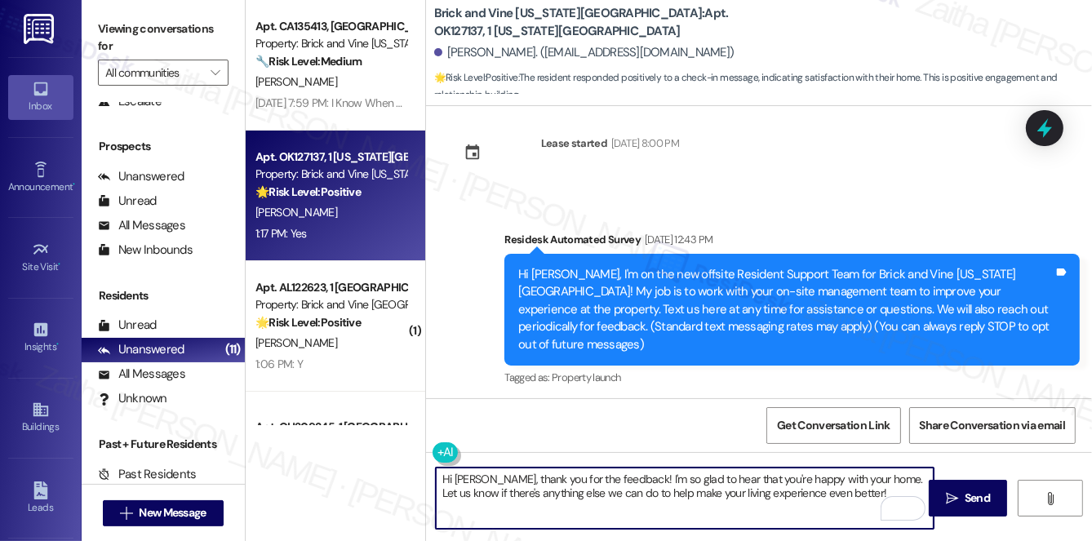
scroll to position [0, 0]
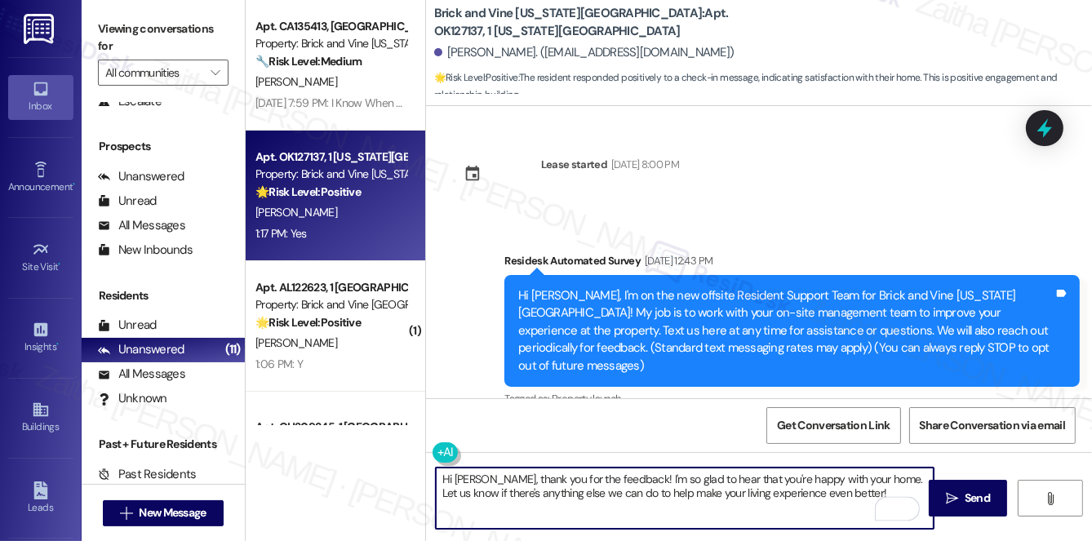
paste textarea "Could I ask a quick favor? If you don’t mind, would you be willing to share you…"
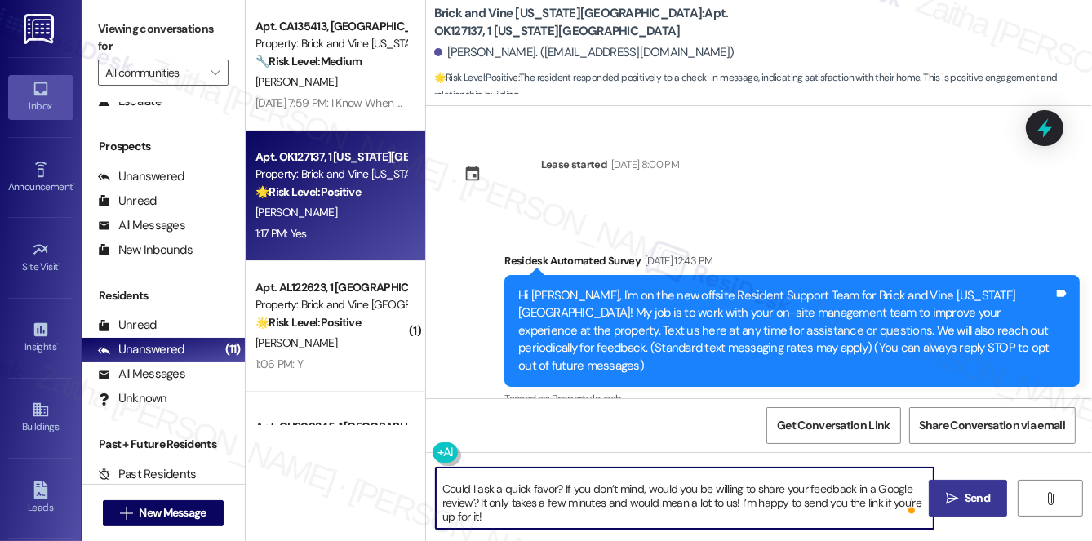
type textarea "Hi [PERSON_NAME], thank you for the feedback! I'm so glad to hear that you're h…"
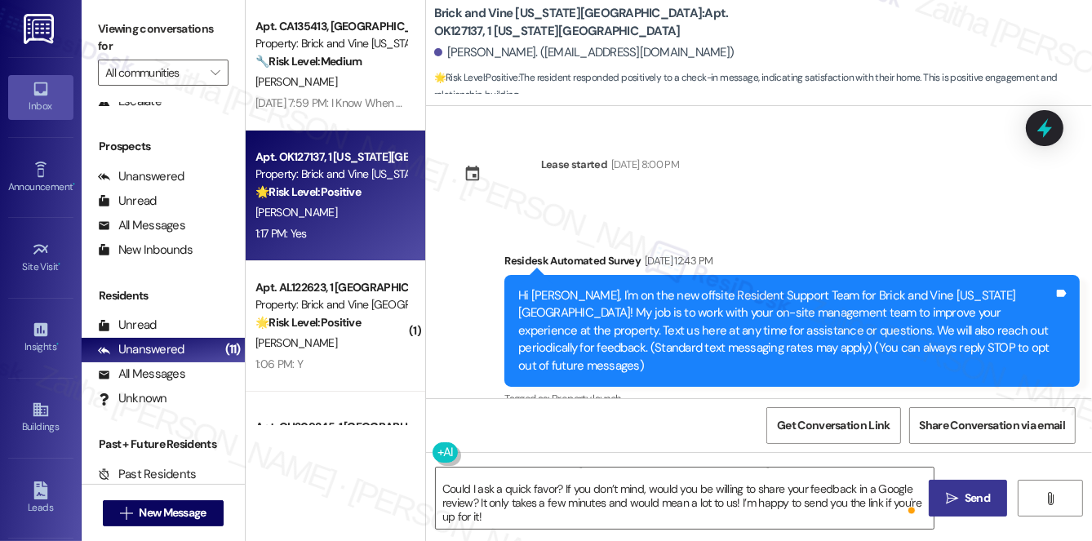
click at [996, 501] on button " Send" at bounding box center [968, 498] width 79 height 37
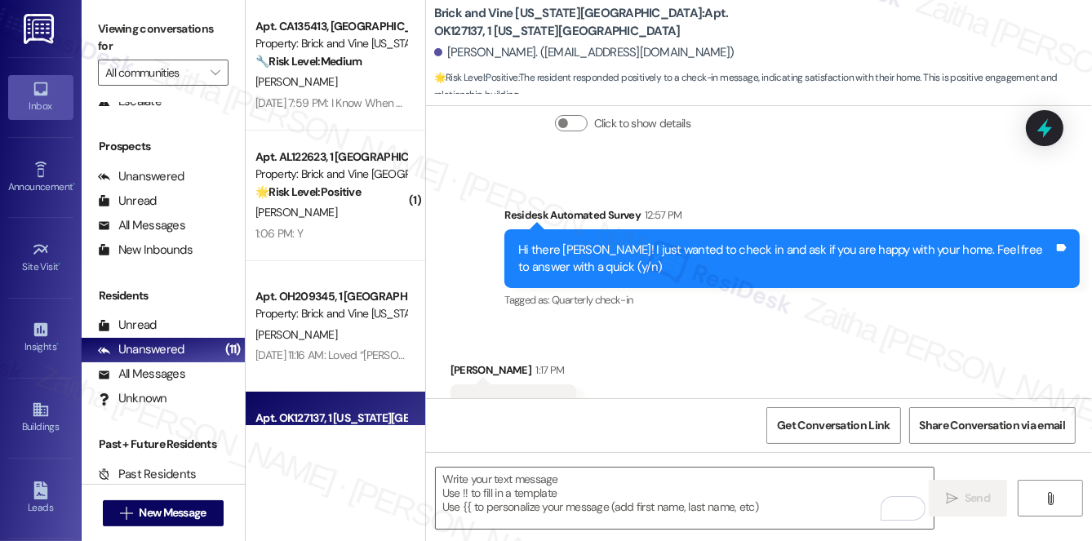
scroll to position [1135, 0]
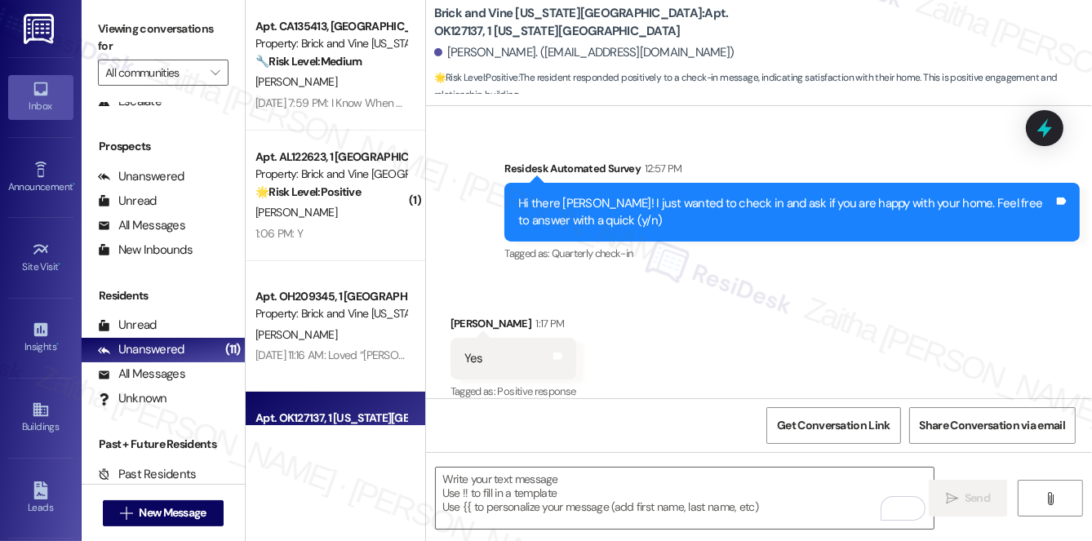
click at [758, 278] on div "Received via SMS [PERSON_NAME] 1:17 PM Yes Tags and notes Tagged as: Positive r…" at bounding box center [759, 347] width 666 height 138
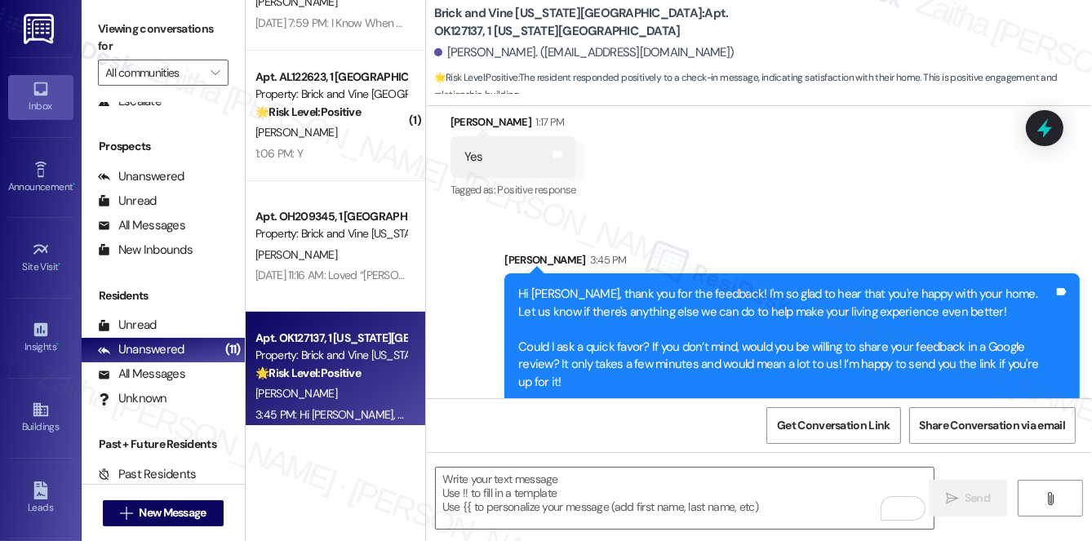
scroll to position [296, 0]
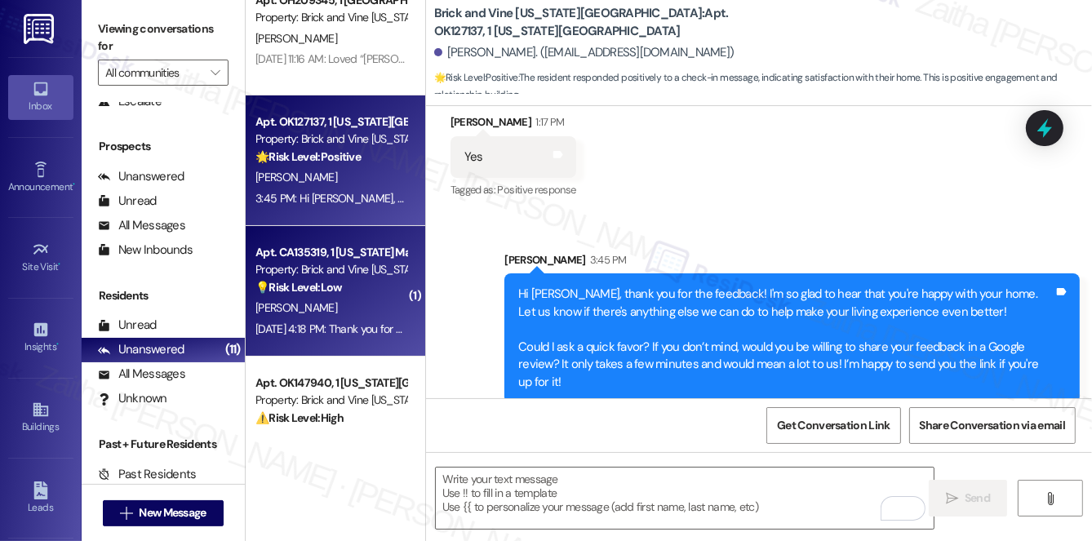
click at [364, 300] on div "[PERSON_NAME]" at bounding box center [331, 308] width 154 height 20
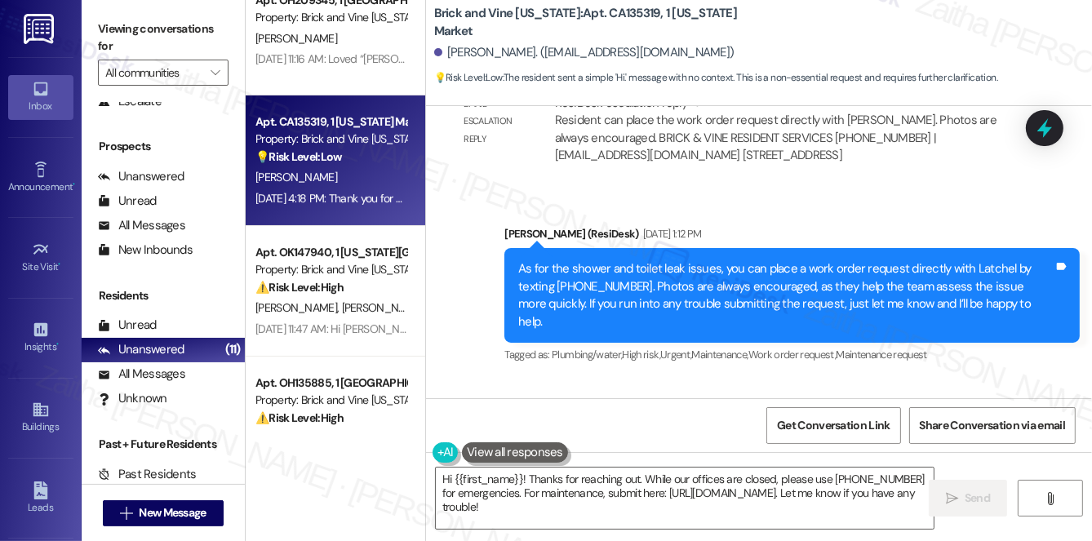
scroll to position [4415, 0]
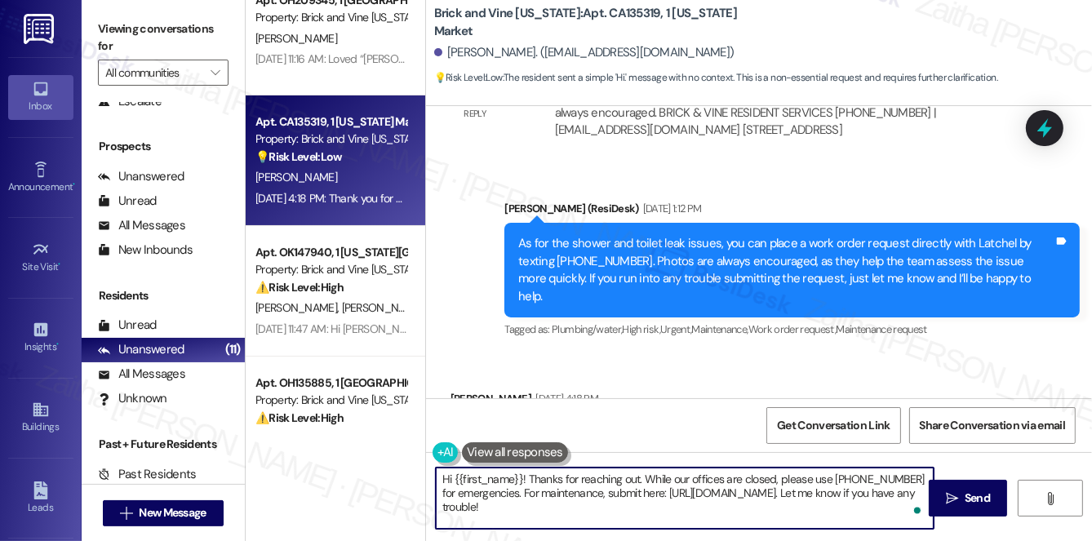
drag, startPoint x: 523, startPoint y: 478, endPoint x: 687, endPoint y: 522, distance: 169.7
click at [690, 524] on textarea "Hi {{first_name}}! Thanks for reaching out. While our offices are closed, pleas…" at bounding box center [685, 498] width 498 height 61
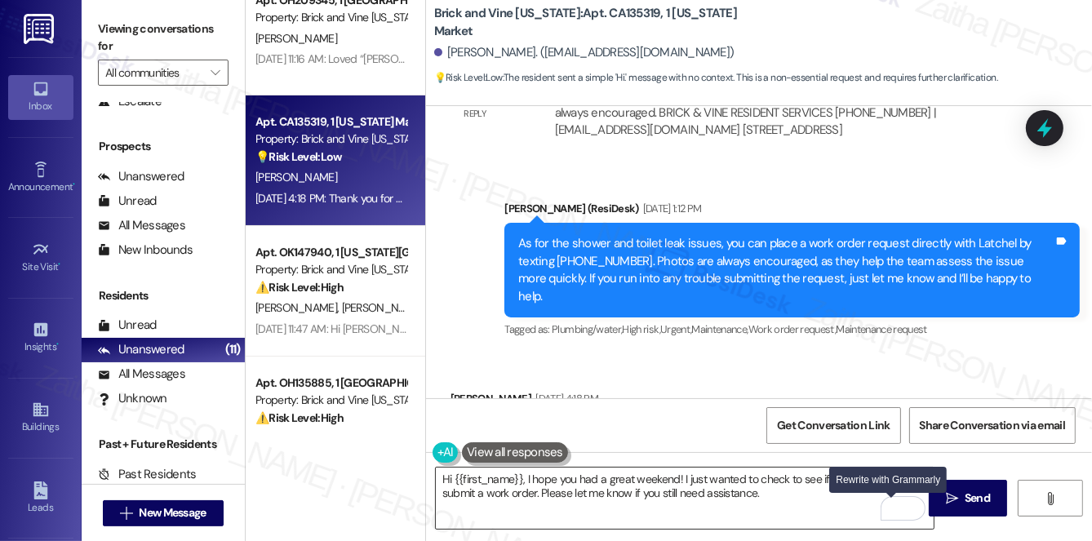
click at [886, 509] on div "Rewrite with Grammarly" at bounding box center [893, 509] width 18 height 19
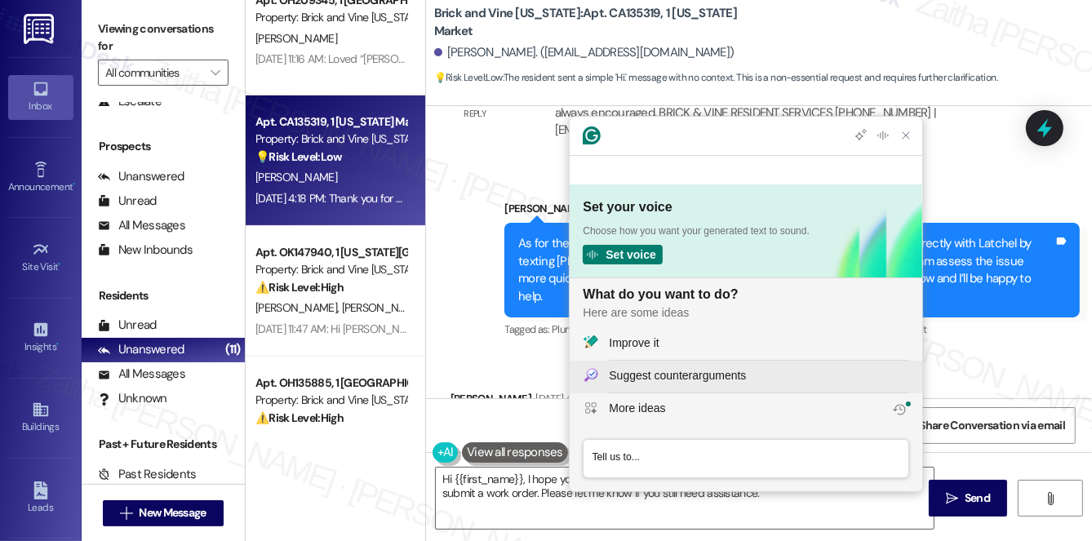
scroll to position [0, 0]
click at [682, 341] on div "Improve it" at bounding box center [759, 343] width 300 height 17
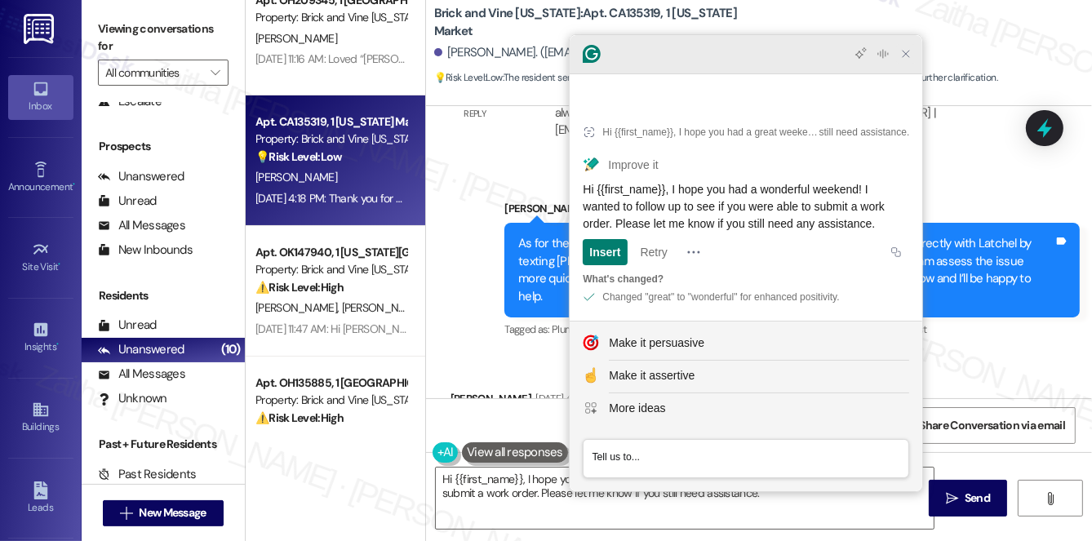
click at [911, 60] on icon "Close Grammarly Assistant" at bounding box center [906, 53] width 13 height 13
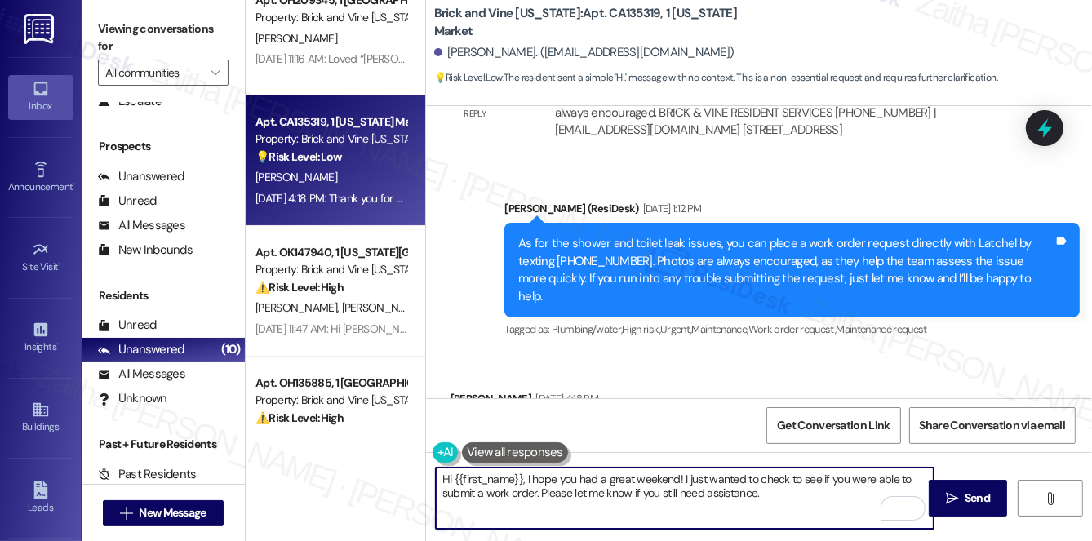
click at [705, 492] on textarea "Hi {{first_name}}, I hope you had a great weekend! I just wanted to check to se…" at bounding box center [685, 498] width 498 height 61
type textarea "Hi {{first_name}}, I hope you had a great weekend! I just wanted to check to se…"
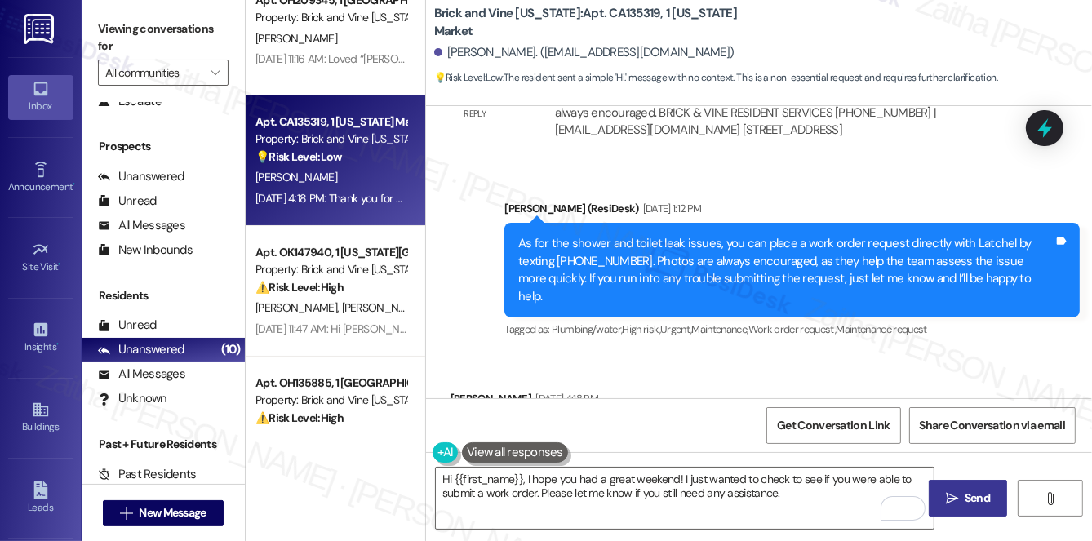
click at [966, 494] on span "Send" at bounding box center [977, 498] width 25 height 17
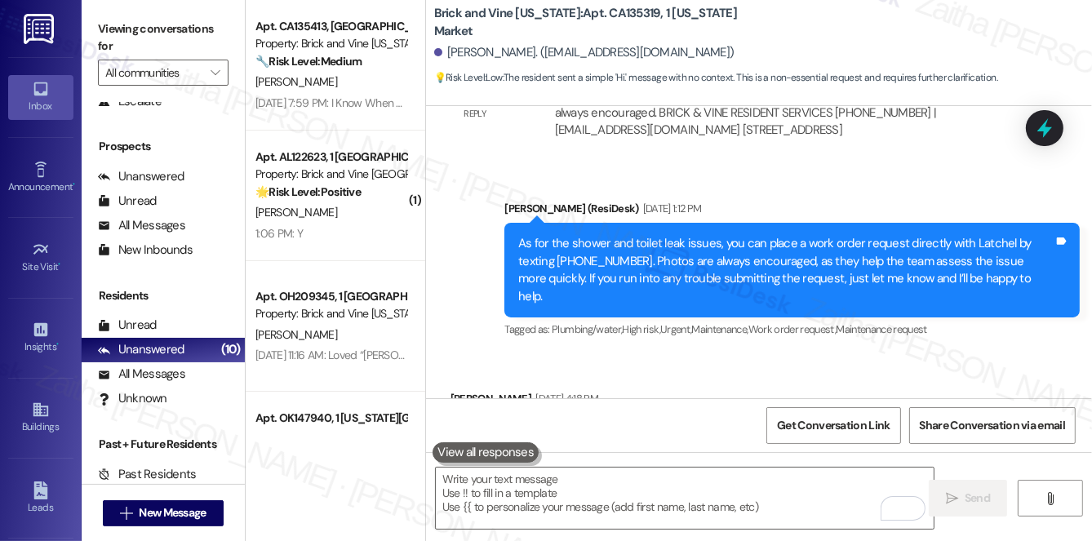
click at [353, 215] on div "[PERSON_NAME]" at bounding box center [331, 212] width 154 height 20
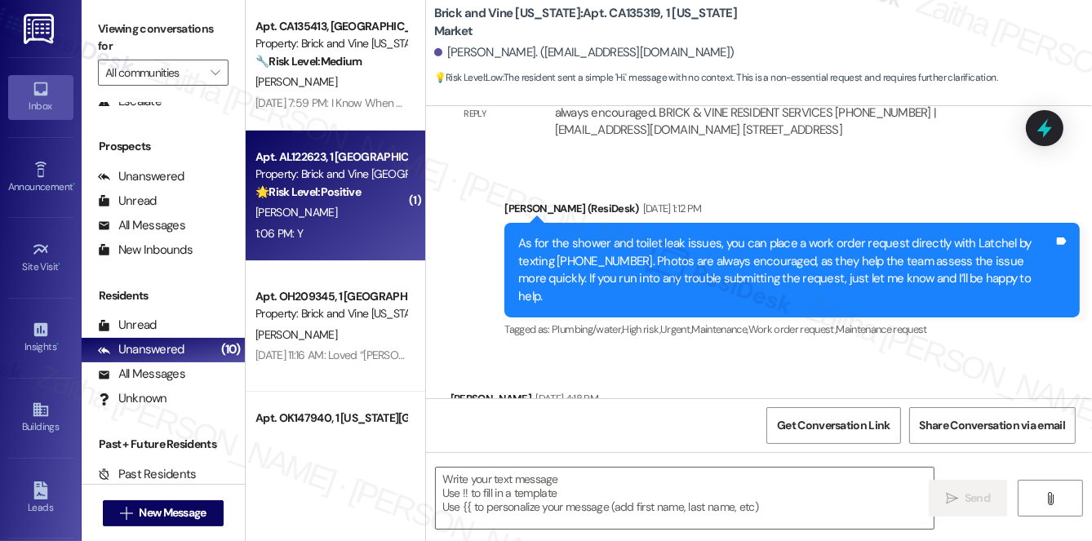
type textarea "Fetching suggested responses. Please feel free to read through the conversation…"
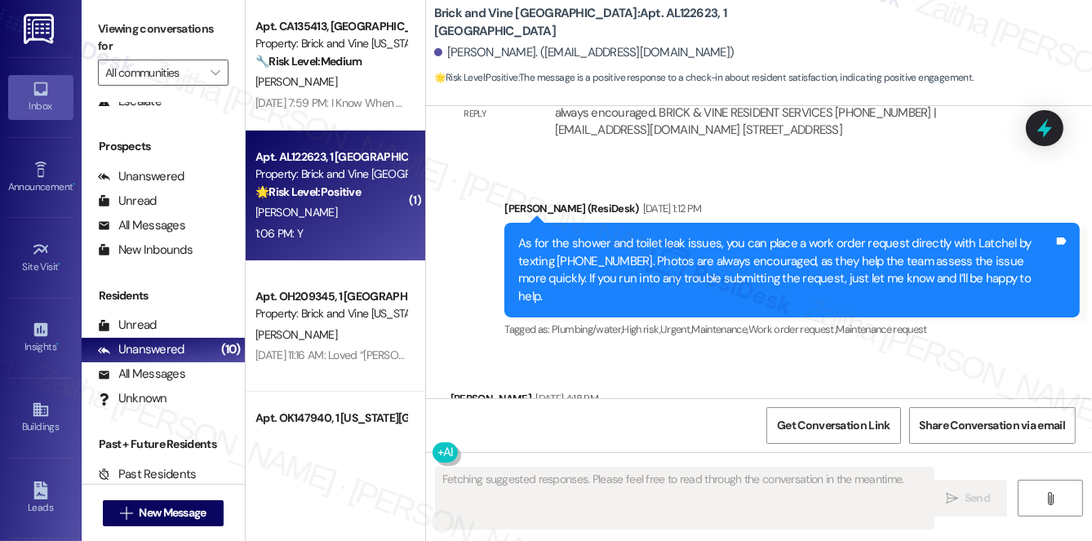
scroll to position [468, 0]
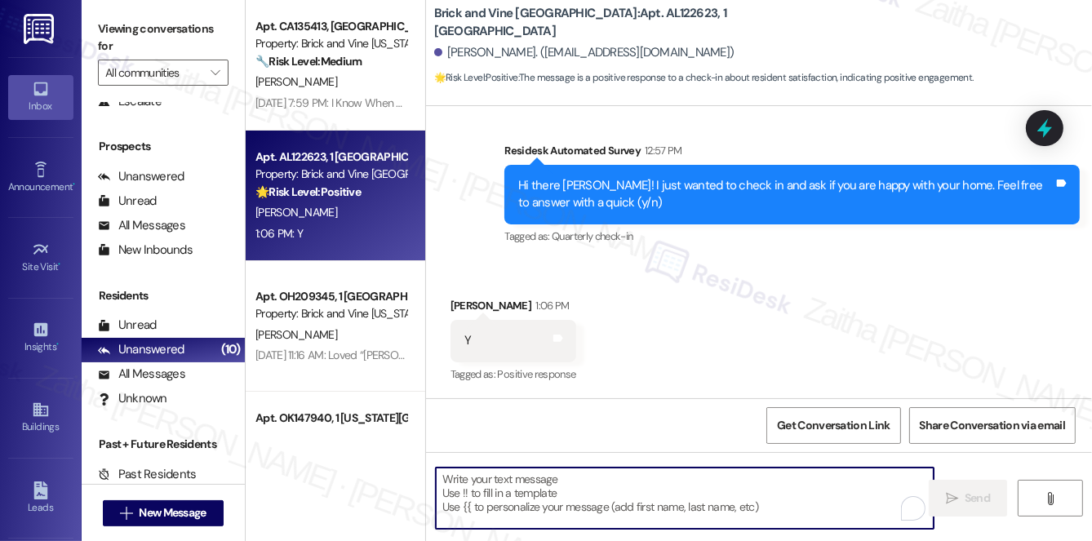
click at [494, 487] on textarea "To enrich screen reader interactions, please activate Accessibility in Grammarl…" at bounding box center [685, 498] width 498 height 61
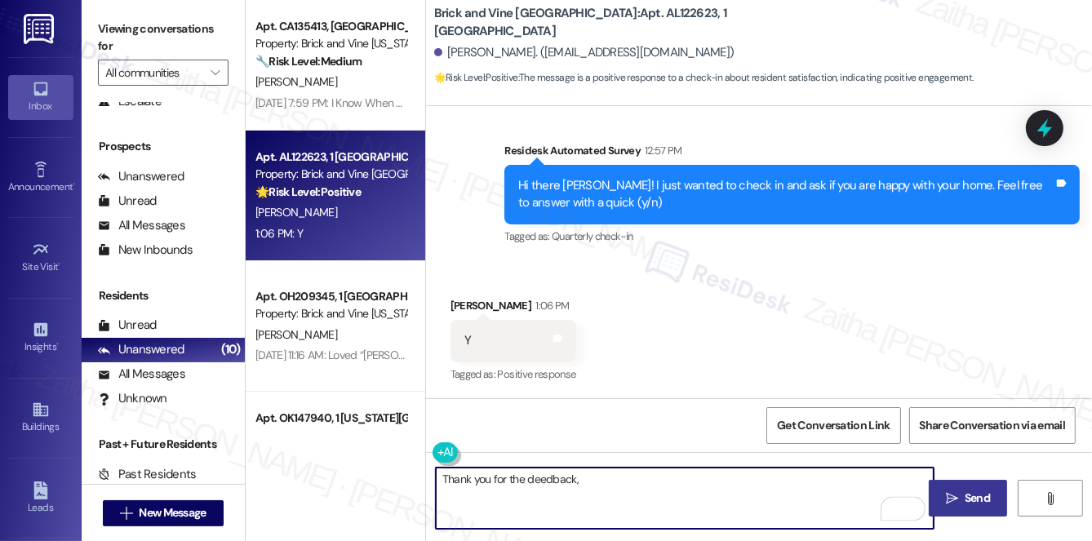
click at [456, 300] on div "[PERSON_NAME] 1:06 PM" at bounding box center [514, 308] width 126 height 23
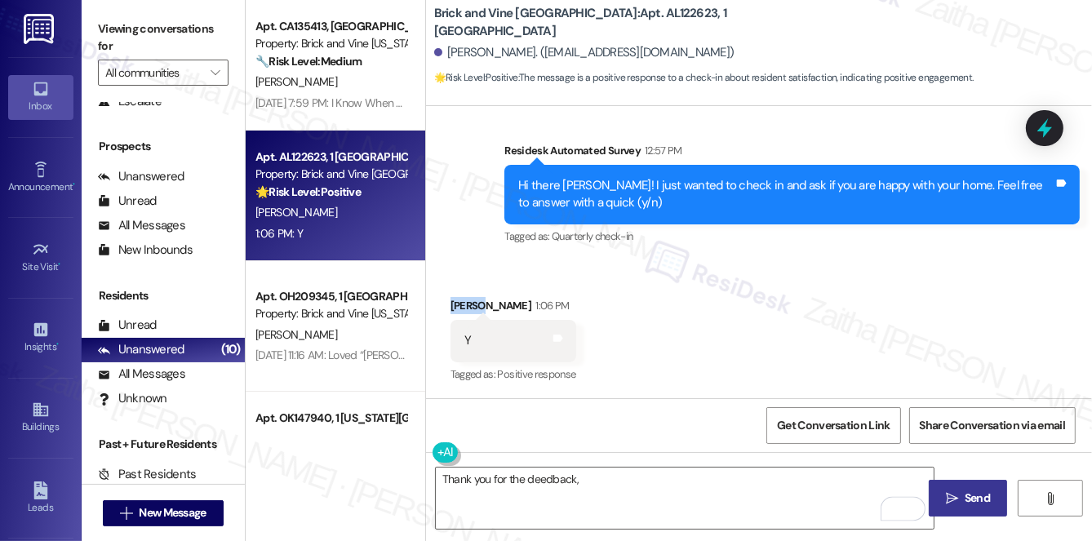
click at [458, 300] on div "[PERSON_NAME] 1:06 PM" at bounding box center [514, 308] width 126 height 23
copy div "[PERSON_NAME]"
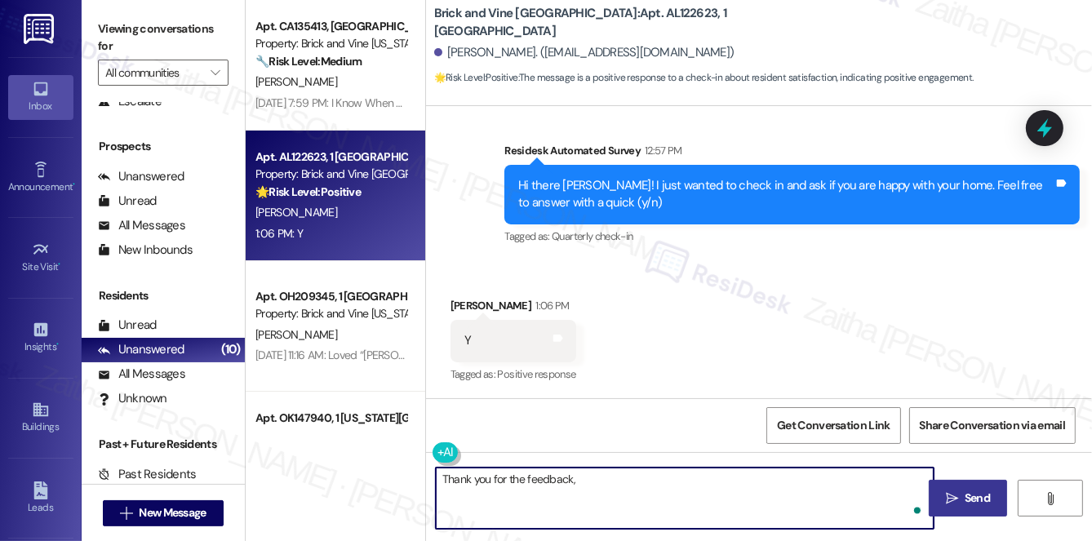
click at [611, 477] on textarea "Thank you for the feedback," at bounding box center [685, 498] width 498 height 61
paste textarea "[PERSON_NAME]"
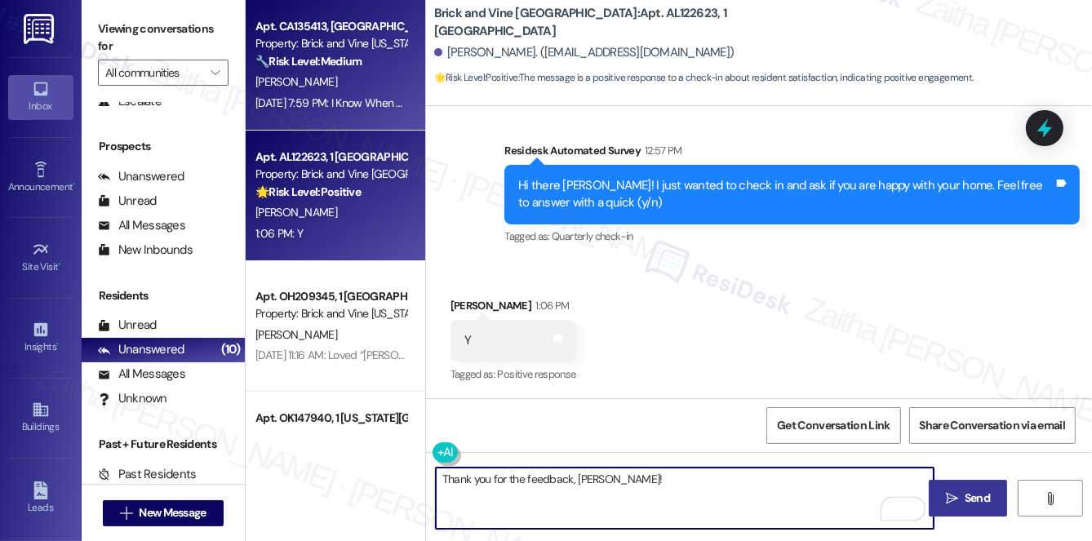
type textarea "Thank you for the feedback, [PERSON_NAME]!"
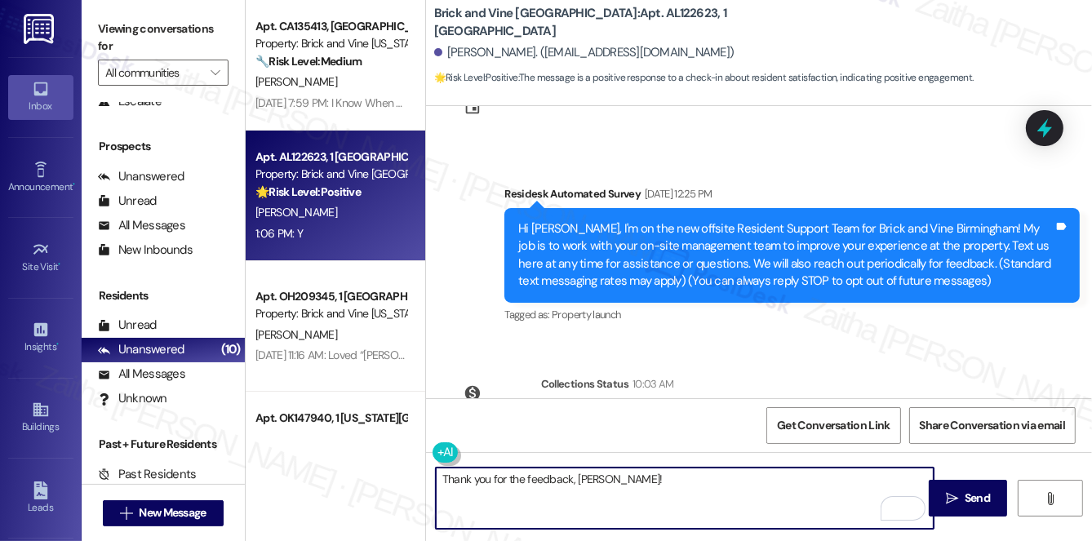
scroll to position [148, 0]
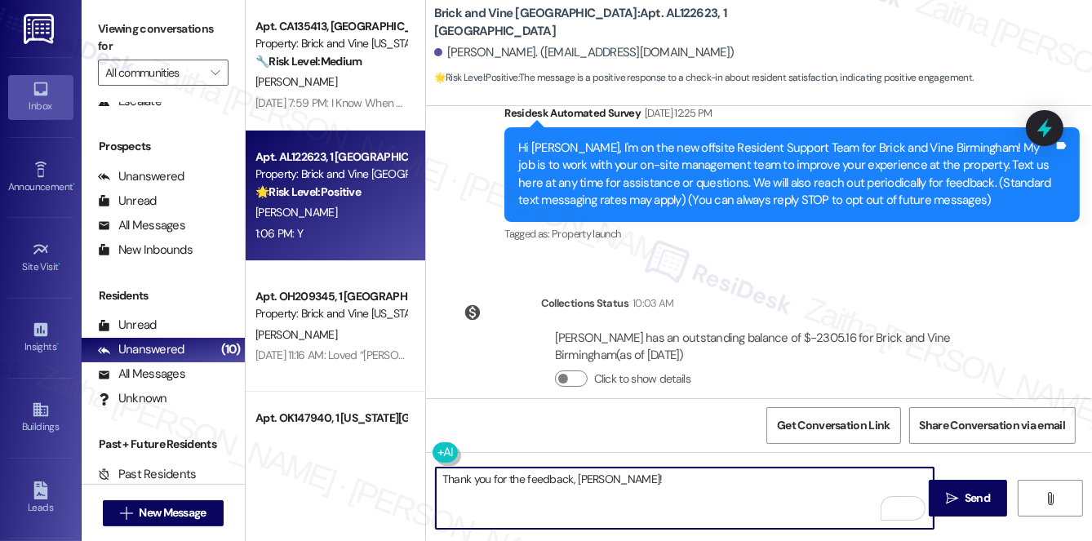
paste textarea "I'm so glad to hear that you're happy with your home. Let us know if there's an…"
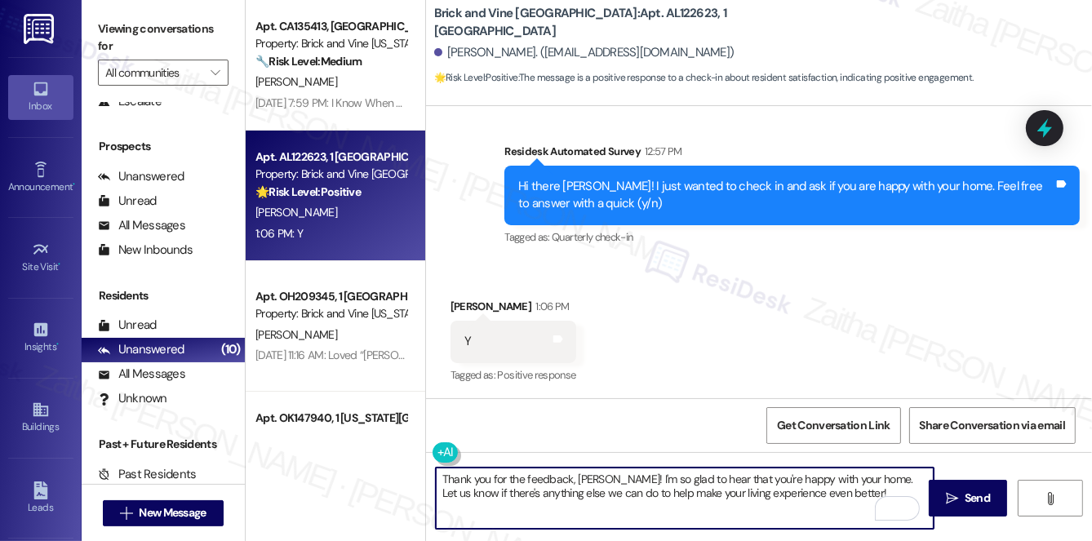
scroll to position [468, 0]
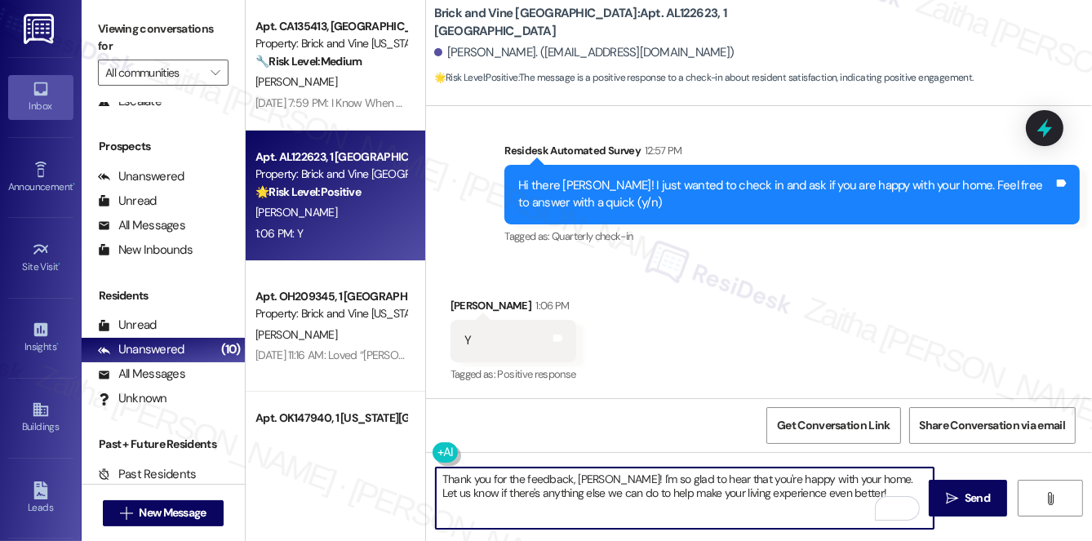
paste textarea "If it’s not too much trouble, would you kindly consider sharing your feedback i…"
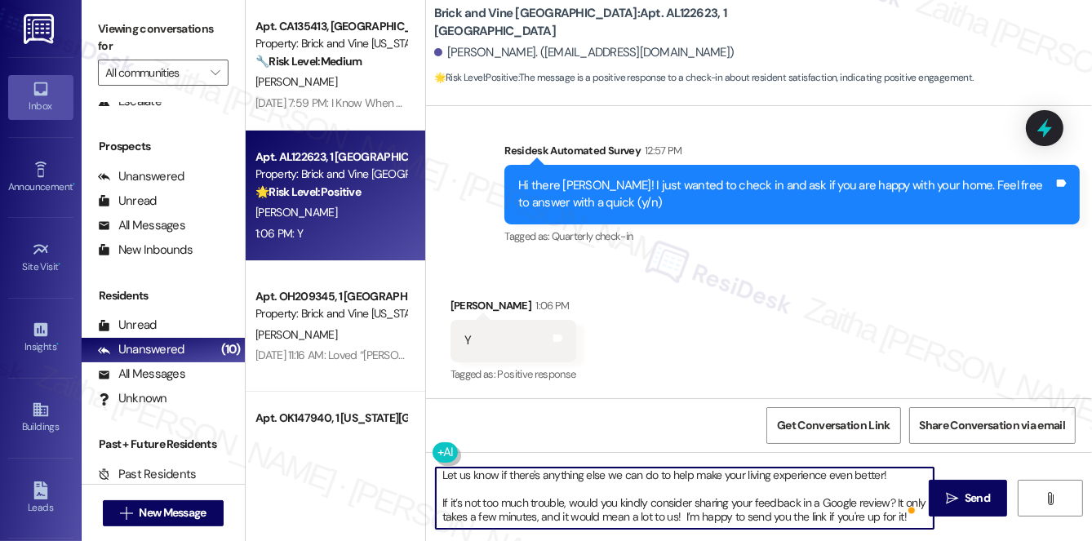
scroll to position [32, 0]
type textarea "Thank you for the feedback, Nicole! I'm so glad to hear that you're happy with …"
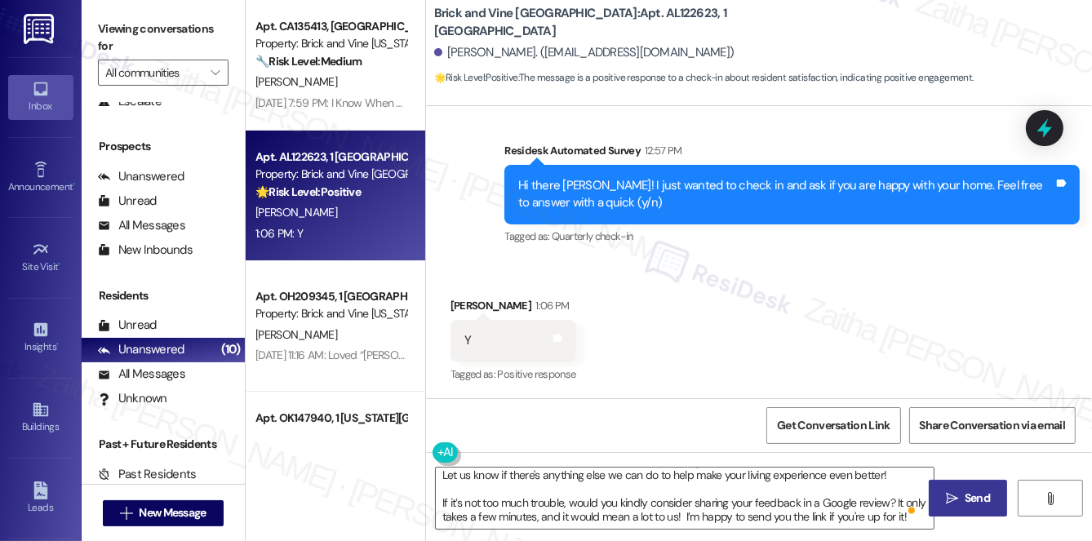
drag, startPoint x: 980, startPoint y: 498, endPoint x: 956, endPoint y: 491, distance: 24.6
click at [980, 498] on span "Send" at bounding box center [977, 498] width 25 height 17
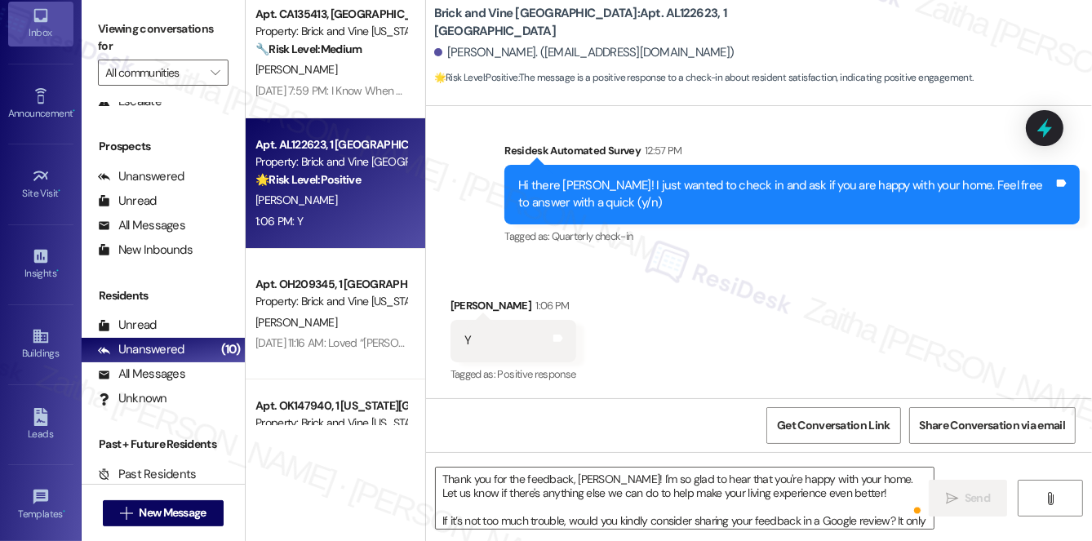
scroll to position [0, 0]
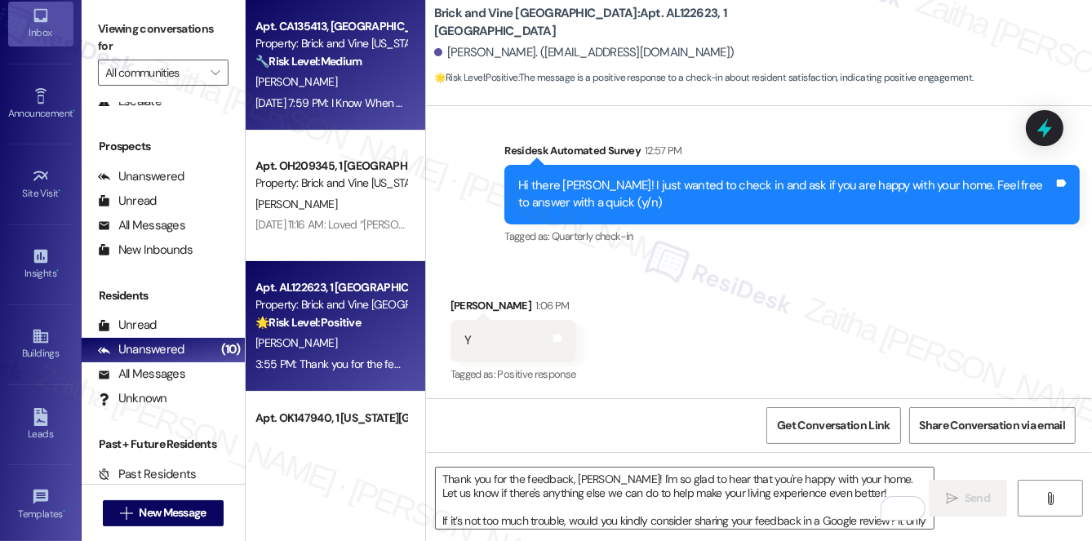
click at [361, 85] on div "[PERSON_NAME]" at bounding box center [331, 82] width 154 height 20
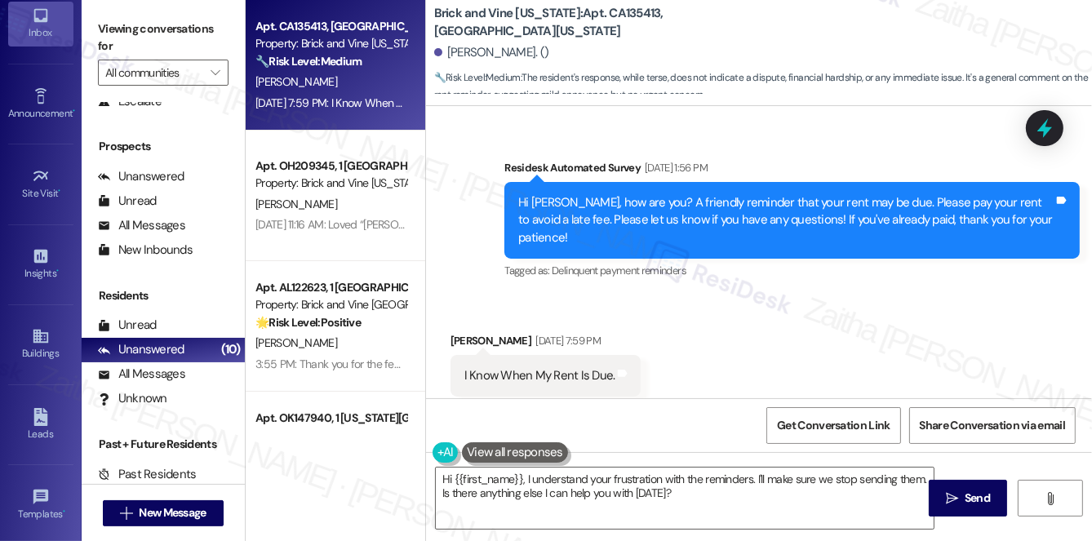
scroll to position [4133, 0]
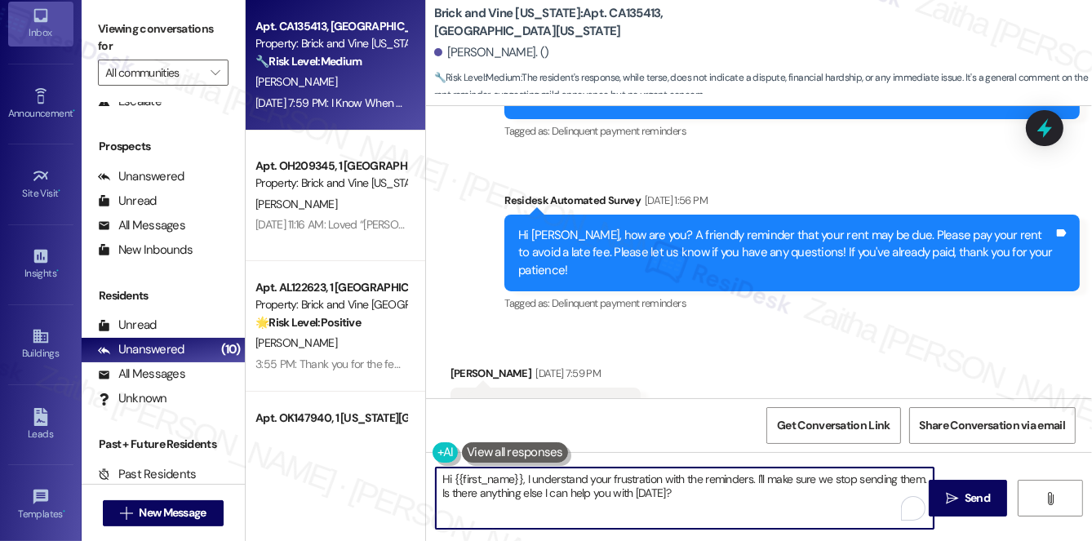
drag, startPoint x: 759, startPoint y: 475, endPoint x: 771, endPoint y: 499, distance: 26.3
click at [771, 499] on textarea "Hi {{first_name}}, I understand your frustration with the reminders. I'll make …" at bounding box center [685, 498] width 498 height 61
paste textarea "Please note that a gentle reminder is sent to all residents to help prevent lat…"
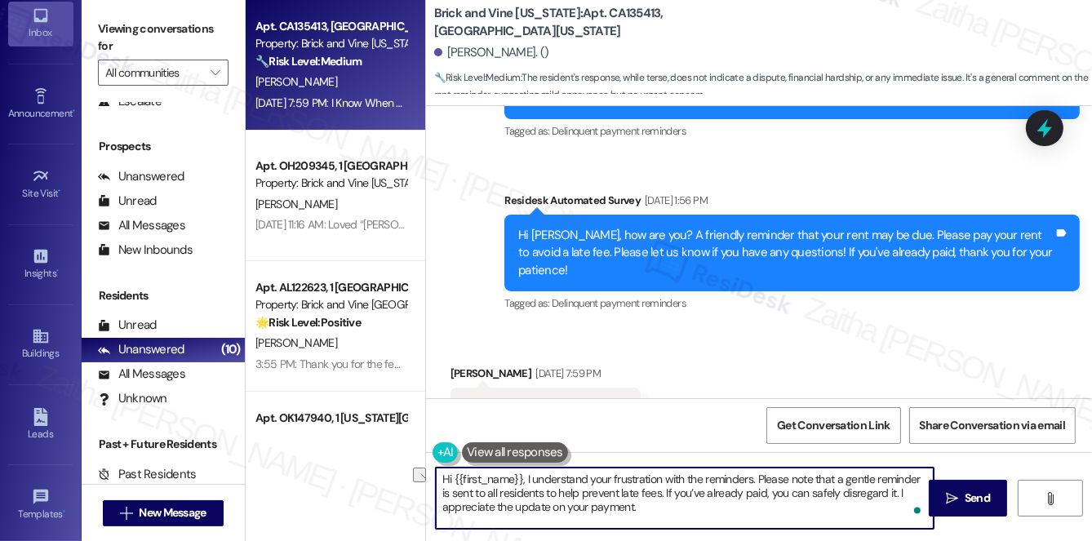
drag, startPoint x: 836, startPoint y: 477, endPoint x: 917, endPoint y: 477, distance: 81.6
click at [917, 477] on textarea "Hi {{first_name}}, I understand your frustration with the reminders. Please not…" at bounding box center [685, 498] width 498 height 61
drag, startPoint x: 499, startPoint y: 506, endPoint x: 738, endPoint y: 518, distance: 239.5
click at [738, 518] on textarea "Hi {{first_name}}, I understand your frustration with the reminders. Please not…" at bounding box center [685, 498] width 498 height 61
type textarea "Hi {{first_name}}, I understand your frustration with the reminders. Please not…"
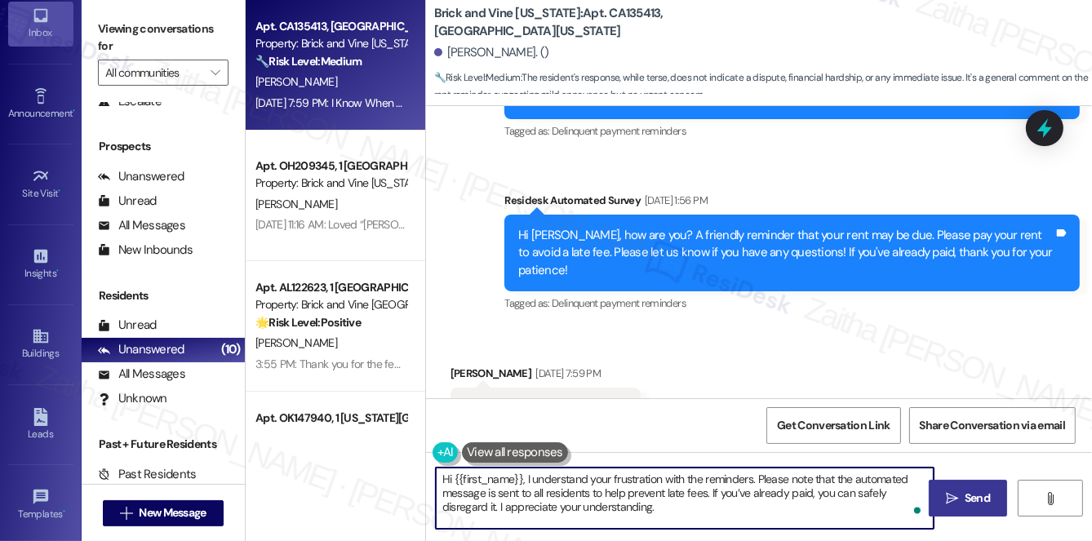
click at [995, 493] on button " Send" at bounding box center [968, 498] width 79 height 37
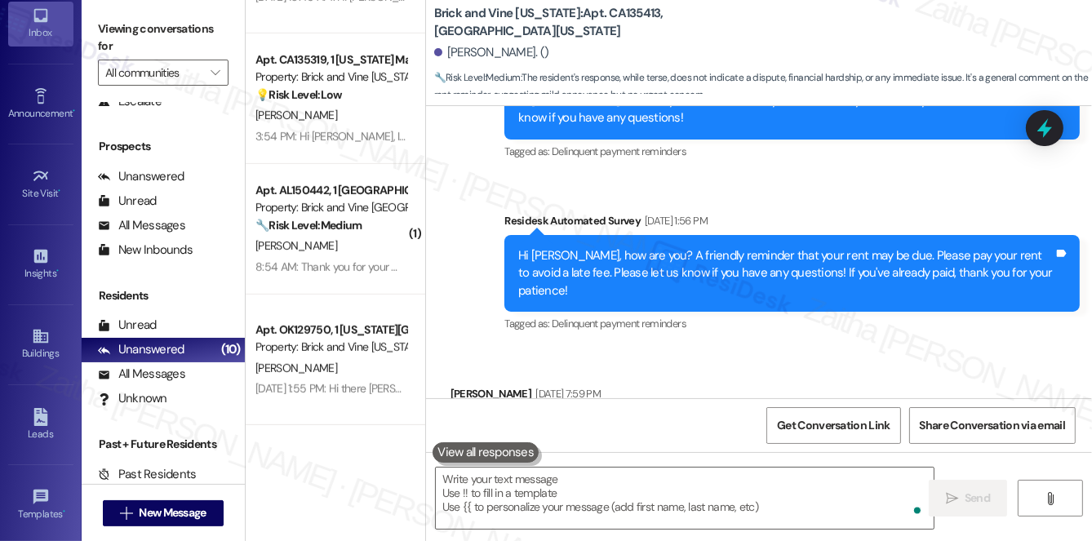
scroll to position [620, 0]
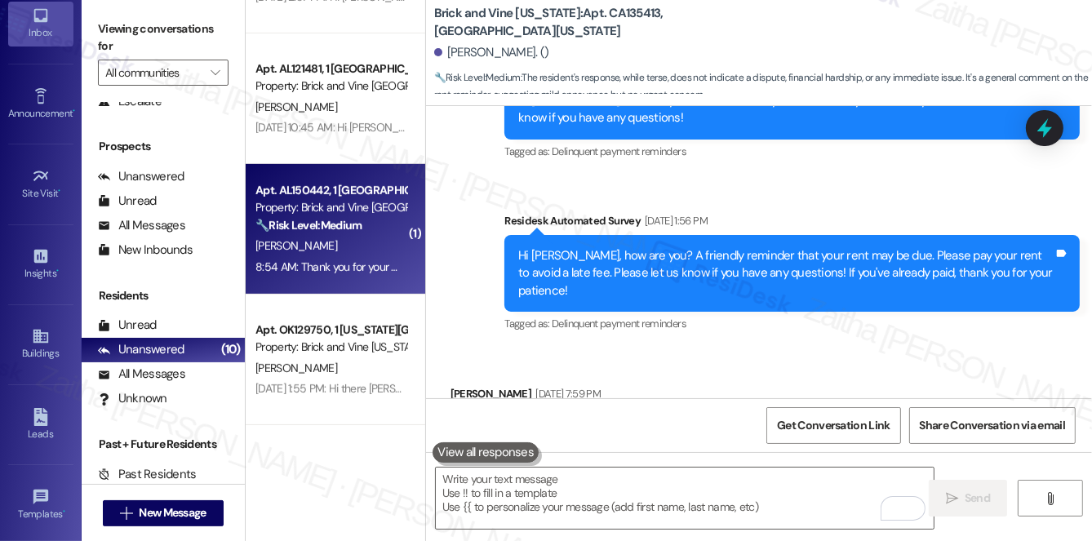
click at [341, 251] on div "[PERSON_NAME]" at bounding box center [331, 246] width 154 height 20
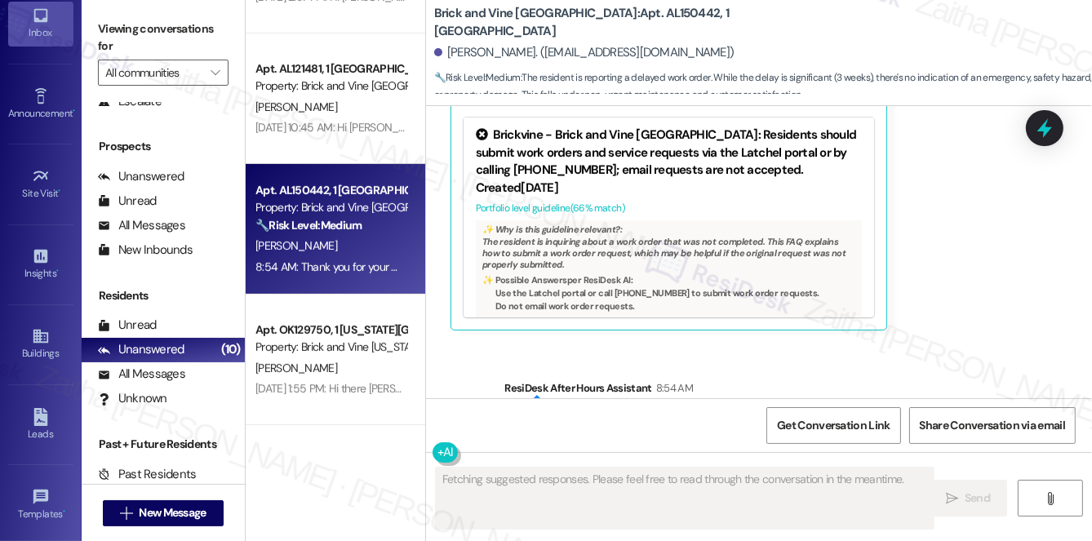
scroll to position [629, 0]
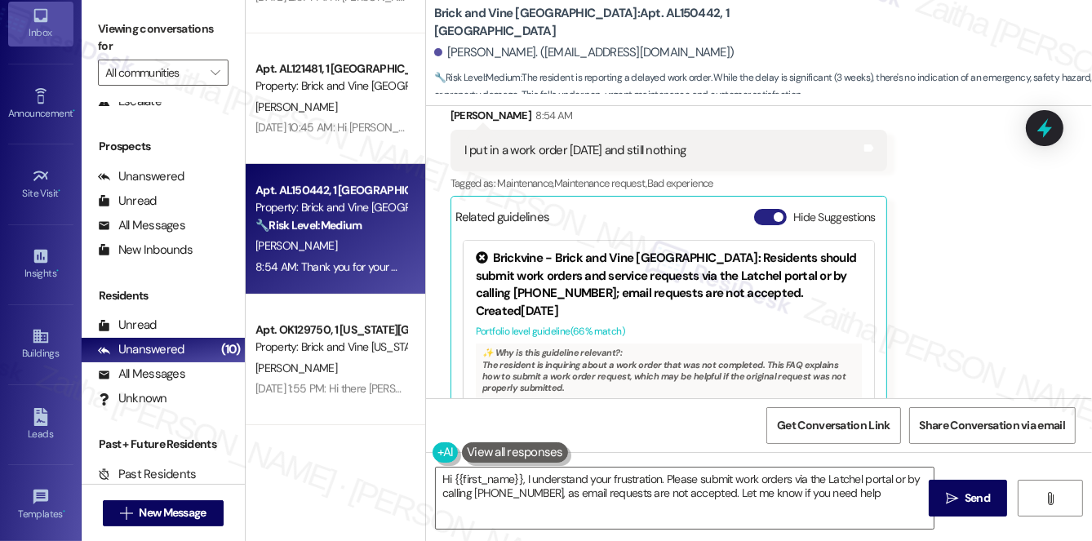
type textarea "Hi {{first_name}}, I understand your frustration. Please submit work orders via…"
click at [759, 215] on button "Hide Suggestions" at bounding box center [770, 217] width 33 height 16
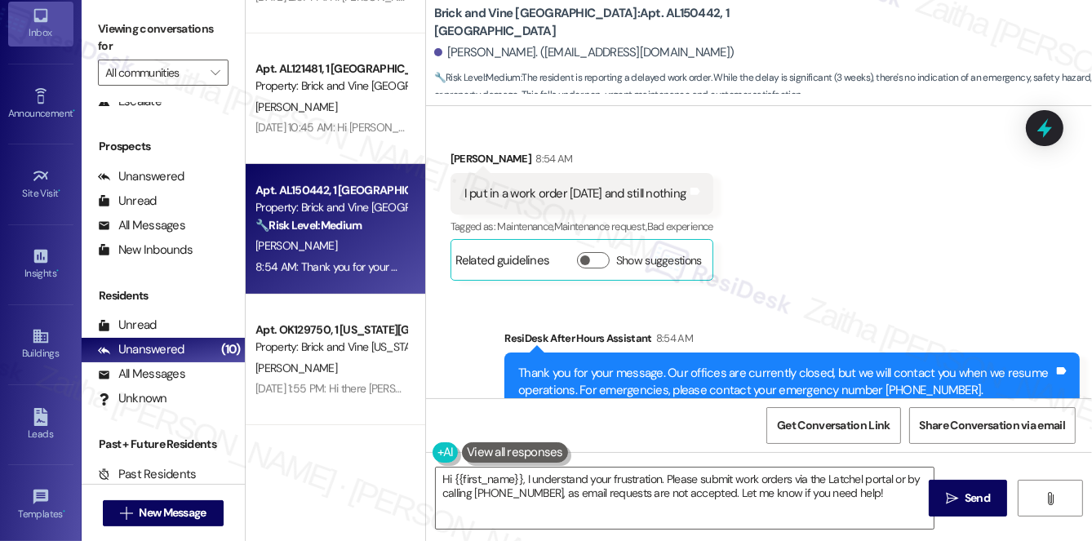
scroll to position [561, 0]
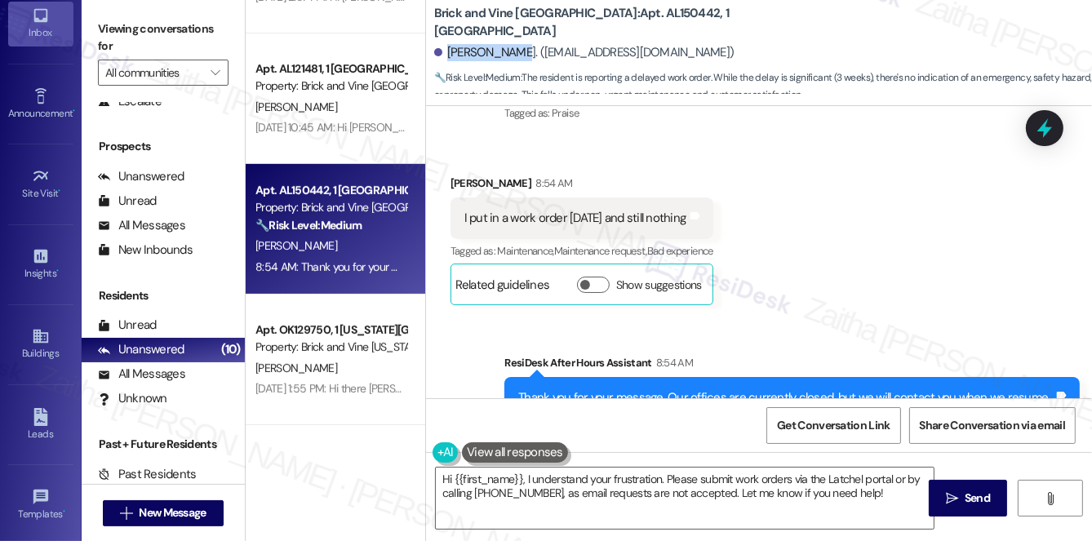
drag, startPoint x: 447, startPoint y: 51, endPoint x: 506, endPoint y: 45, distance: 59.9
click at [506, 45] on div "Tracy Brixey. (tracybrixey17@gmail.com)" at bounding box center [584, 52] width 300 height 17
copy div "Tracy Brixey"
click at [610, 279] on button "Show suggestions" at bounding box center [593, 285] width 33 height 16
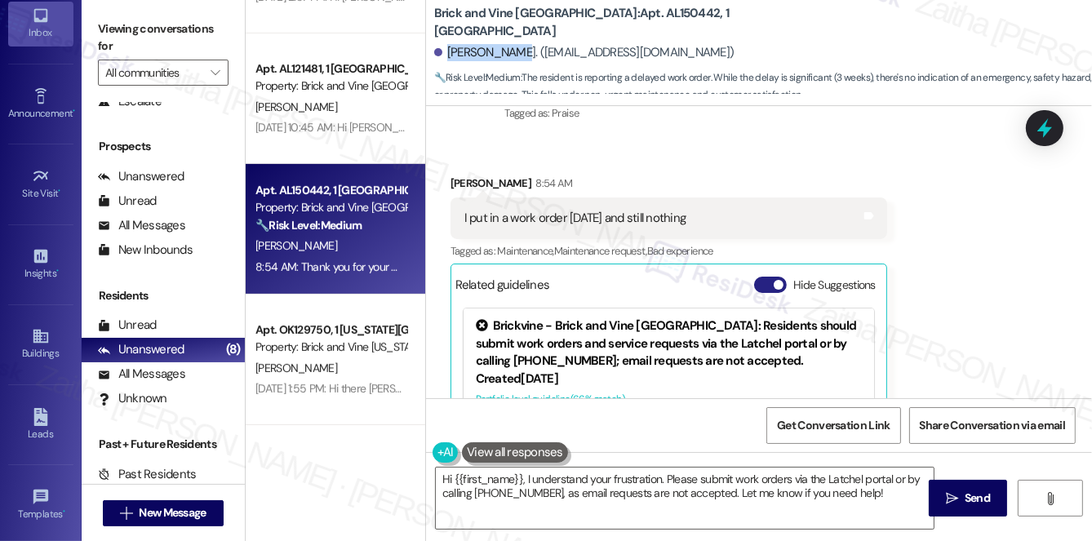
click at [759, 286] on button "Hide Suggestions" at bounding box center [770, 285] width 33 height 16
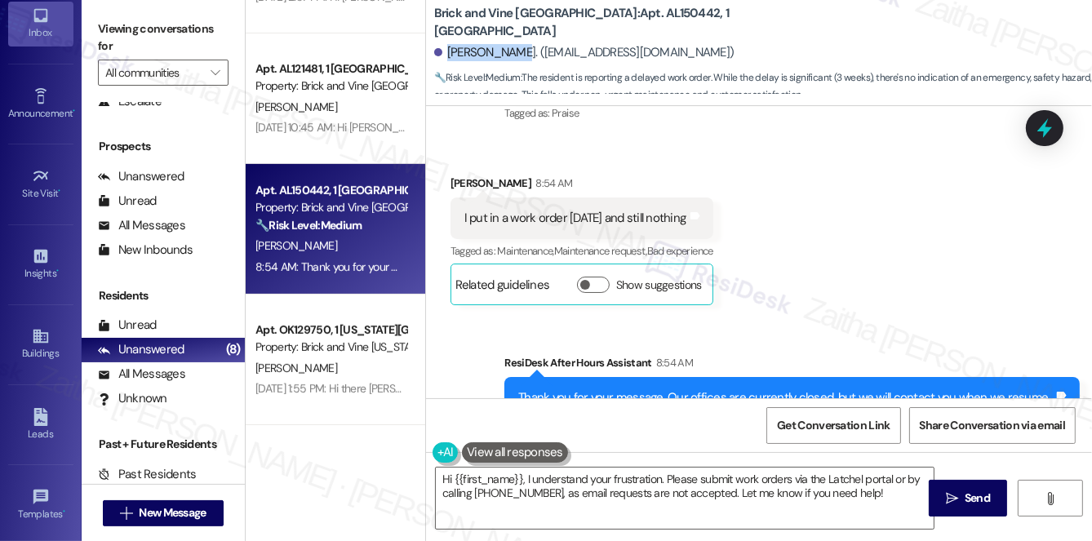
drag, startPoint x: 457, startPoint y: 218, endPoint x: 711, endPoint y: 220, distance: 253.9
click at [711, 220] on div "I put in a work order 3 weeks ago and still nothing Tags and notes" at bounding box center [582, 219] width 263 height 42
copy div "I put in a work order 3 weeks ago and still nothing"
click at [879, 215] on div "Received via SMS Tracy Brixey 8:54 AM I put in a work order 3 weeks ago and sti…" at bounding box center [759, 228] width 666 height 180
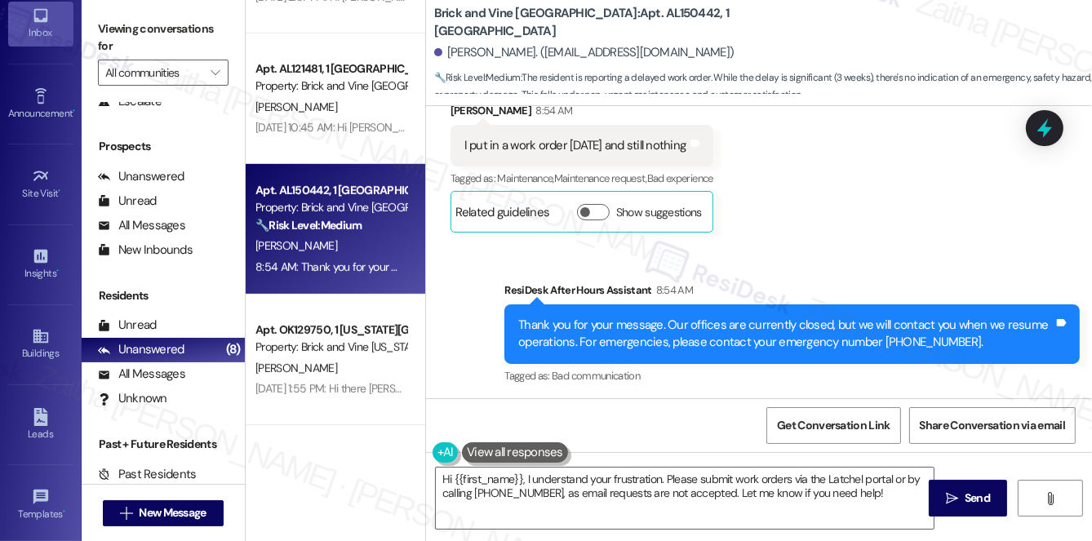
scroll to position [635, 0]
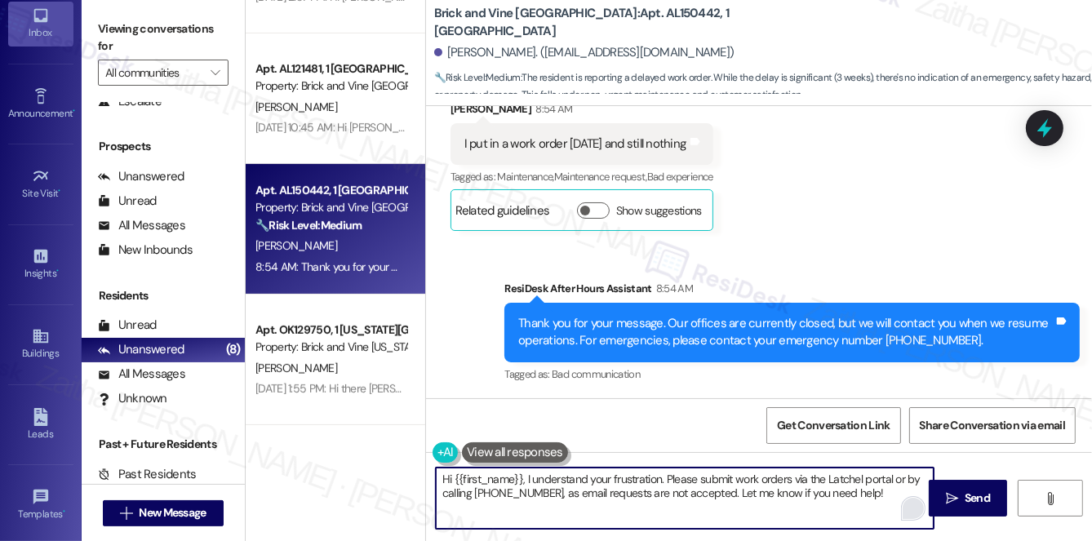
drag, startPoint x: 442, startPoint y: 480, endPoint x: 905, endPoint y: 514, distance: 464.9
click at [905, 514] on div "Hi {{first_name}}, I understand your frustration. Please submit work orders via…" at bounding box center [685, 498] width 500 height 63
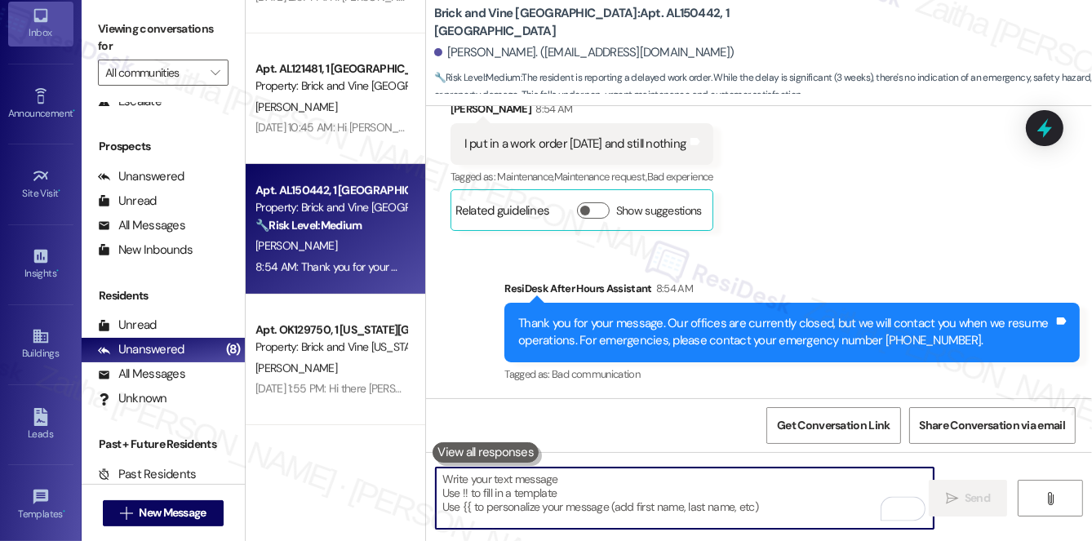
paste textarea "Hi {{first_name}}, I’m sorry to hear you’ve been waiting this long—we definitel…"
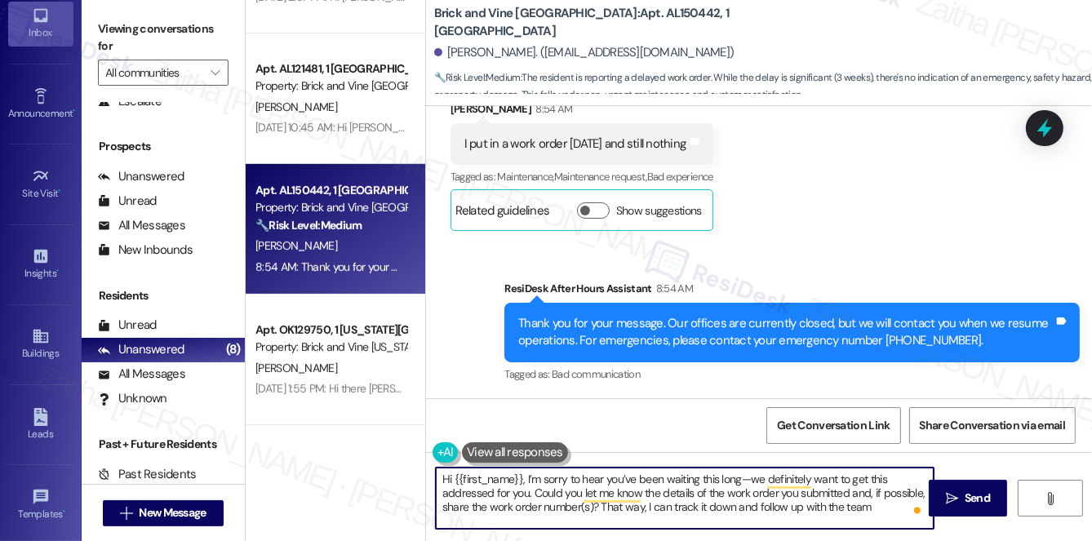
click at [749, 481] on textarea "Hi {{first_name}}, I’m sorry to hear you’ve been waiting this long—we definitel…" at bounding box center [685, 498] width 498 height 61
click at [579, 494] on textarea "Hi {{first_name}}, I’m sorry to hear you’ve been waiting this long. We definite…" at bounding box center [685, 498] width 498 height 61
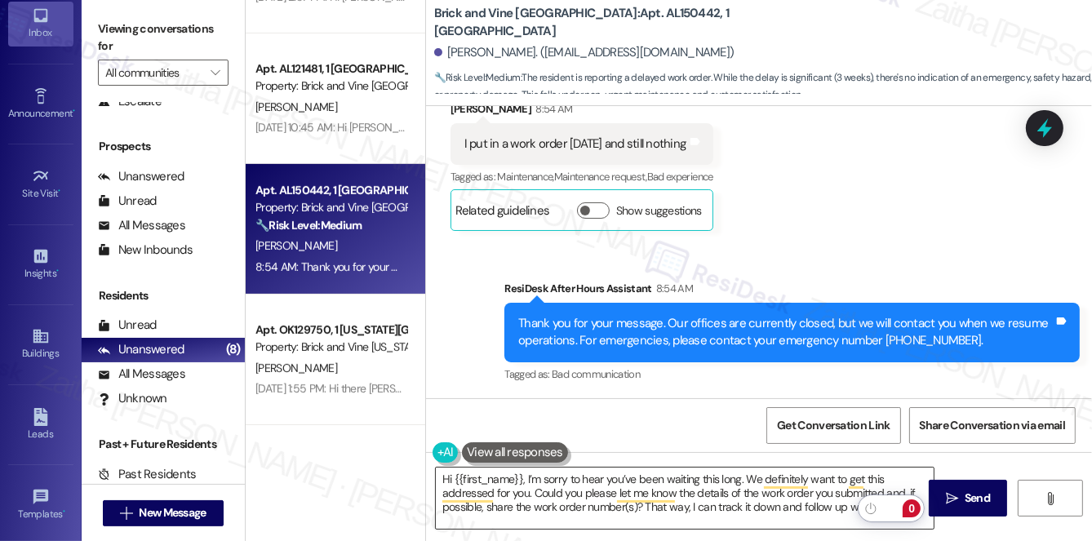
click at [797, 508] on textarea "Hi {{first_name}}, I’m sorry to hear you’ve been waiting this long. We definite…" at bounding box center [685, 498] width 498 height 61
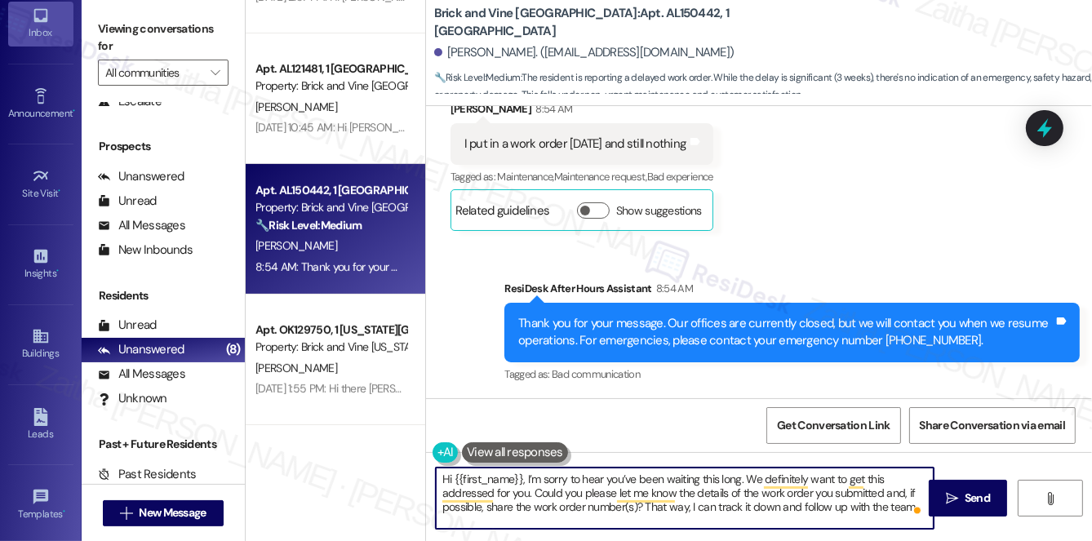
click at [908, 507] on textarea "Hi {{first_name}}, I’m sorry to hear you’ve been waiting this long. We definite…" at bounding box center [685, 498] width 498 height 61
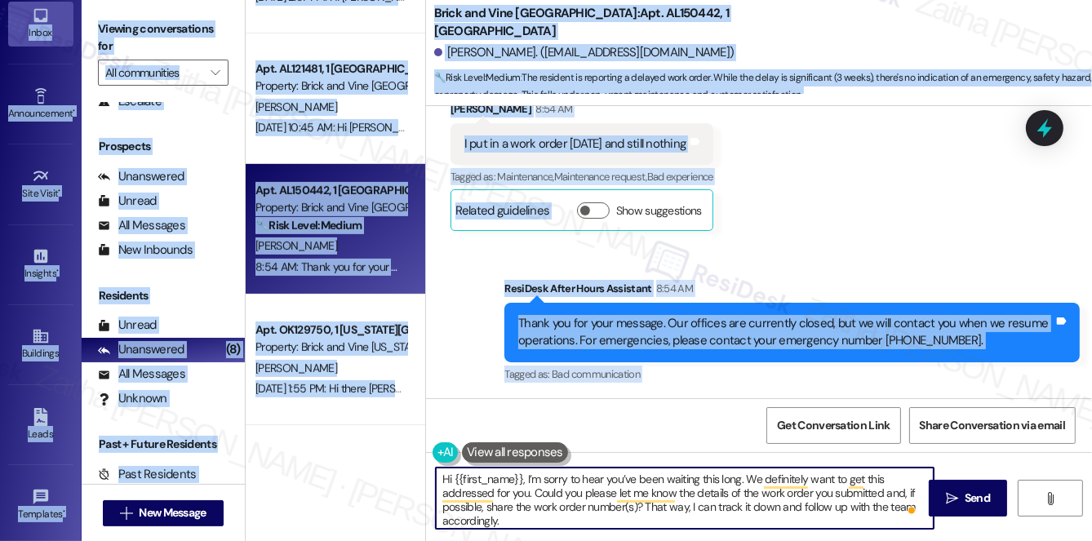
click at [641, 540] on html "Inbox Go to Inbox Announcement • Send A Text Announcement Site Visit • Go to Si…" at bounding box center [546, 270] width 1092 height 541
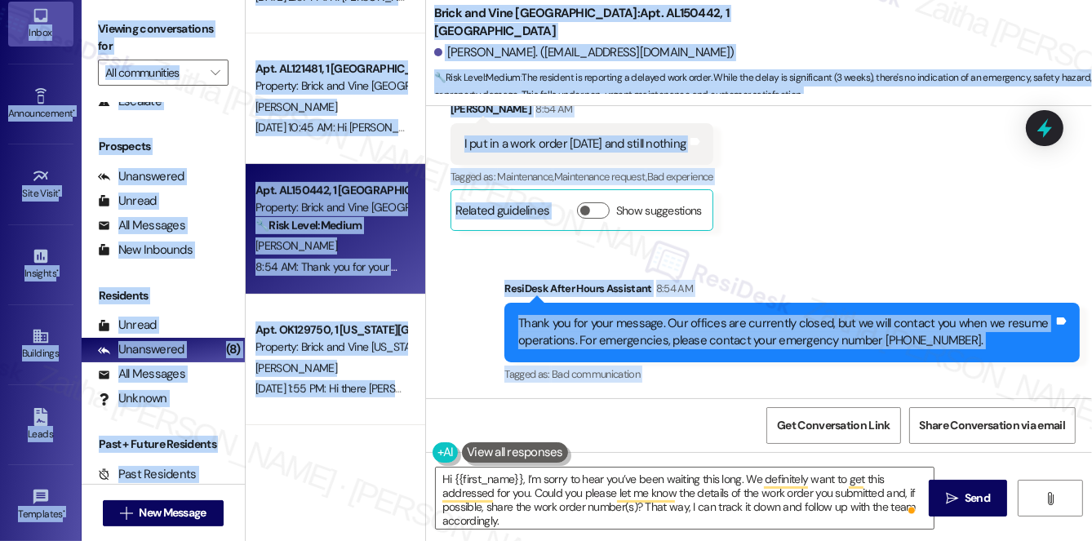
click at [675, 411] on div "Get Conversation Link Share Conversation via email" at bounding box center [759, 425] width 666 height 54
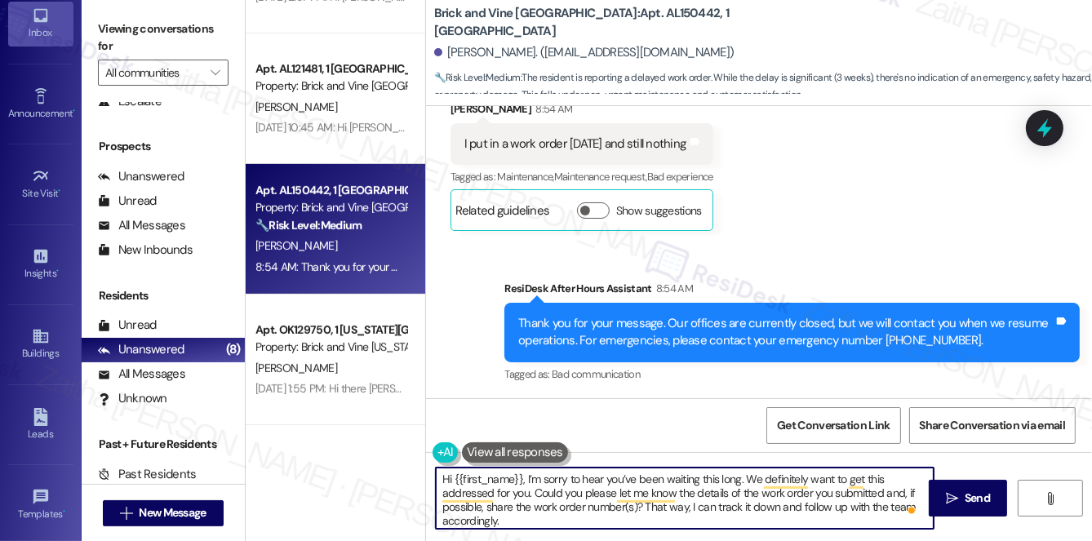
click at [532, 490] on textarea "Hi {{first_name}}, I’m sorry to hear you’ve been waiting this long. We definite…" at bounding box center [685, 498] width 498 height 61
type textarea "Hi {{first_name}}, I’m sorry to hear you’ve been waiting this long. We definite…"
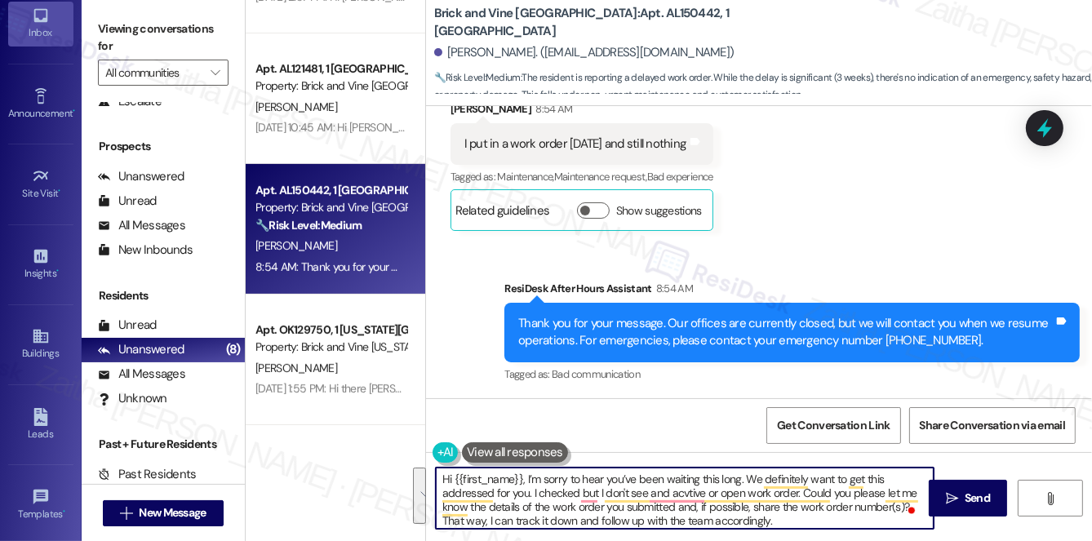
drag, startPoint x: 440, startPoint y: 474, endPoint x: 784, endPoint y: 513, distance: 345.9
click at [781, 516] on textarea "Hi {{first_name}}, I’m sorry to hear you’ve been waiting this long. We definite…" at bounding box center [685, 498] width 498 height 61
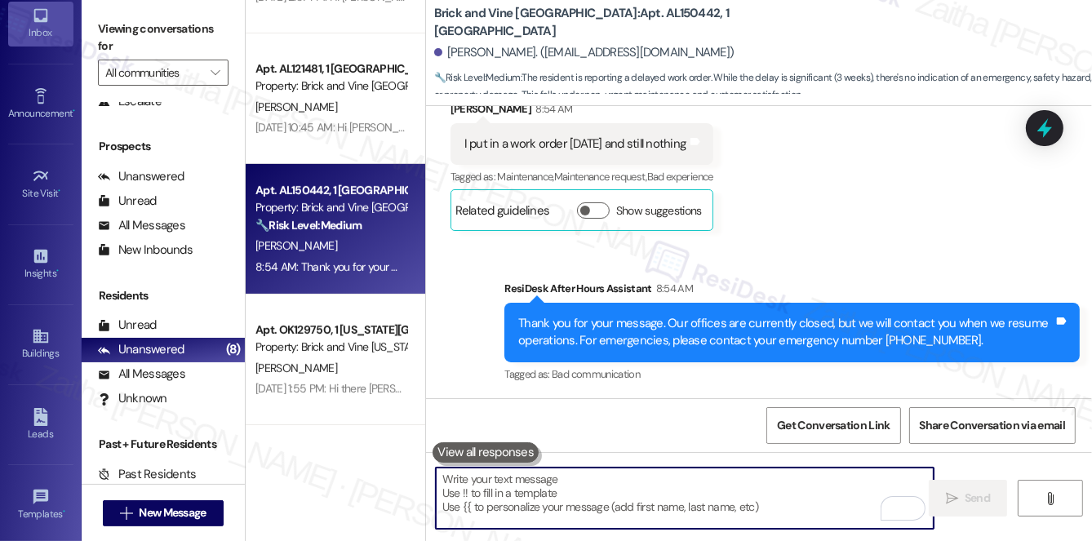
paste textarea "Hi {{first_name}}, I’m sorry to hear you’ve been waiting this long. We definite…"
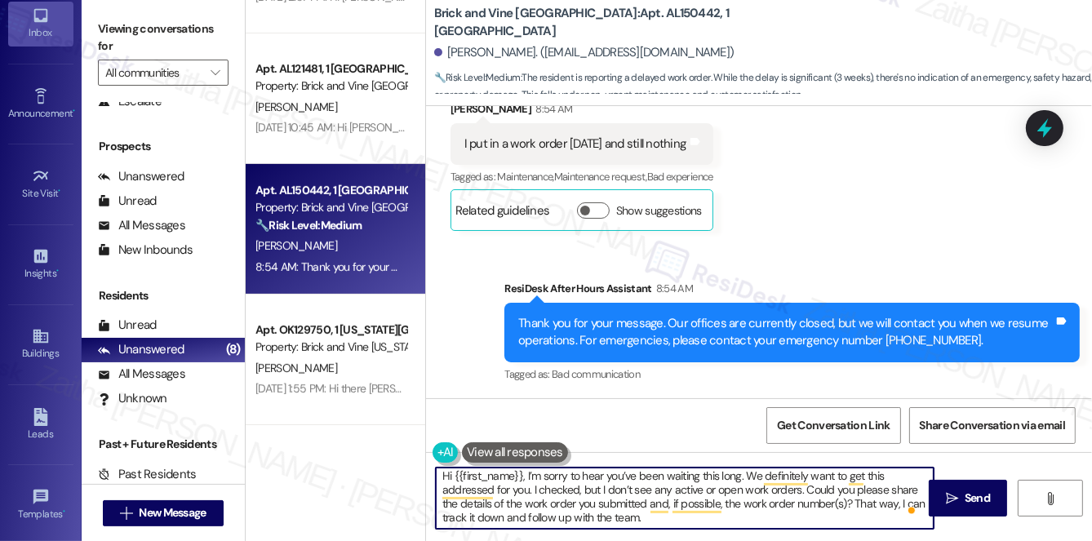
scroll to position [4, 0]
type textarea "Hi {{first_name}}, I’m sorry to hear you’ve been waiting this long. We definite…"
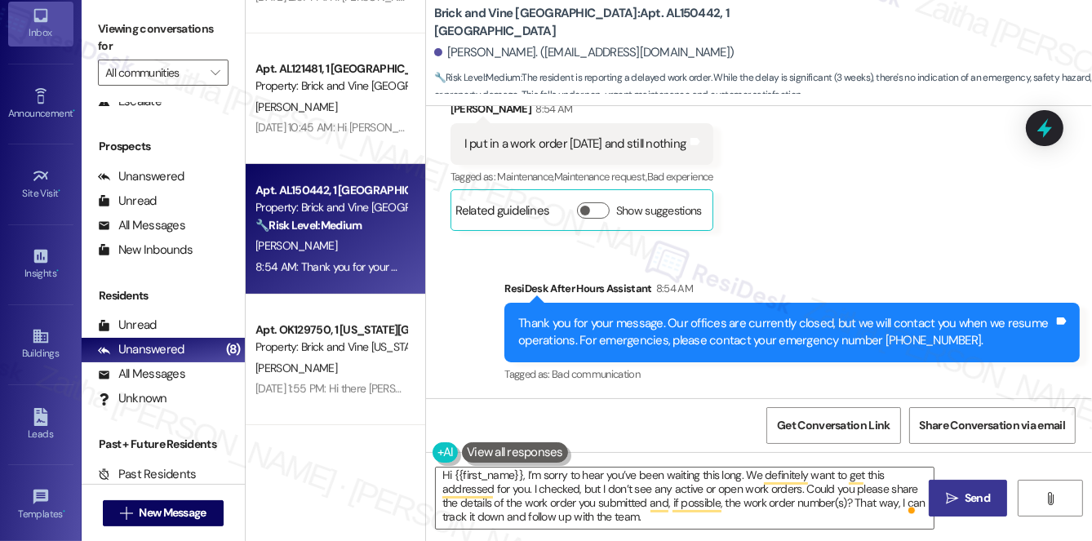
drag, startPoint x: 955, startPoint y: 499, endPoint x: 938, endPoint y: 488, distance: 20.2
click at [955, 499] on icon "" at bounding box center [952, 498] width 12 height 13
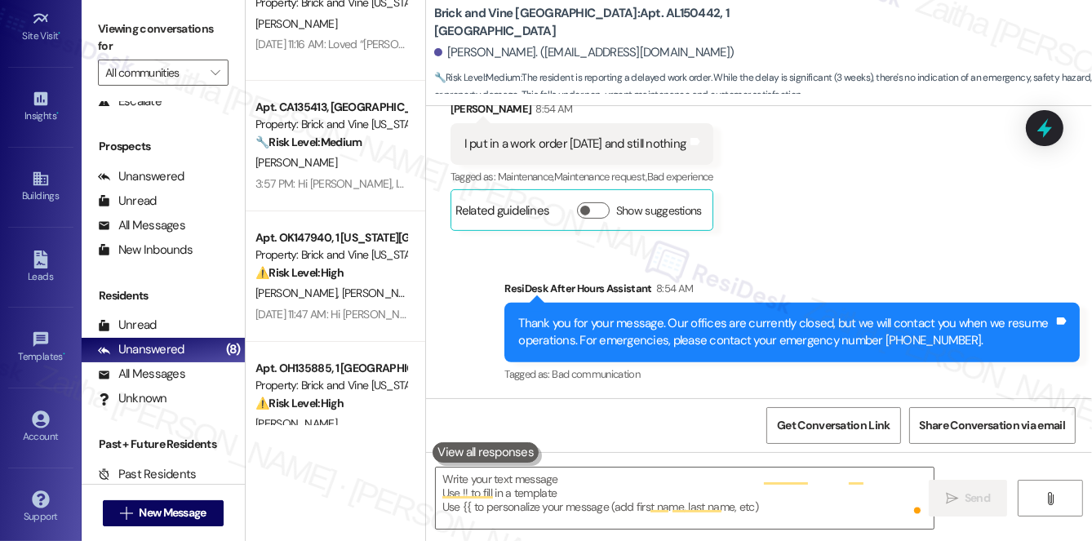
scroll to position [0, 0]
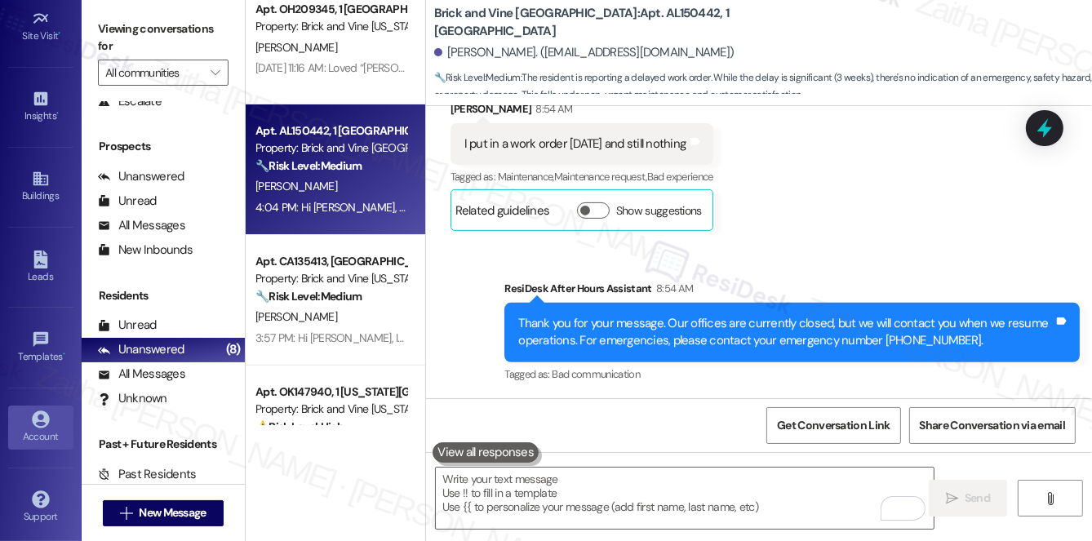
click at [51, 431] on div "Account" at bounding box center [41, 437] width 82 height 16
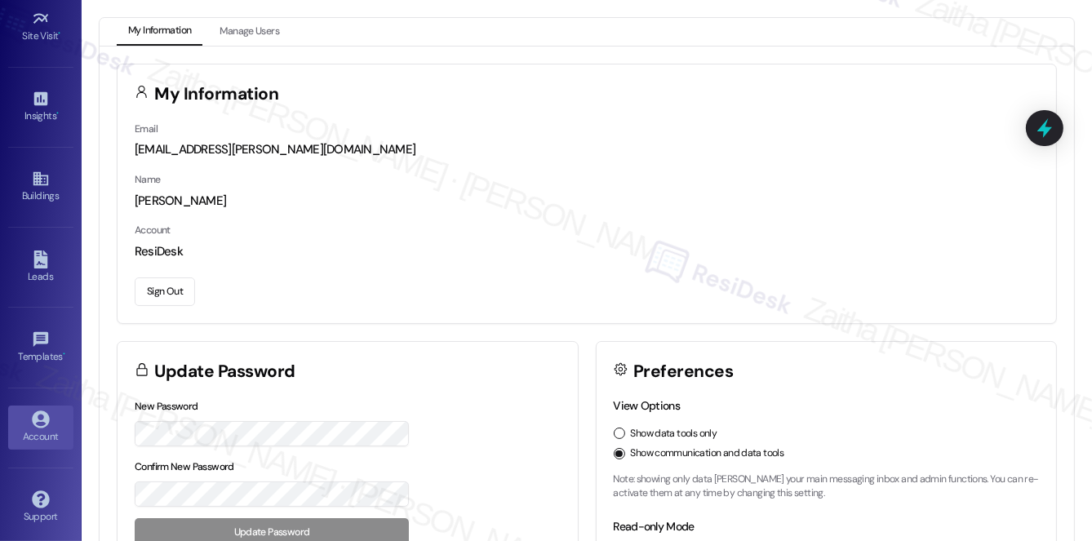
click at [166, 287] on button "Sign Out" at bounding box center [165, 292] width 60 height 29
